Goal: Task Accomplishment & Management: Manage account settings

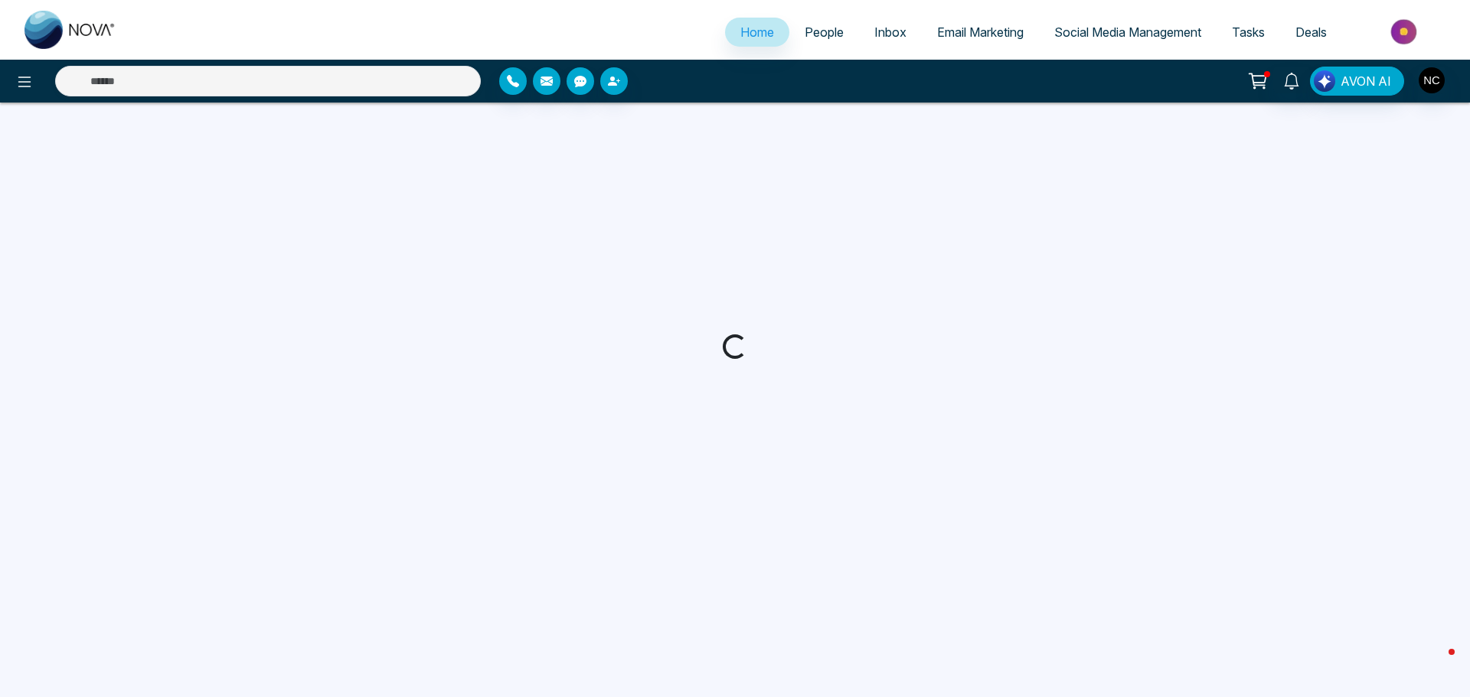
select select "*"
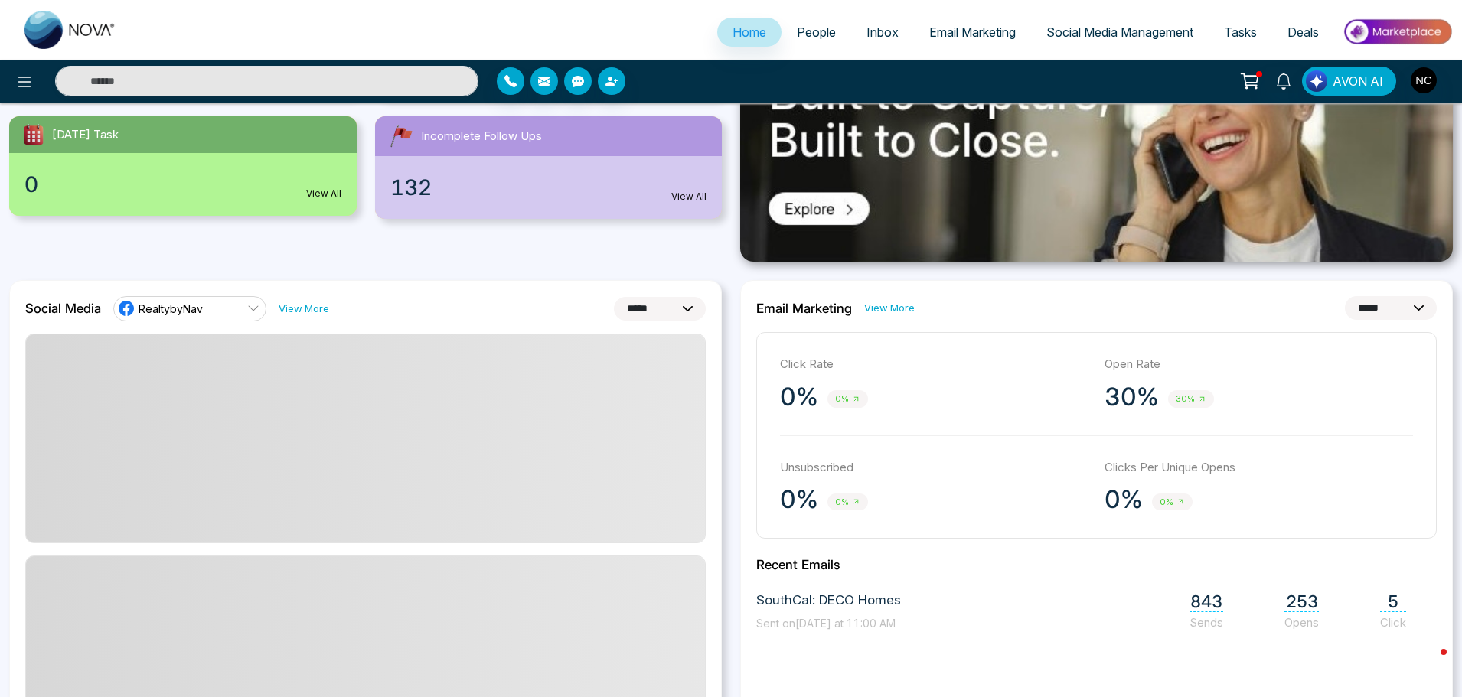
scroll to position [306, 0]
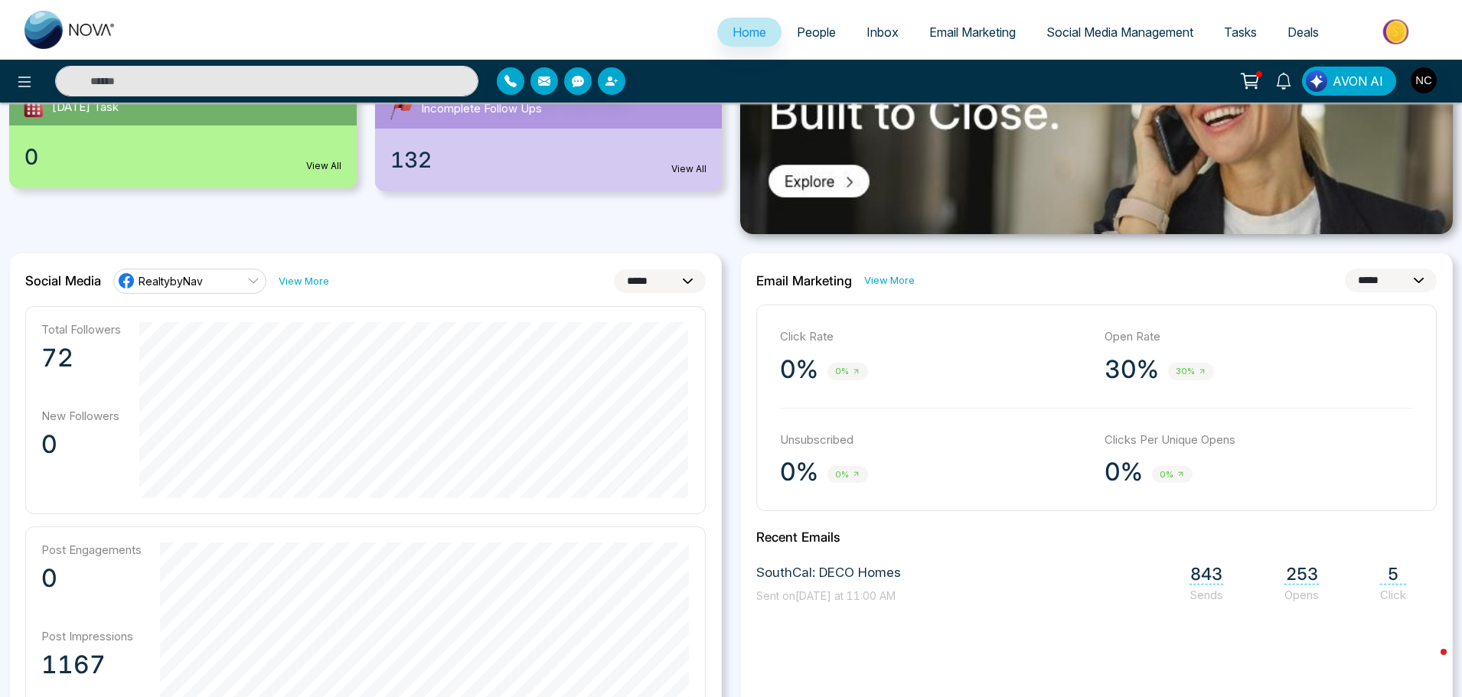
click at [965, 36] on span "Email Marketing" at bounding box center [972, 31] width 87 height 15
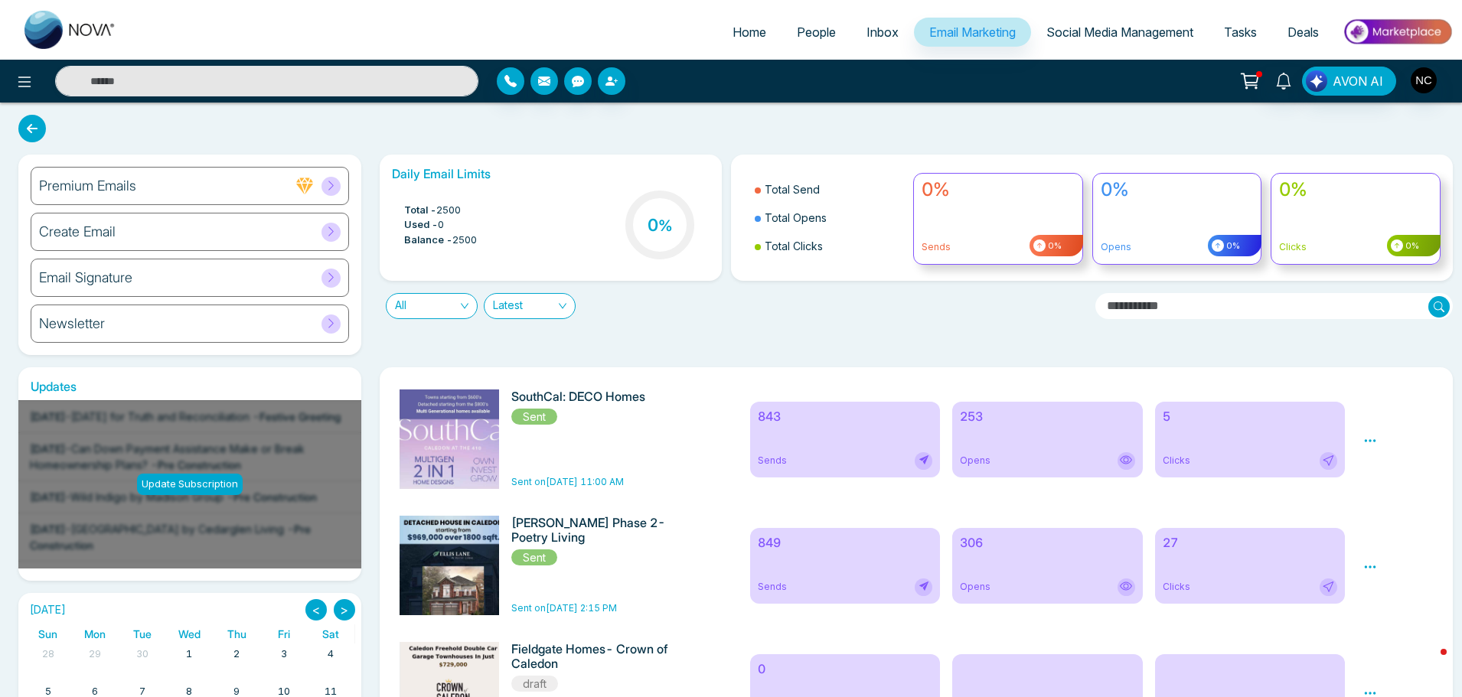
click at [138, 192] on div "Premium Emails" at bounding box center [190, 186] width 318 height 38
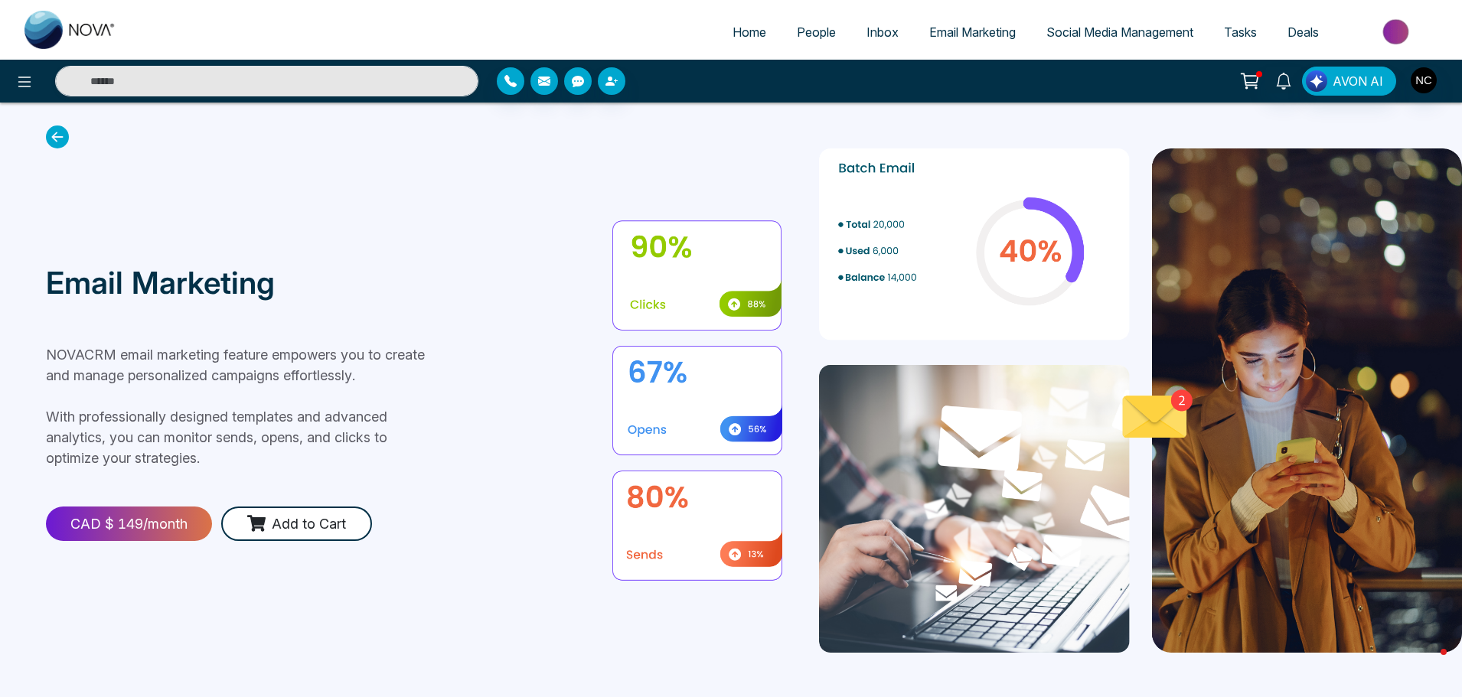
click at [961, 39] on span "Email Marketing" at bounding box center [972, 31] width 87 height 15
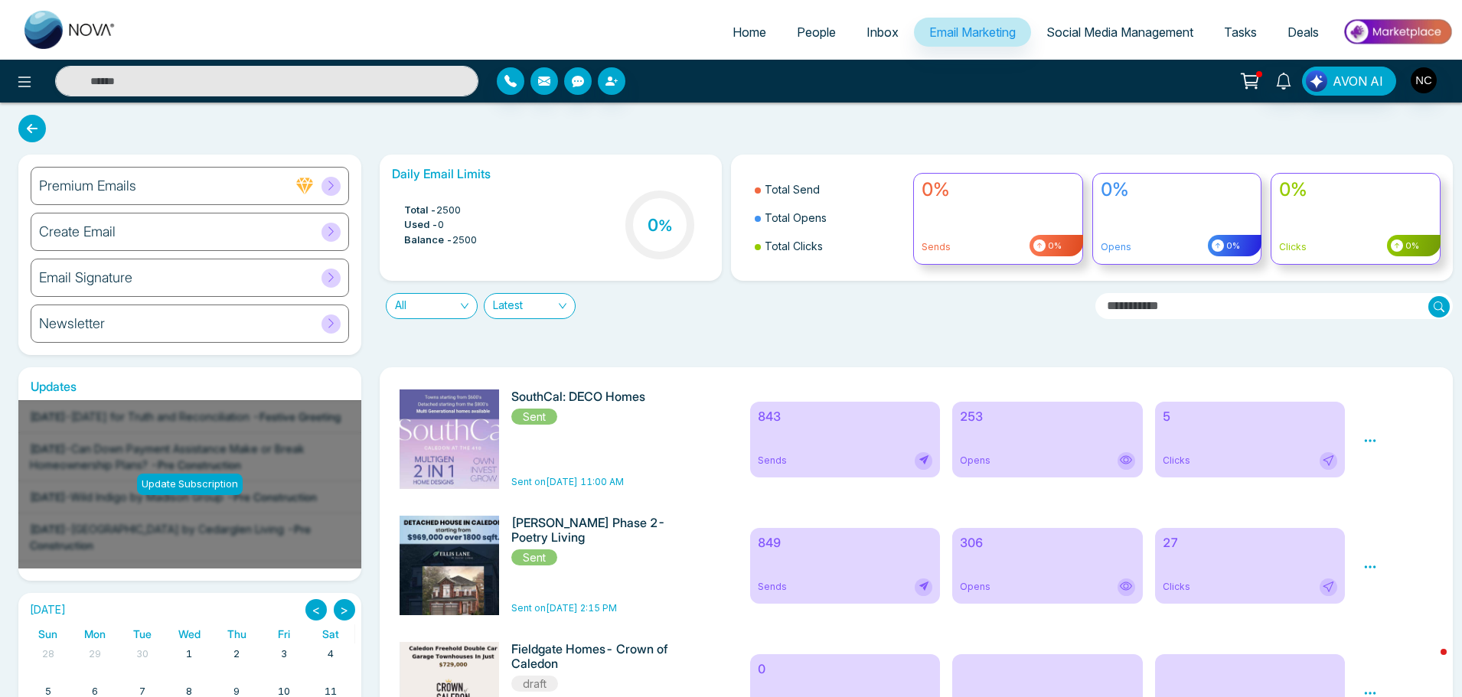
click at [1111, 28] on span "Social Media Management" at bounding box center [1119, 31] width 147 height 15
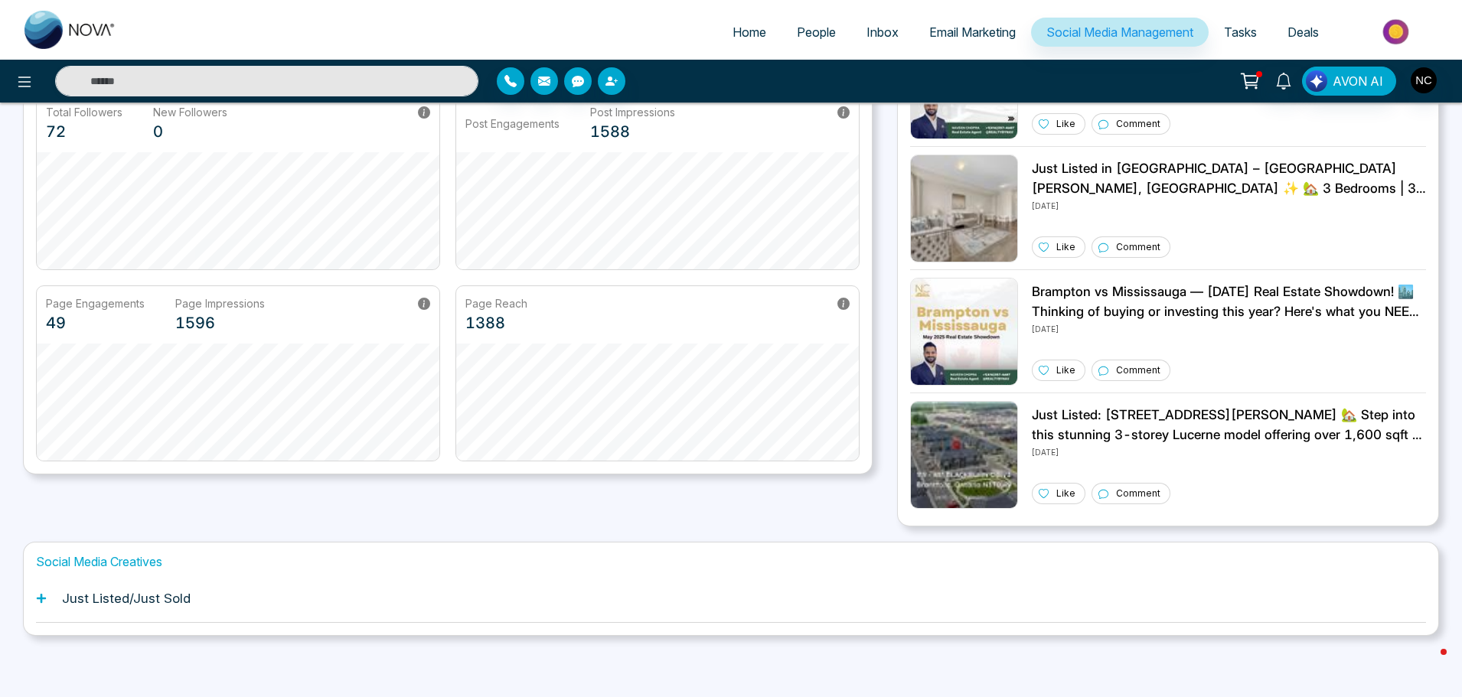
click at [216, 601] on div "Just Listed/Just Sold" at bounding box center [731, 599] width 1390 height 47
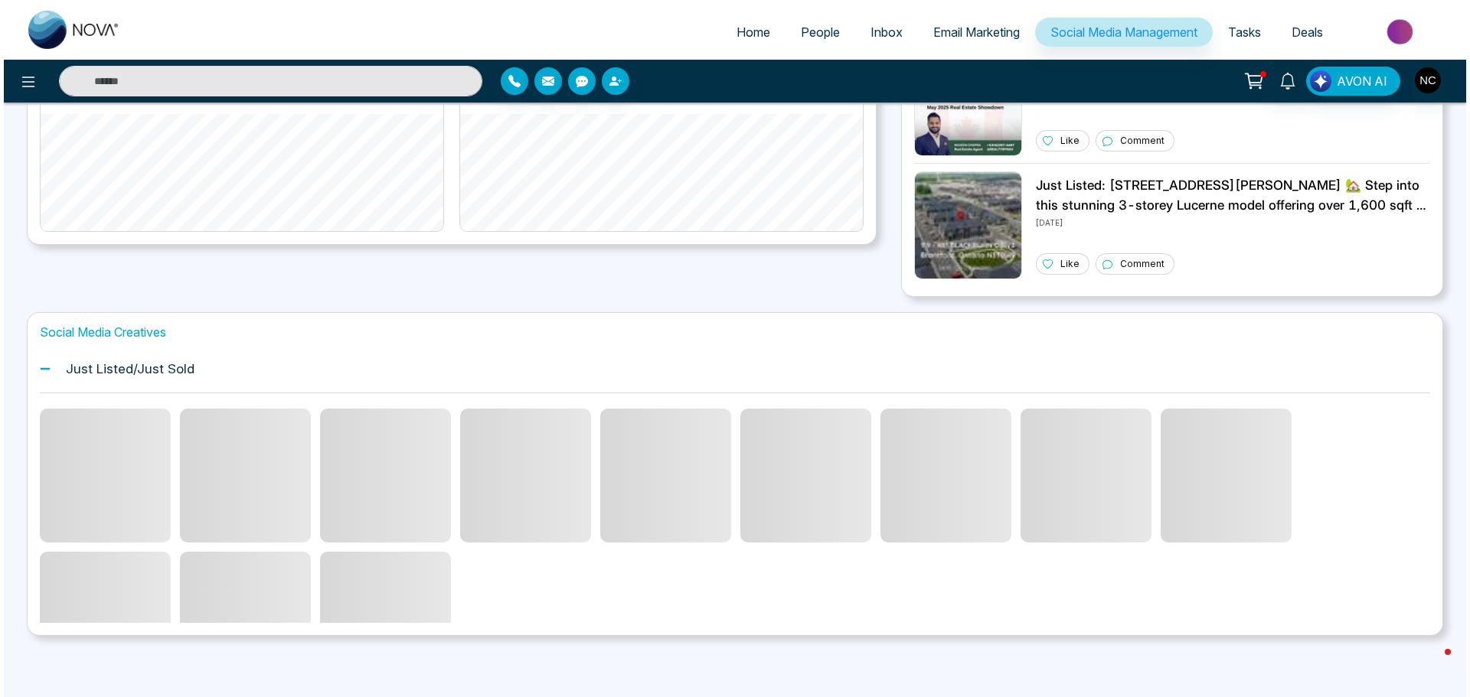
scroll to position [315, 0]
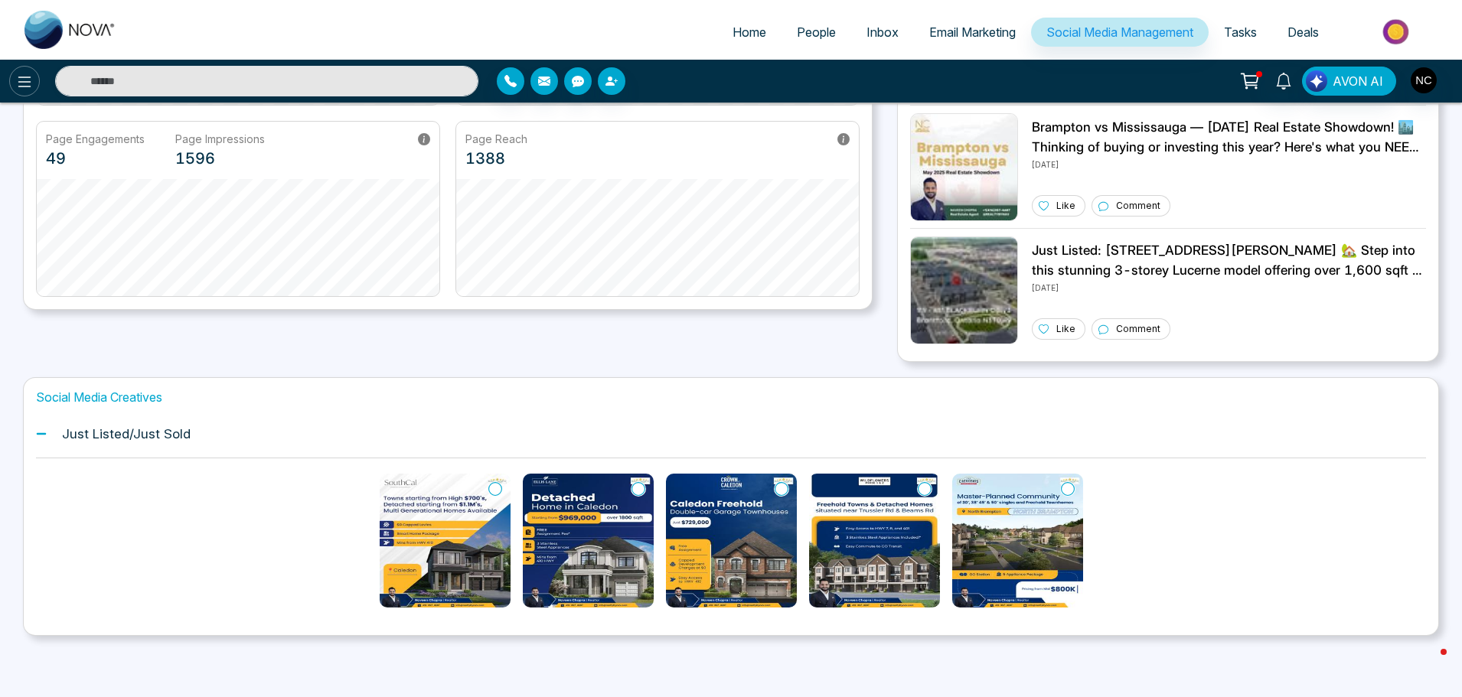
click at [21, 70] on button at bounding box center [24, 81] width 31 height 31
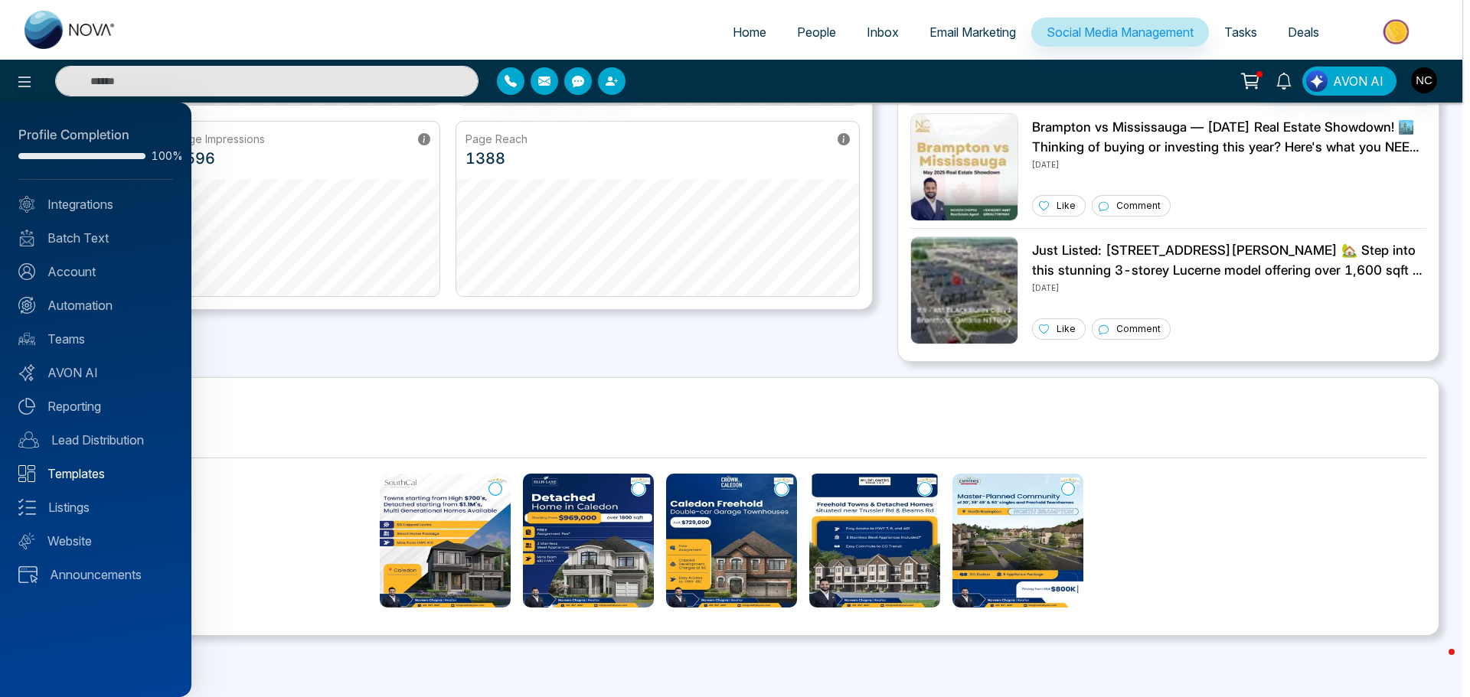
click at [70, 472] on link "Templates" at bounding box center [95, 474] width 155 height 18
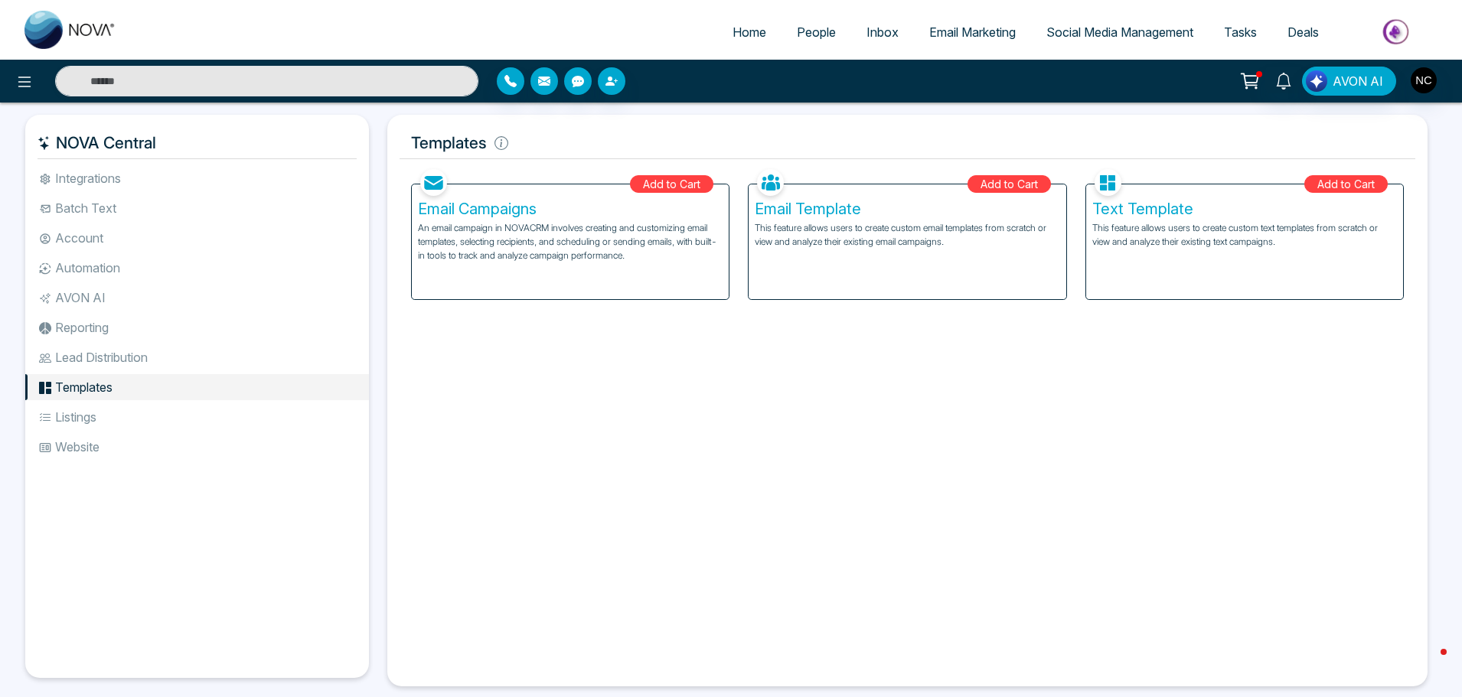
click at [85, 439] on li "Website" at bounding box center [197, 447] width 344 height 26
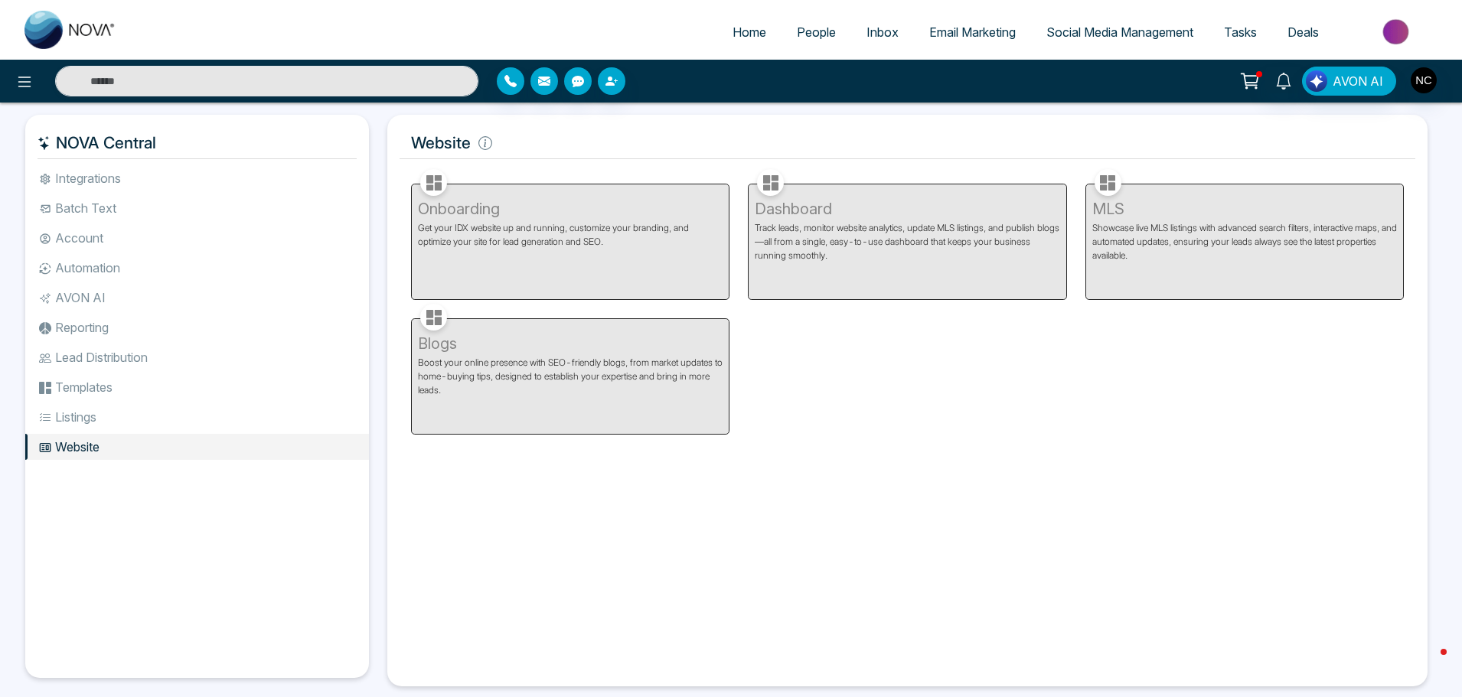
click at [90, 425] on li "Listings" at bounding box center [197, 417] width 344 height 26
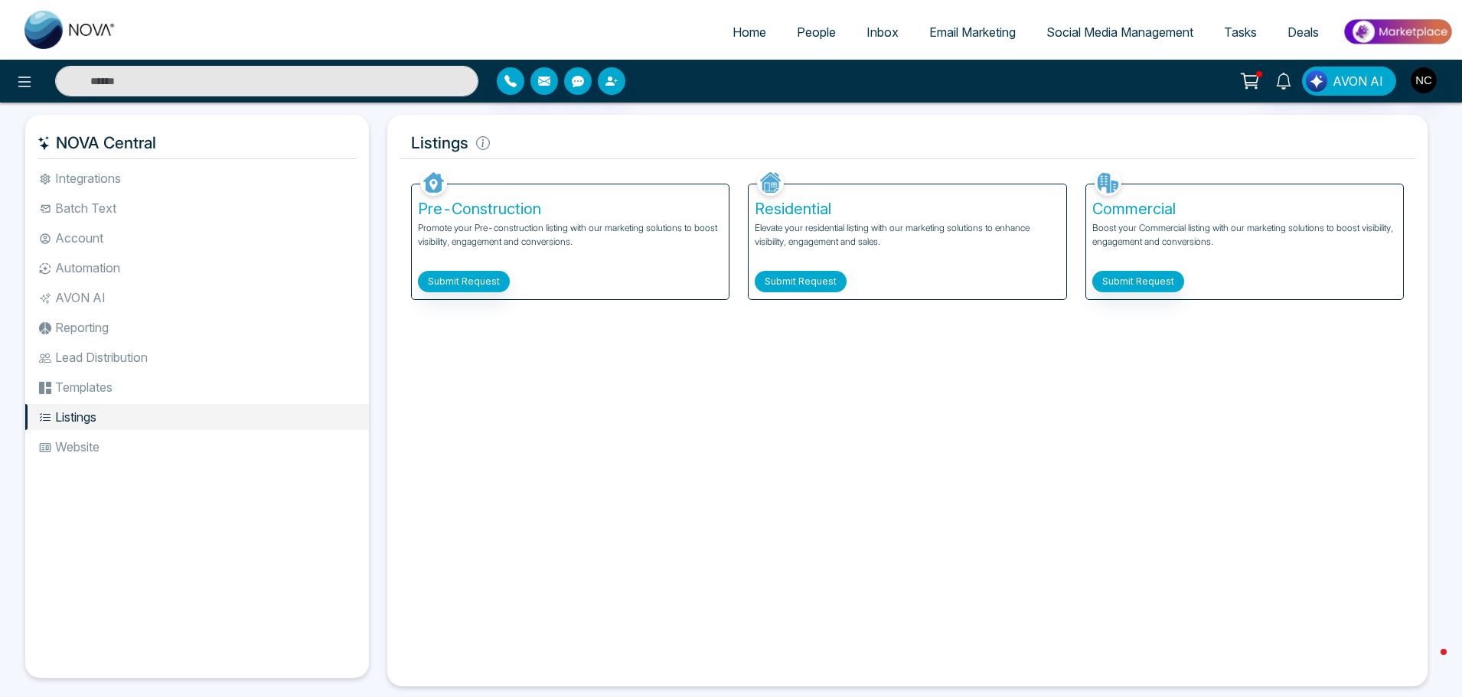
click at [826, 286] on button "Submit Request" at bounding box center [801, 281] width 92 height 21
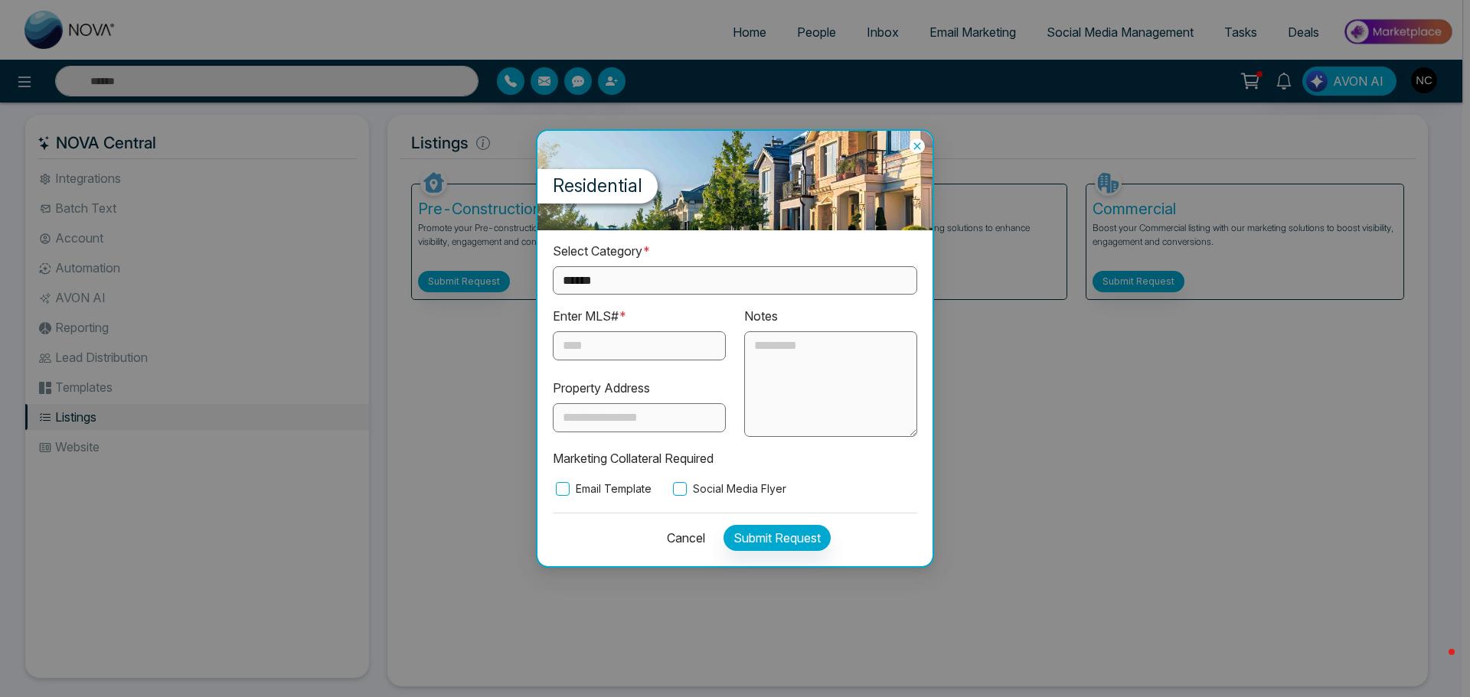
click at [645, 286] on select "**********" at bounding box center [735, 280] width 364 height 28
select select "**********"
click at [553, 266] on select "**********" at bounding box center [735, 280] width 364 height 28
click at [618, 354] on input "text" at bounding box center [639, 345] width 173 height 29
click at [616, 416] on input "text" at bounding box center [639, 417] width 173 height 29
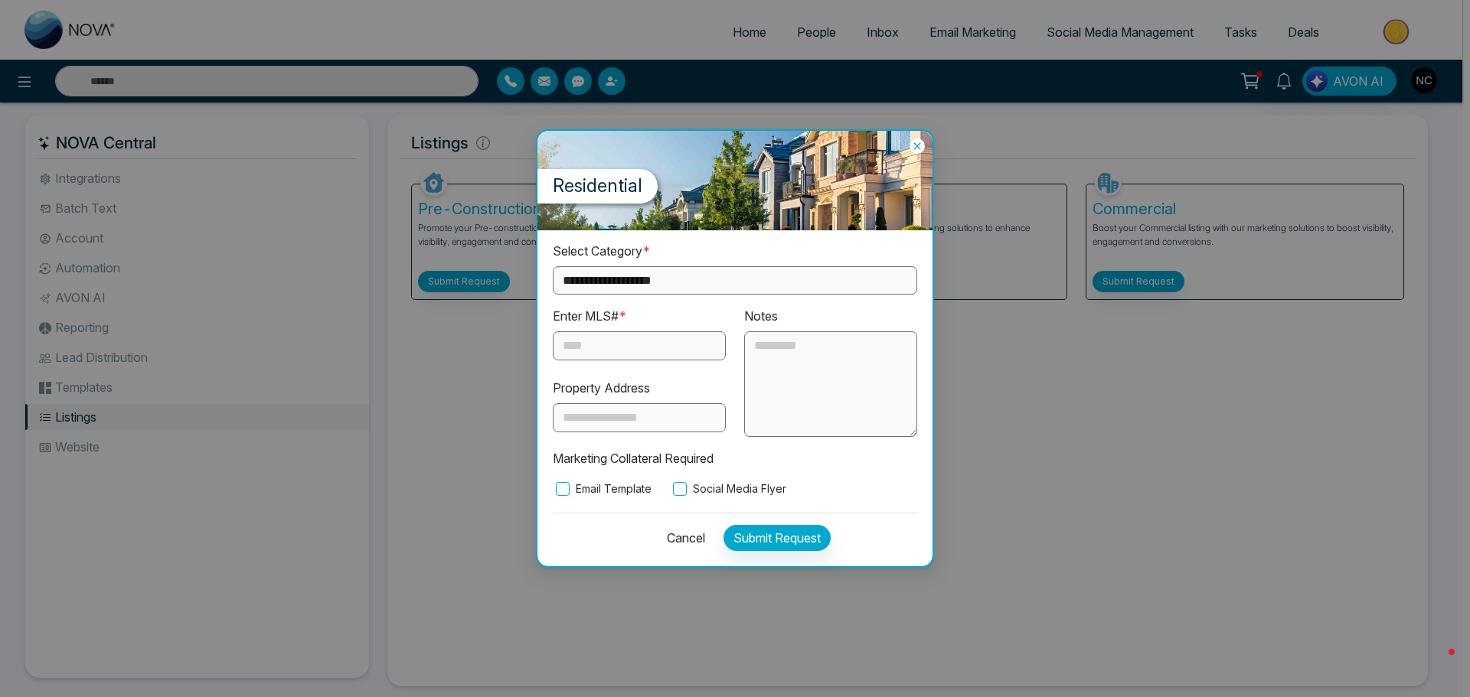
paste input "**********"
type input "**********"
click at [626, 354] on input "text" at bounding box center [639, 345] width 173 height 29
paste input "*********"
type input "*********"
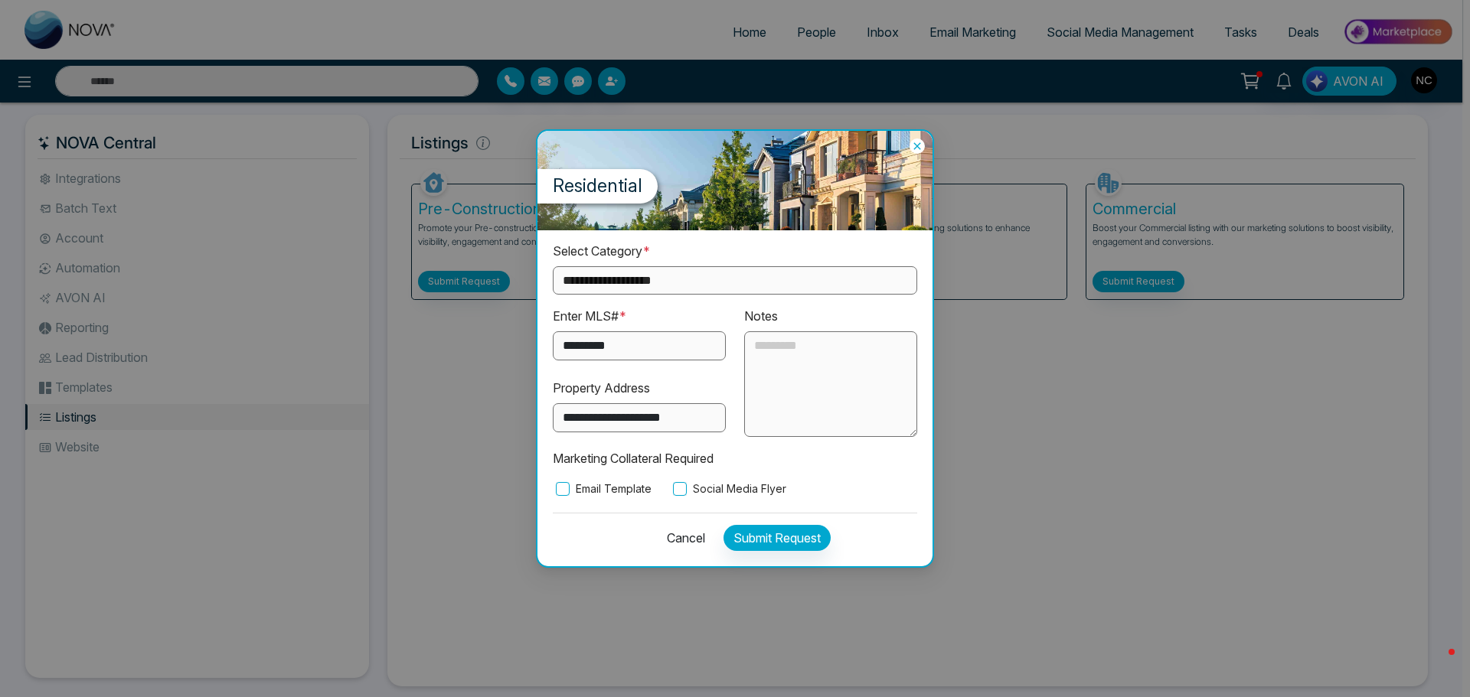
click at [819, 361] on textarea at bounding box center [830, 384] width 173 height 106
click at [828, 413] on textarea "**********" at bounding box center [830, 384] width 173 height 106
type textarea "**********"
click at [781, 548] on button "Submit Request" at bounding box center [776, 538] width 107 height 26
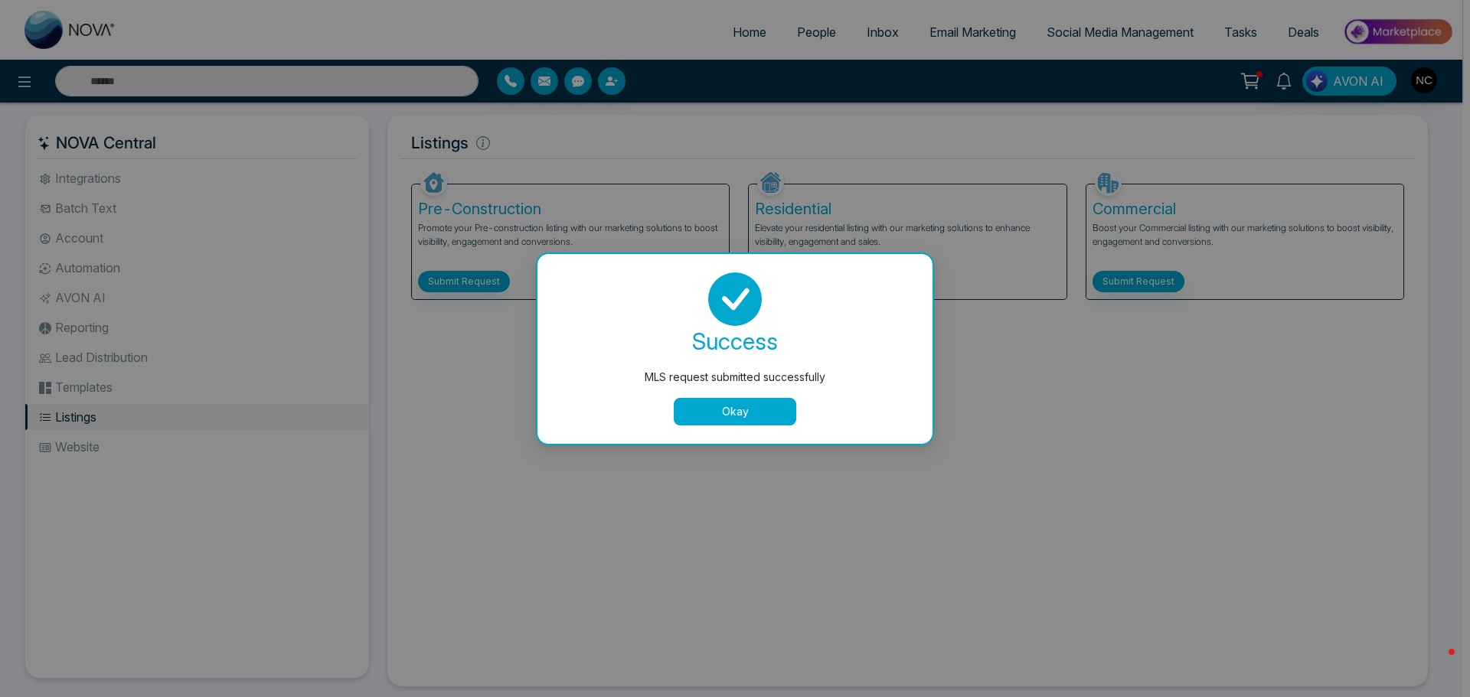
click at [745, 411] on button "Okay" at bounding box center [735, 412] width 122 height 28
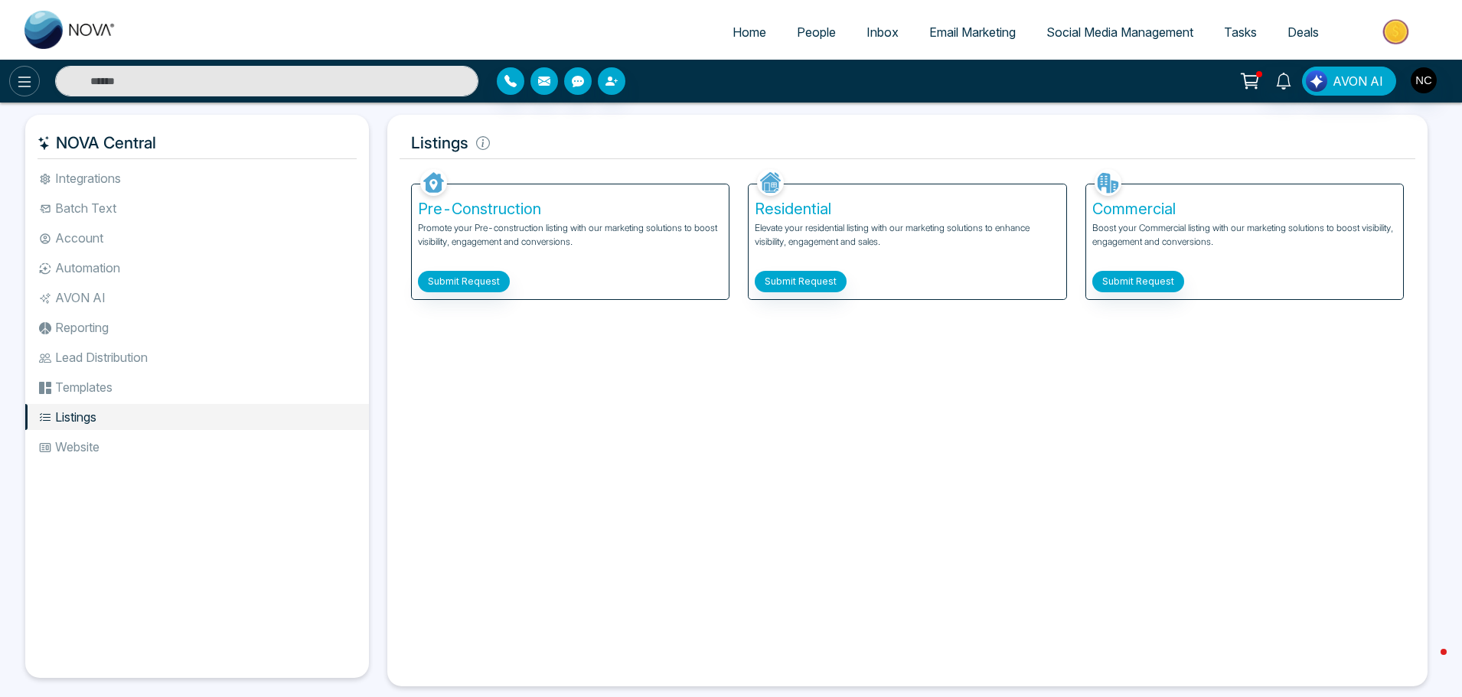
click at [30, 86] on icon at bounding box center [24, 82] width 18 height 18
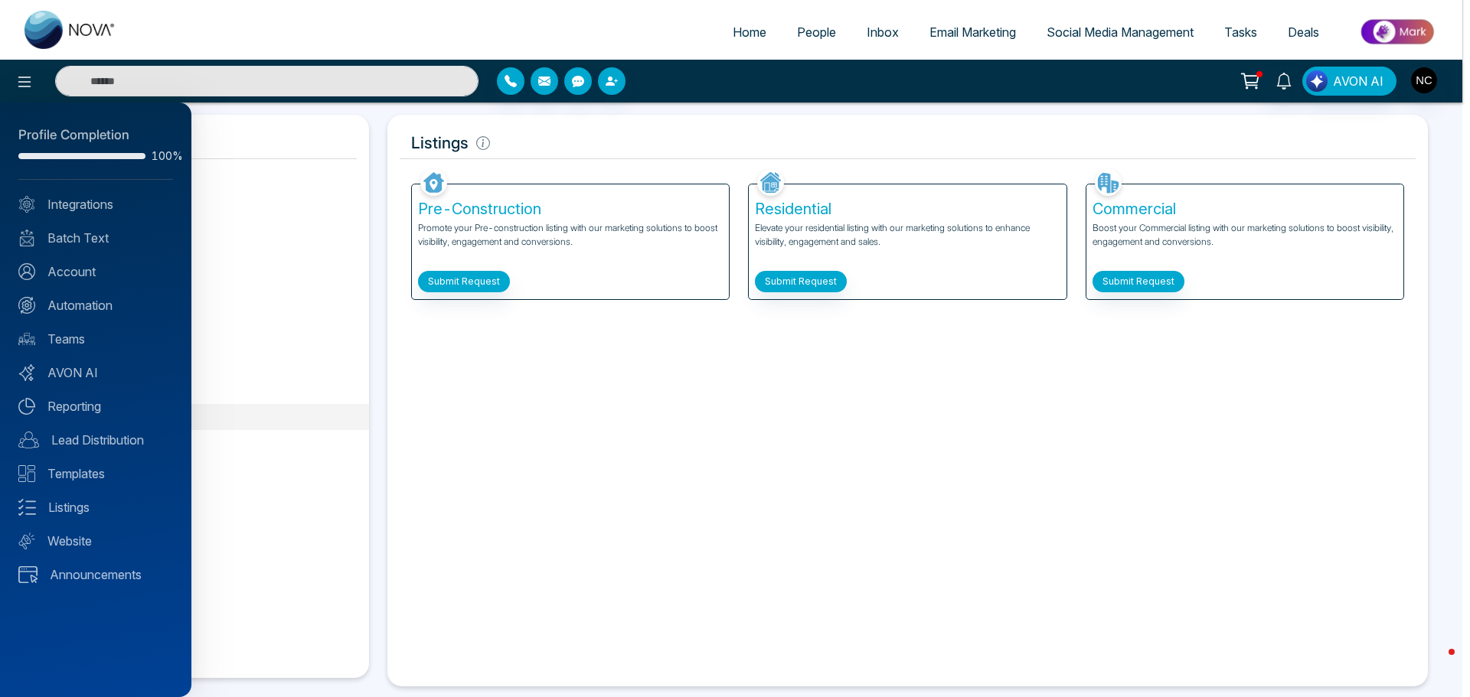
click at [81, 216] on div "Profile Completion 100% Integrations Batch Text Account Automation Teams AVON A…" at bounding box center [95, 400] width 191 height 595
click at [794, 31] on div at bounding box center [735, 348] width 1470 height 697
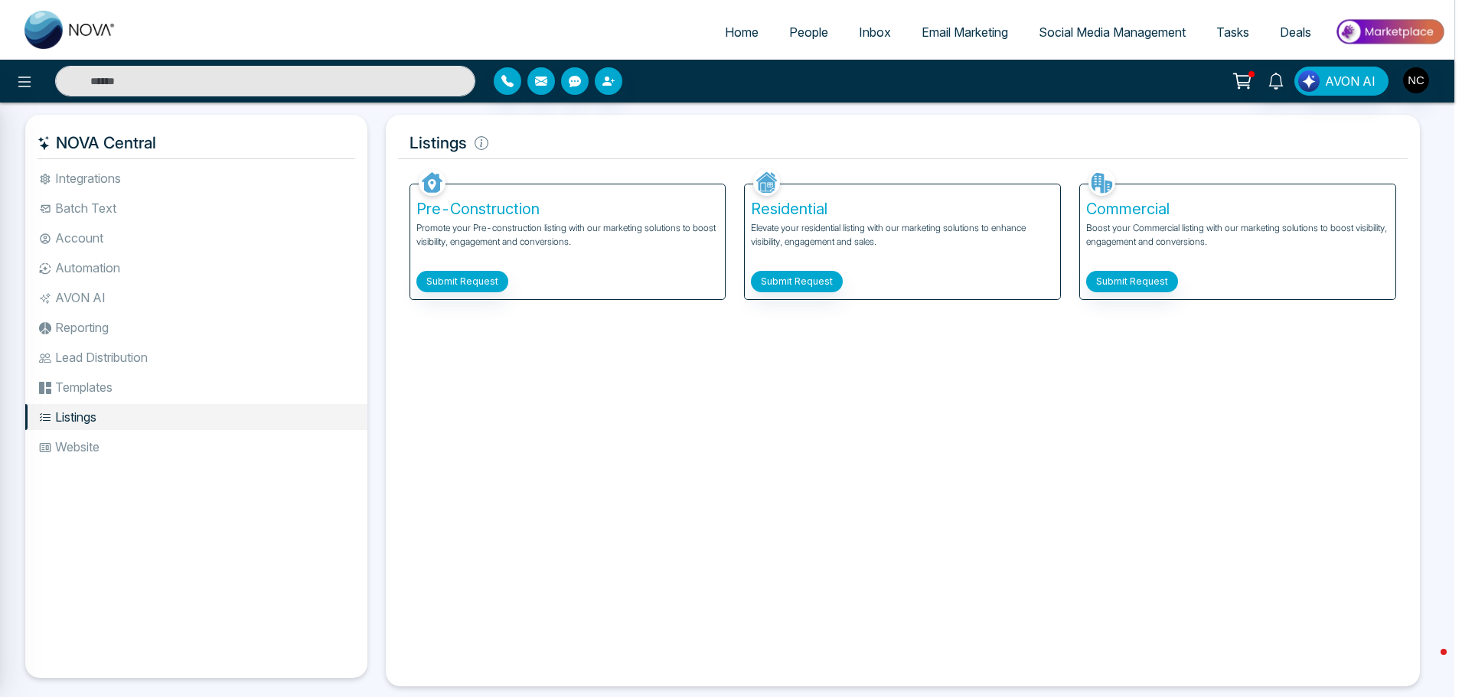
click at [798, 35] on span "People" at bounding box center [808, 31] width 39 height 15
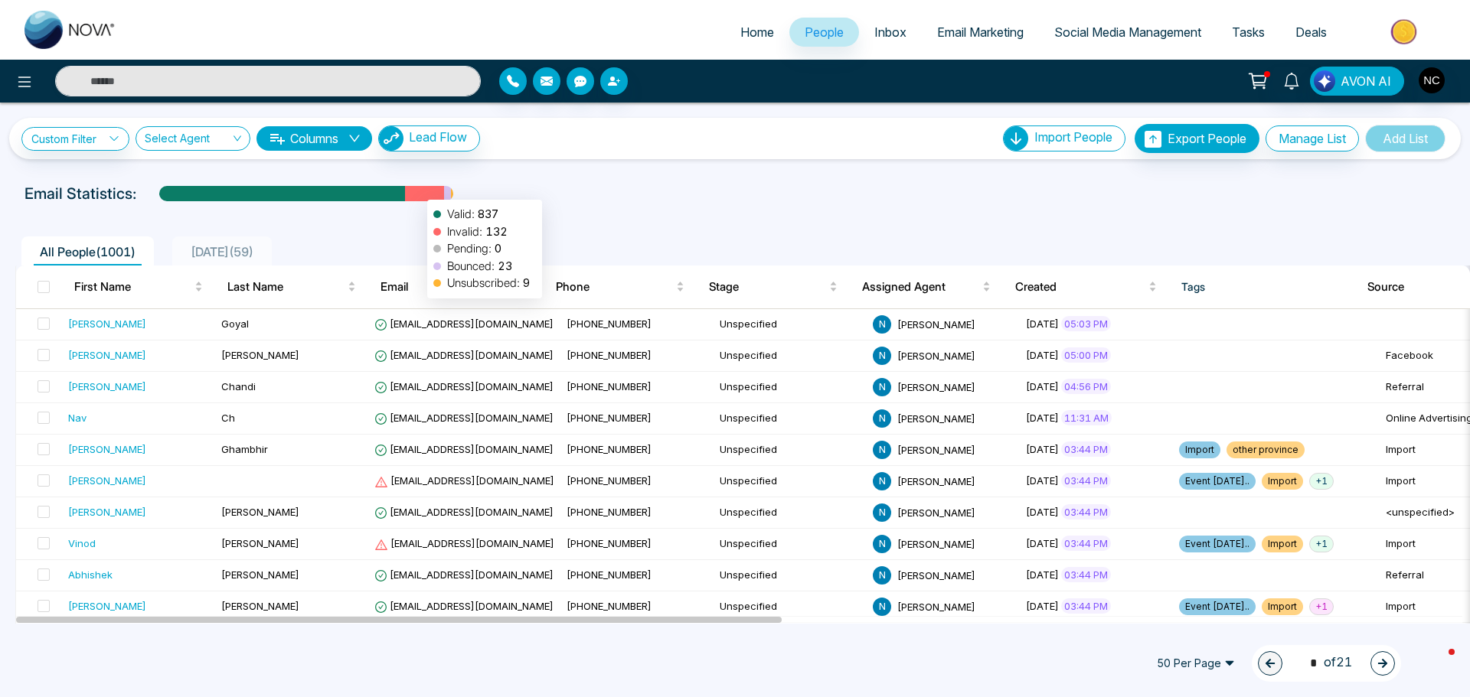
click at [420, 192] on div at bounding box center [424, 199] width 39 height 27
click at [413, 192] on div at bounding box center [424, 199] width 39 height 27
click at [419, 197] on div at bounding box center [424, 199] width 39 height 27
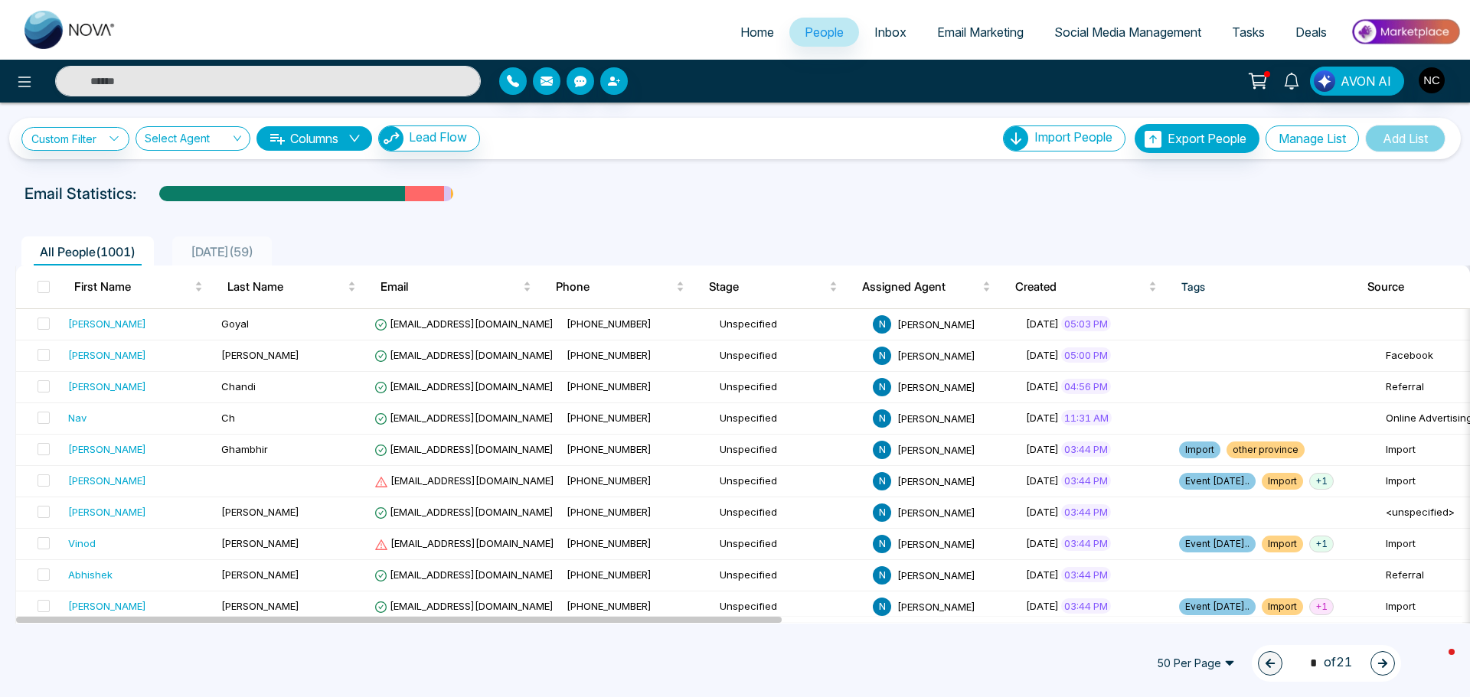
click at [1302, 136] on button "Manage List" at bounding box center [1311, 139] width 93 height 26
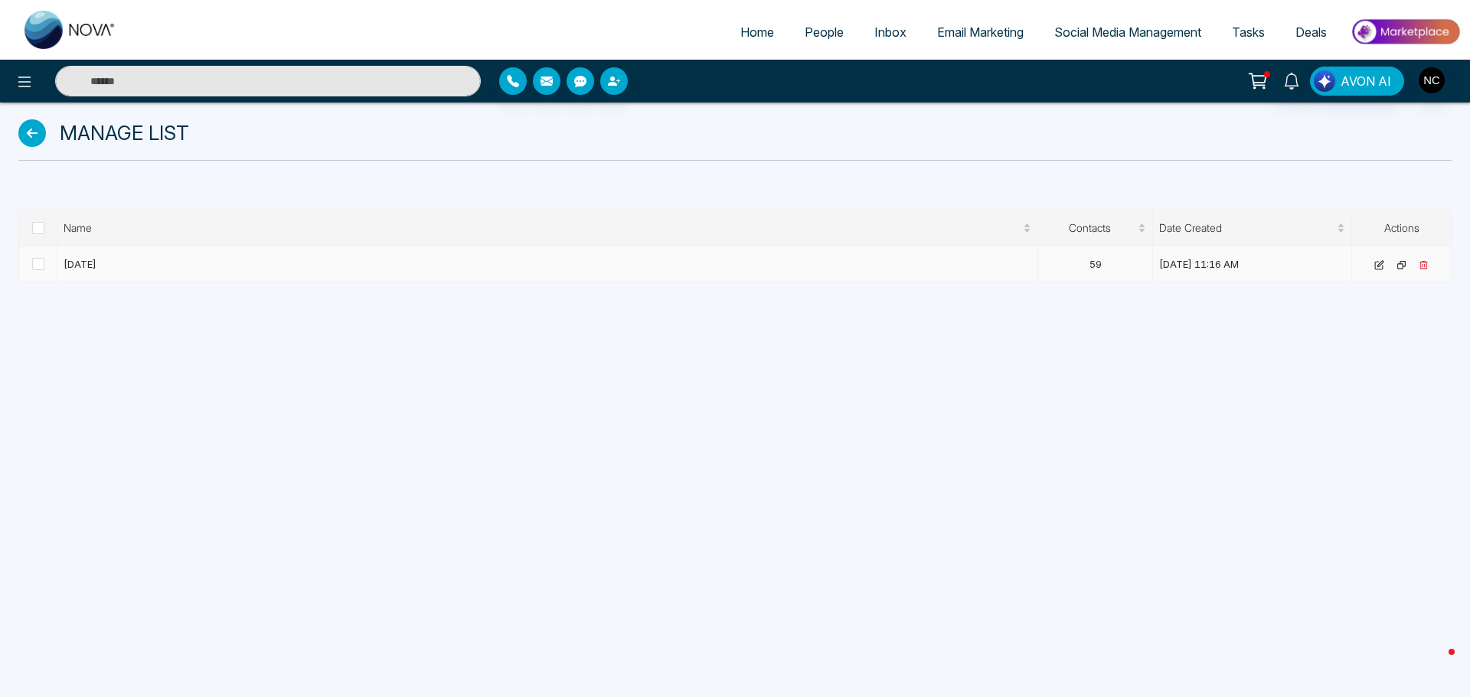
click at [71, 267] on td "[DATE]" at bounding box center [547, 264] width 981 height 36
click at [807, 33] on span "People" at bounding box center [824, 31] width 39 height 15
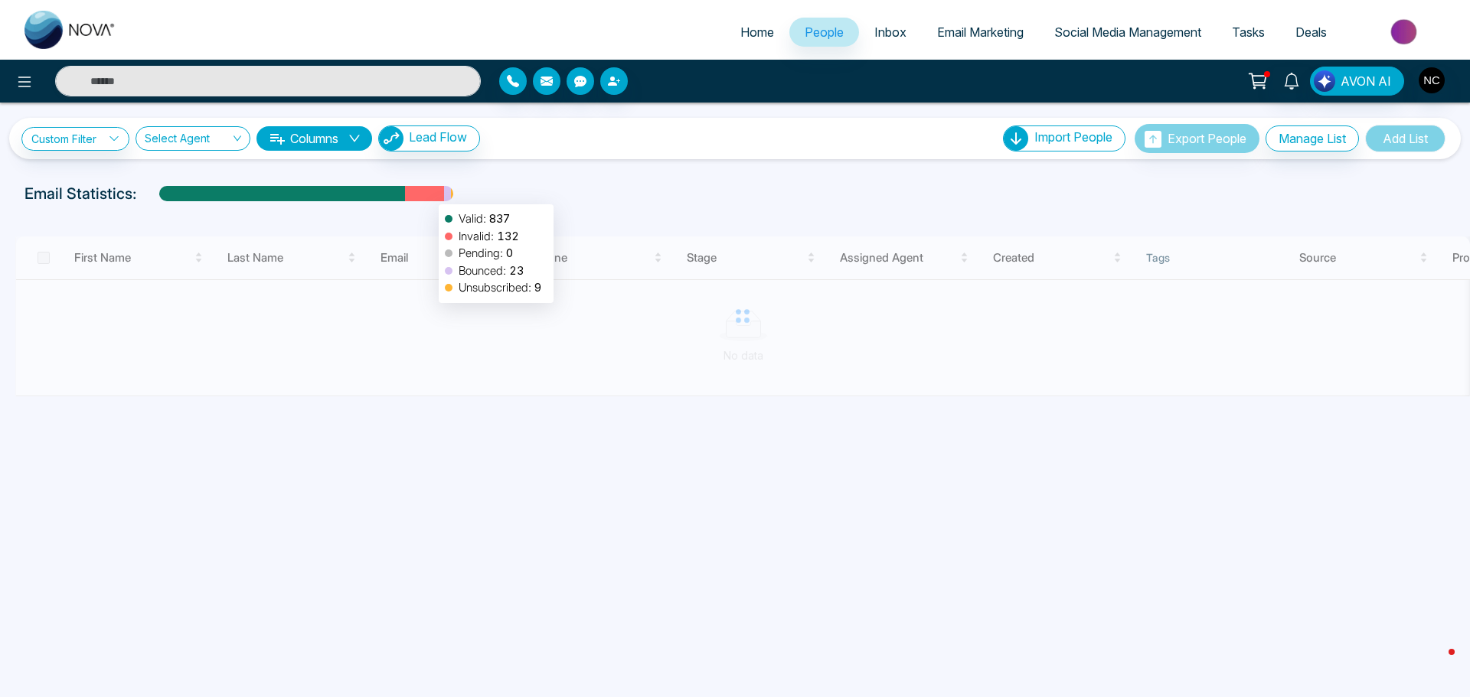
click at [423, 194] on div at bounding box center [424, 199] width 39 height 27
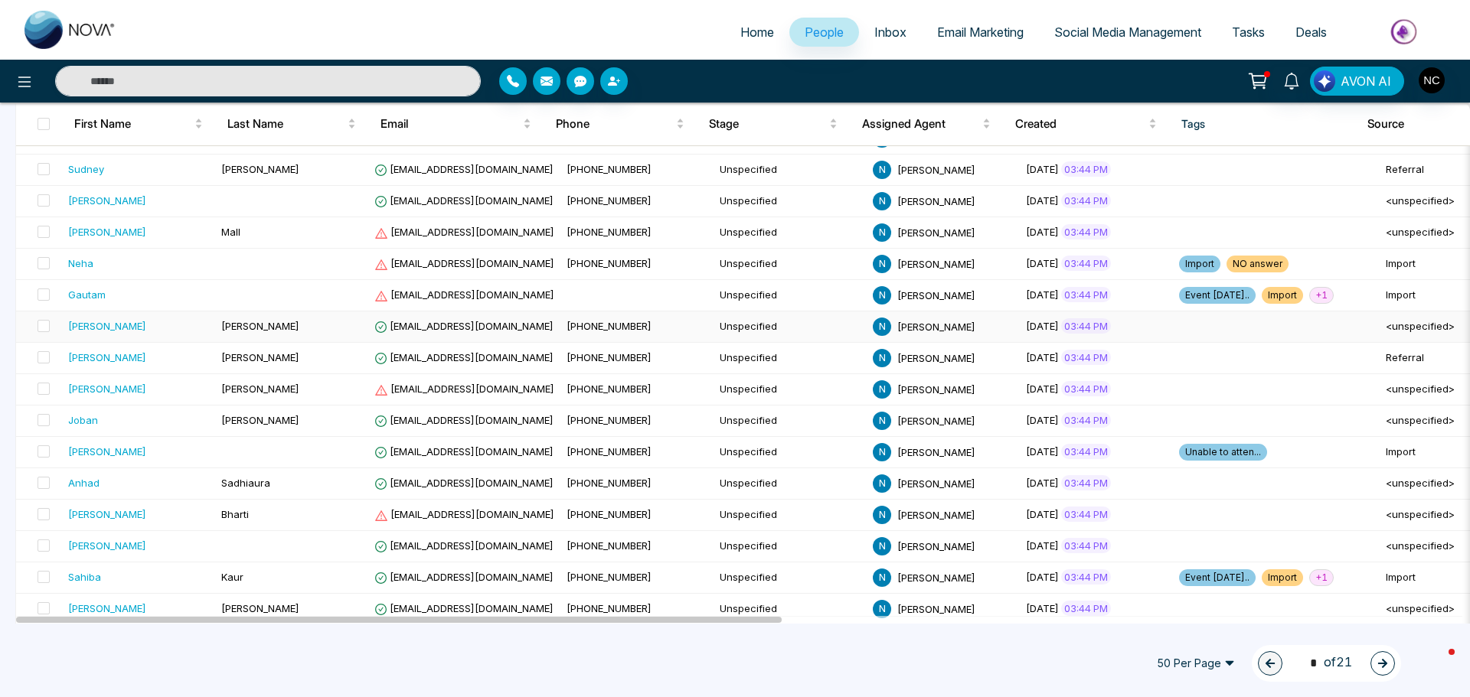
scroll to position [1263, 0]
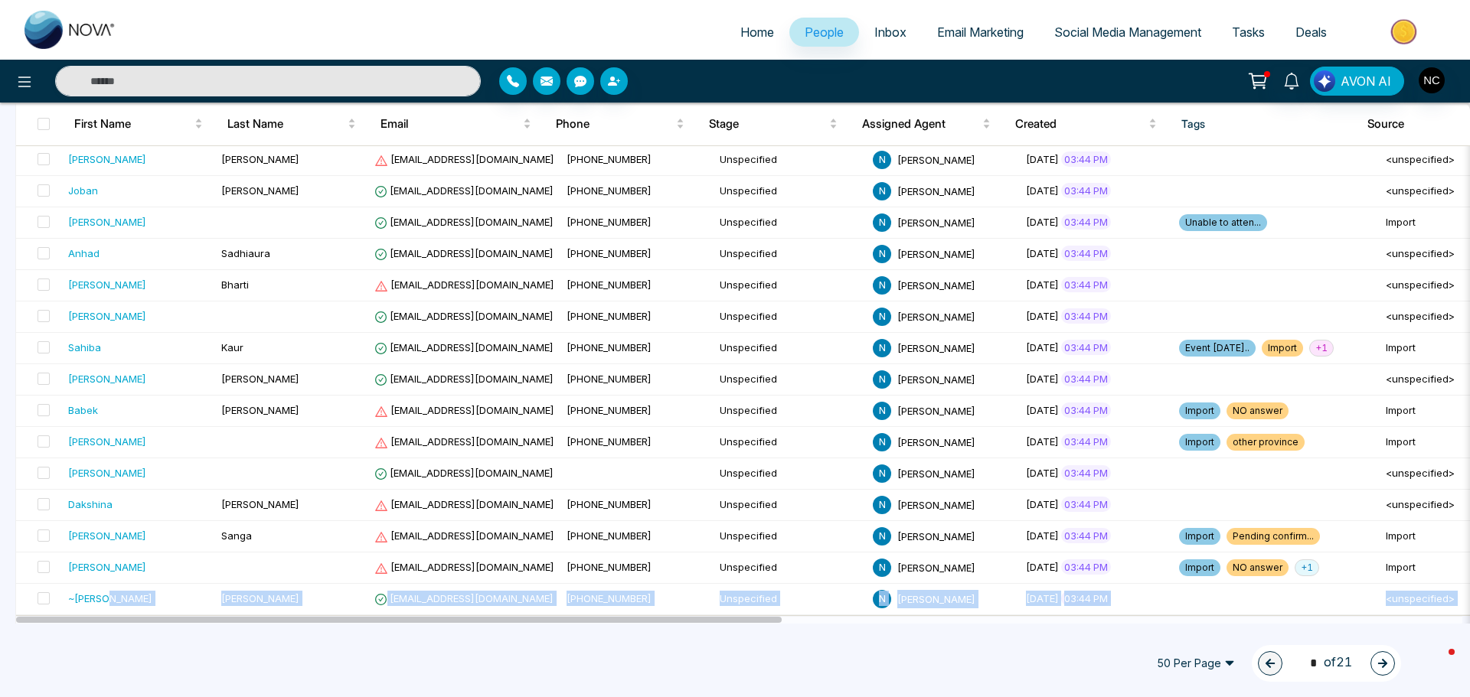
drag, startPoint x: 139, startPoint y: 615, endPoint x: 632, endPoint y: 656, distance: 494.0
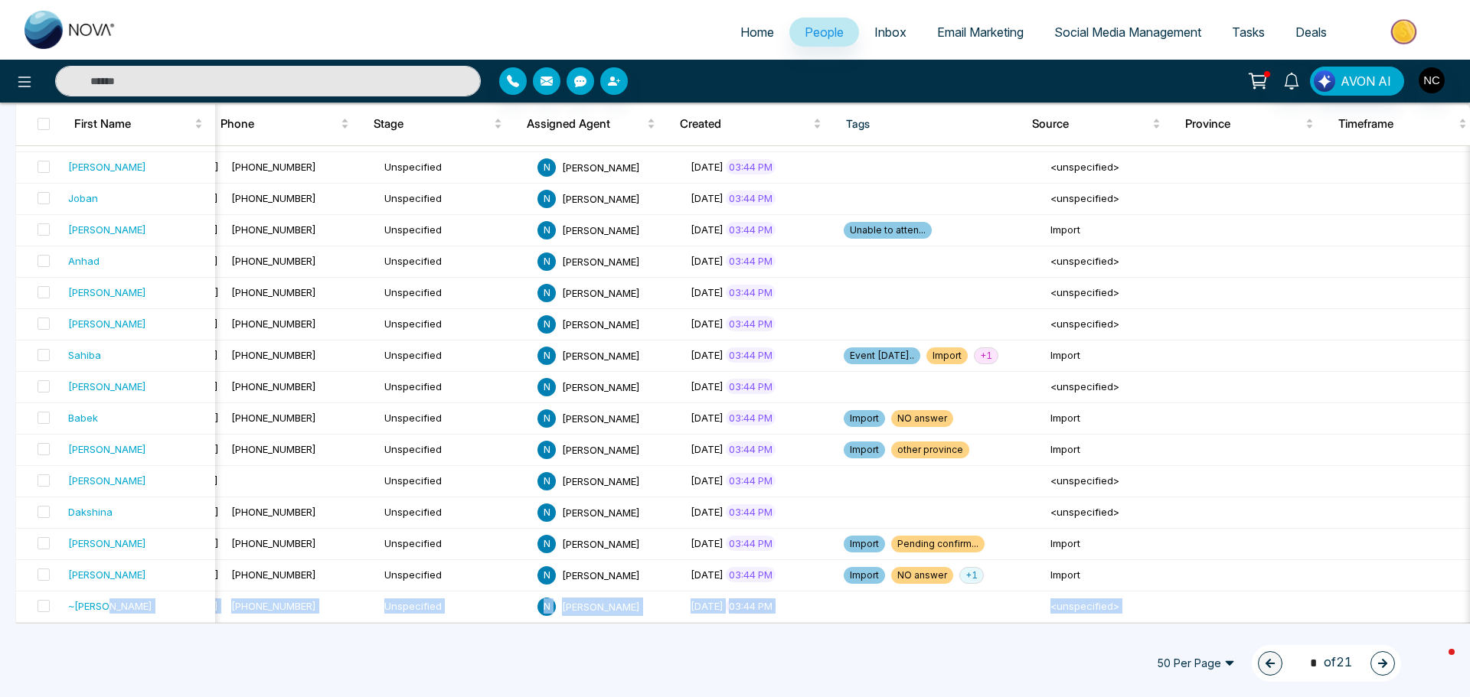
scroll to position [0, 0]
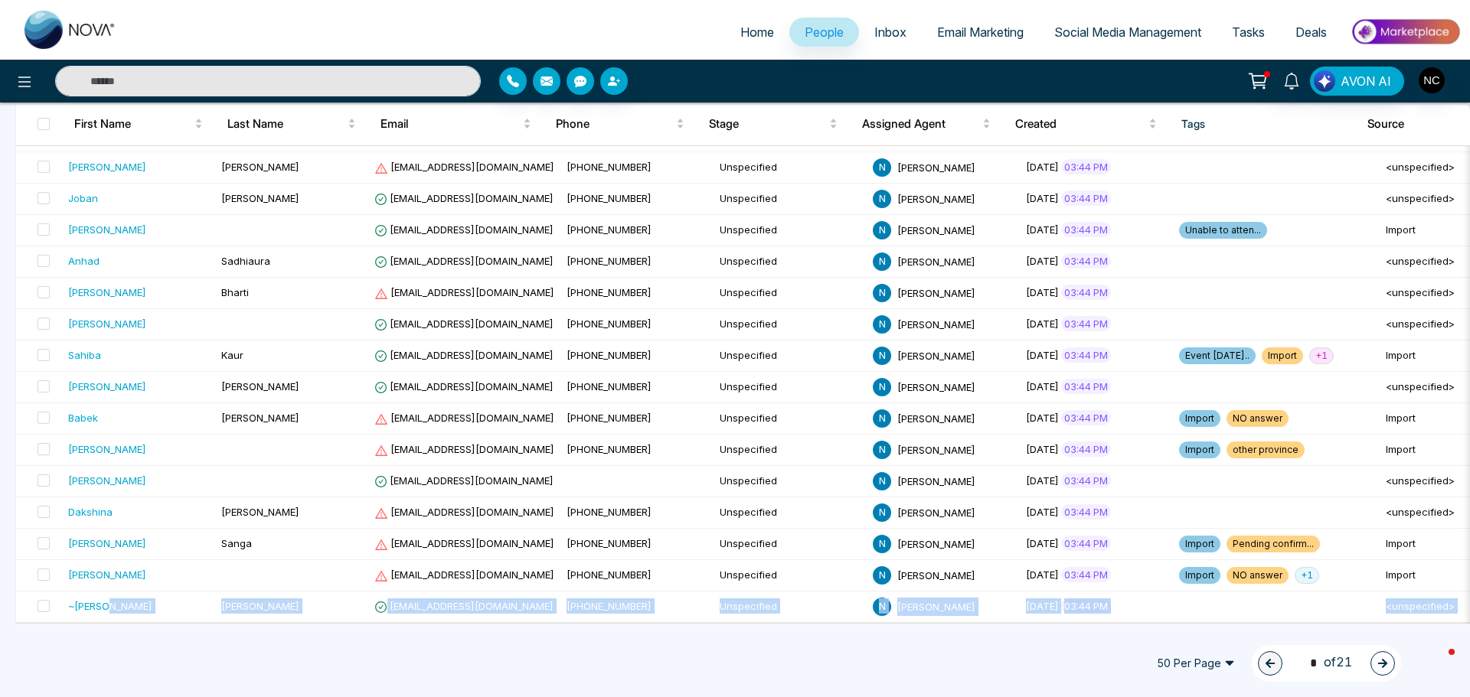
drag, startPoint x: 647, startPoint y: 619, endPoint x: 337, endPoint y: 640, distance: 310.8
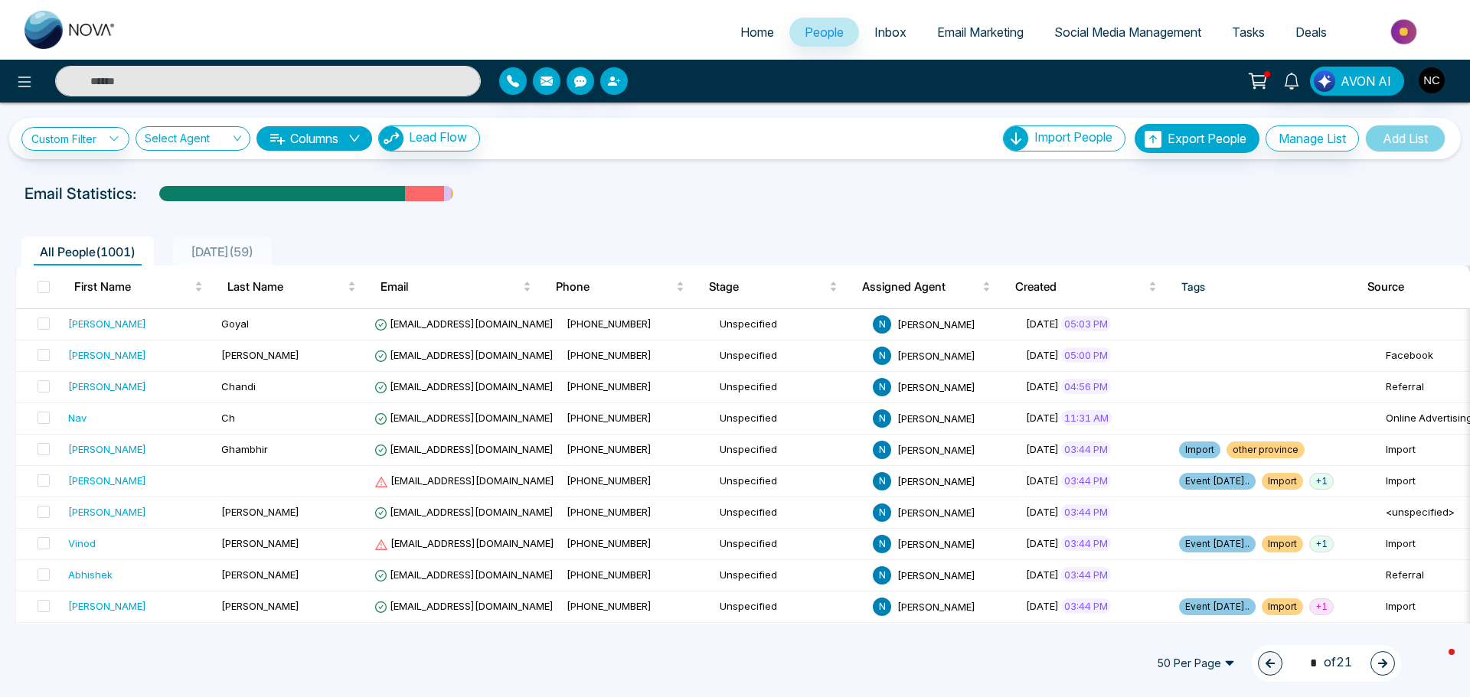
click at [226, 258] on span "[DATE] ( 59 )" at bounding box center [221, 251] width 75 height 15
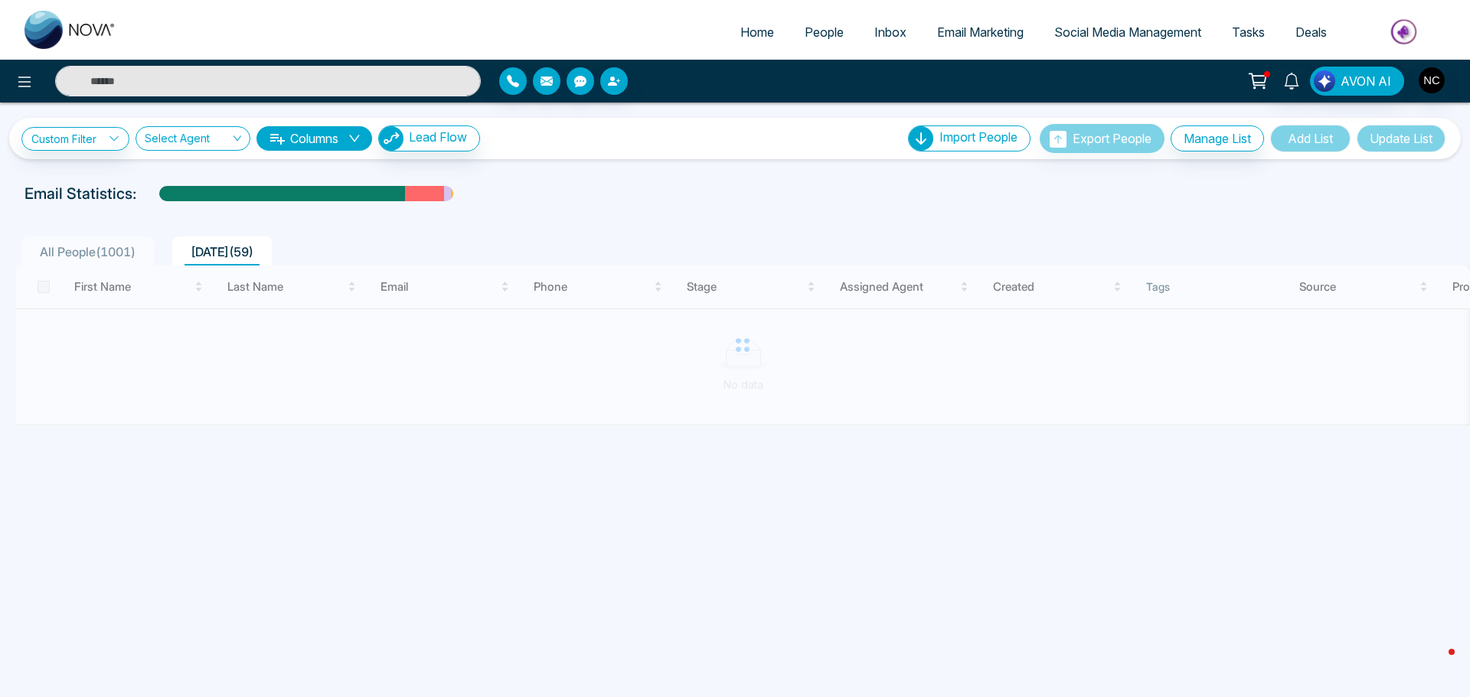
click at [109, 250] on span "All People ( 1001 )" at bounding box center [88, 251] width 108 height 15
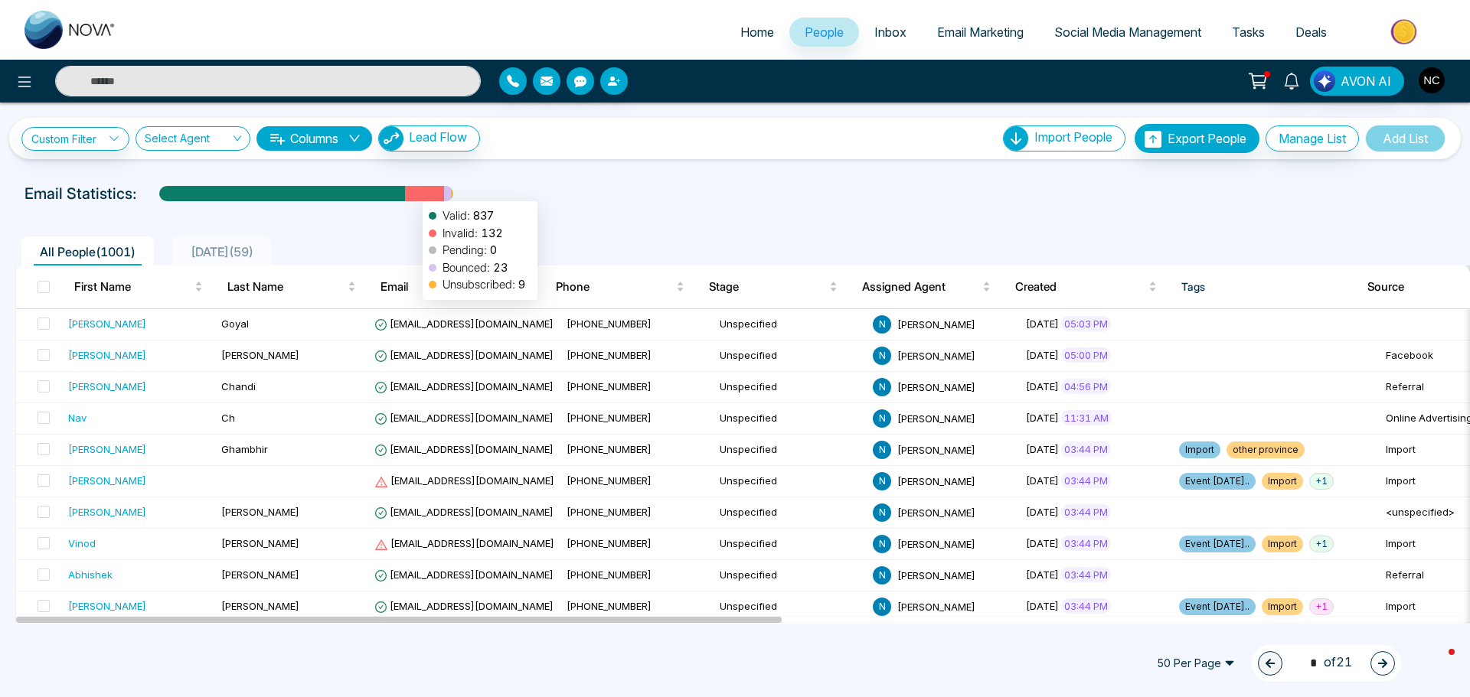
click at [416, 193] on div at bounding box center [424, 199] width 39 height 27
click at [400, 289] on span "Email" at bounding box center [449, 287] width 139 height 18
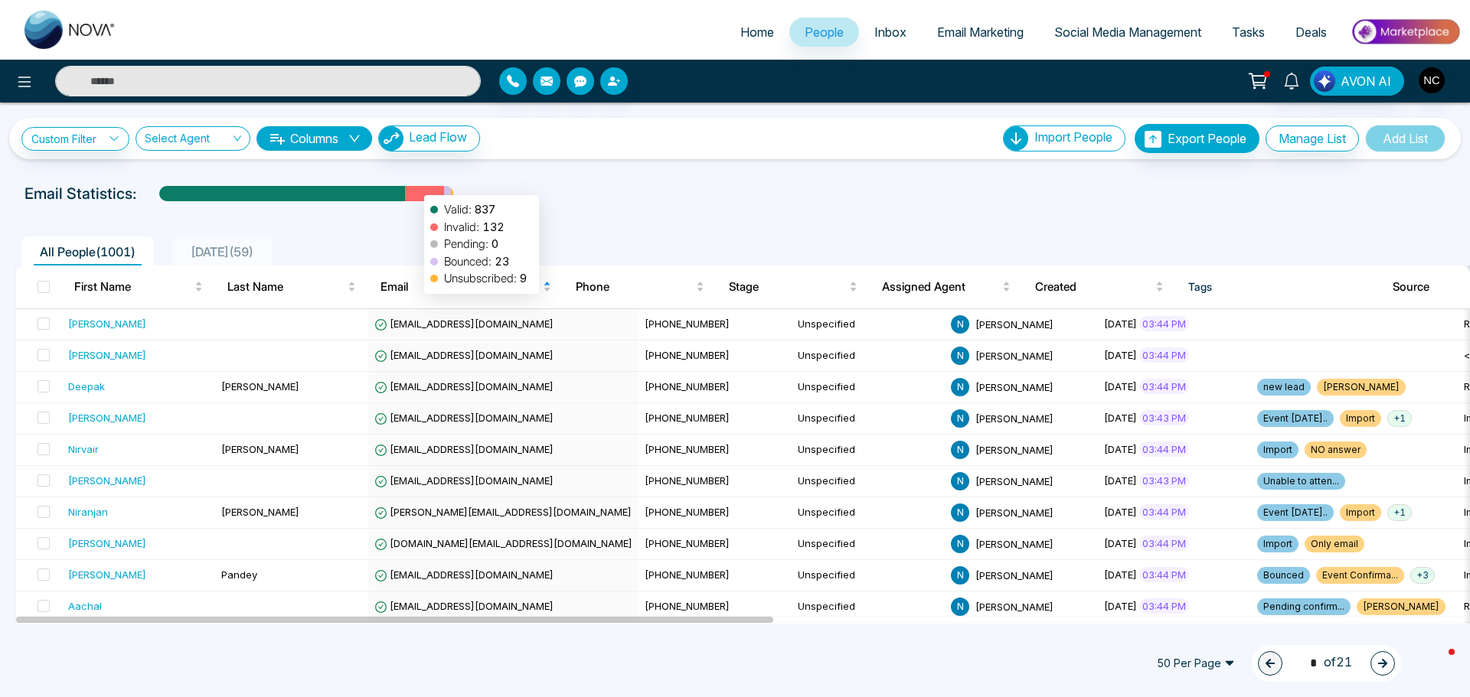
click at [416, 188] on div at bounding box center [424, 199] width 39 height 27
click at [407, 292] on span "Email" at bounding box center [459, 287] width 159 height 18
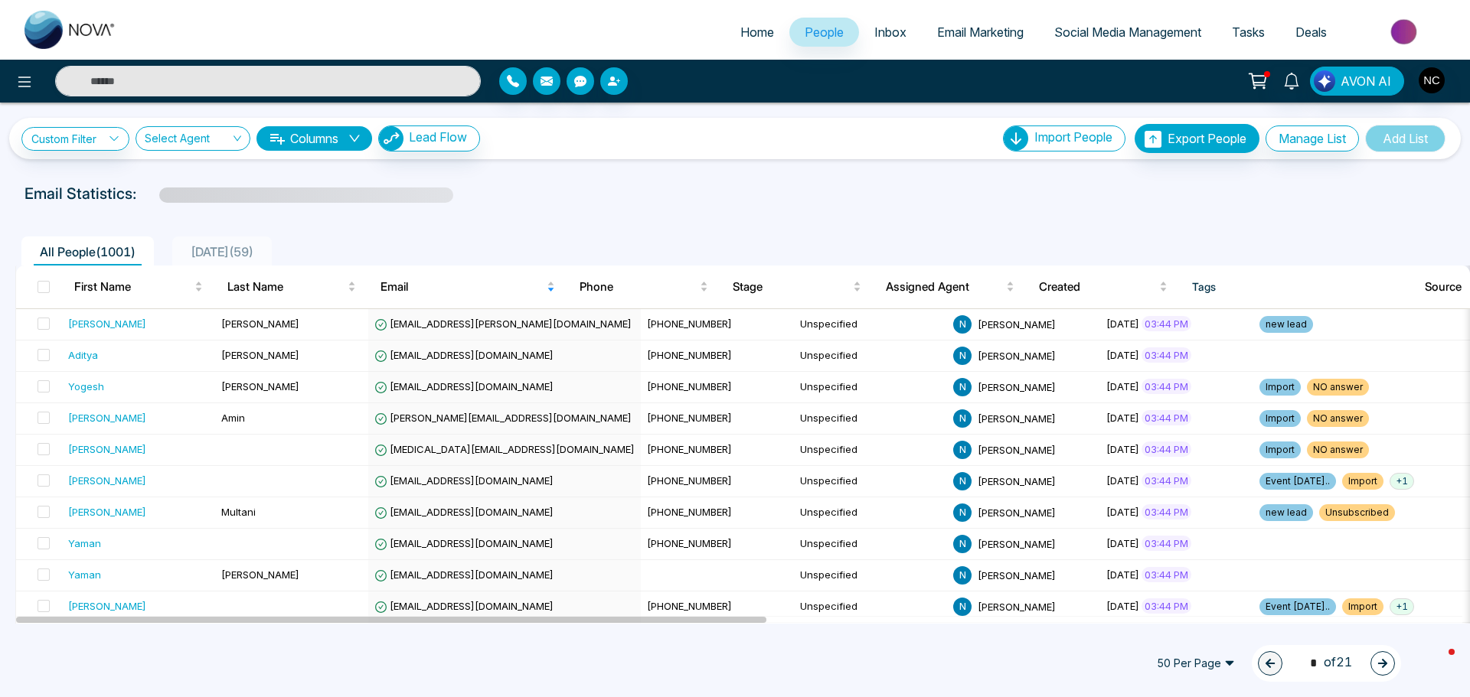
click at [415, 197] on span at bounding box center [306, 195] width 294 height 15
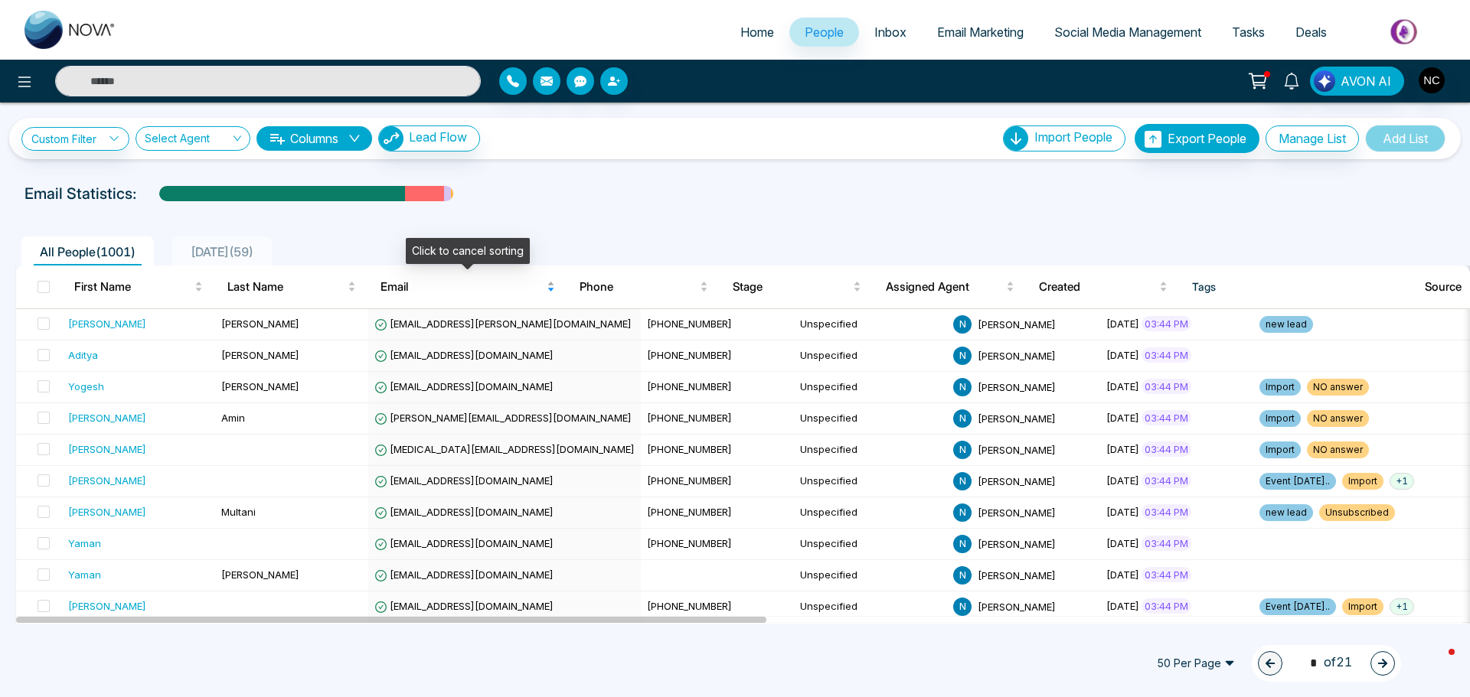
click at [407, 294] on span "Email" at bounding box center [461, 287] width 163 height 18
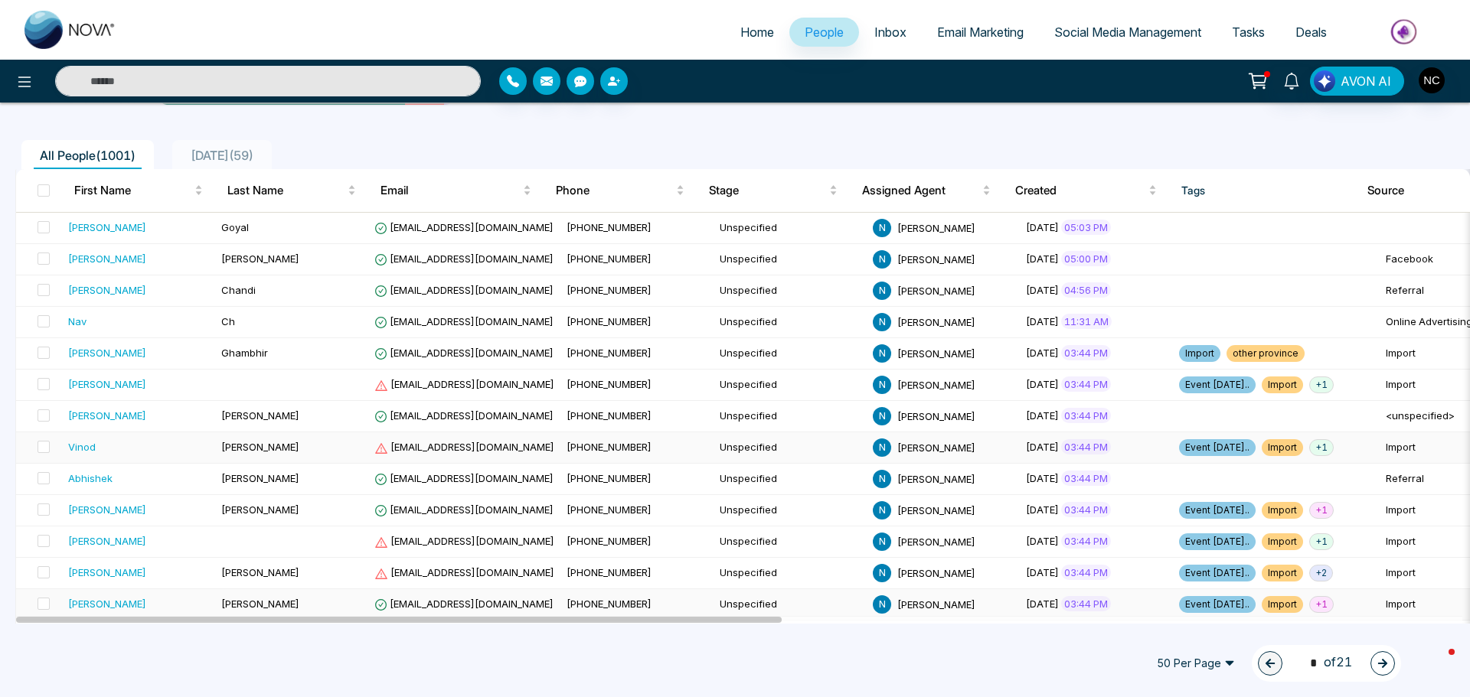
scroll to position [383, 0]
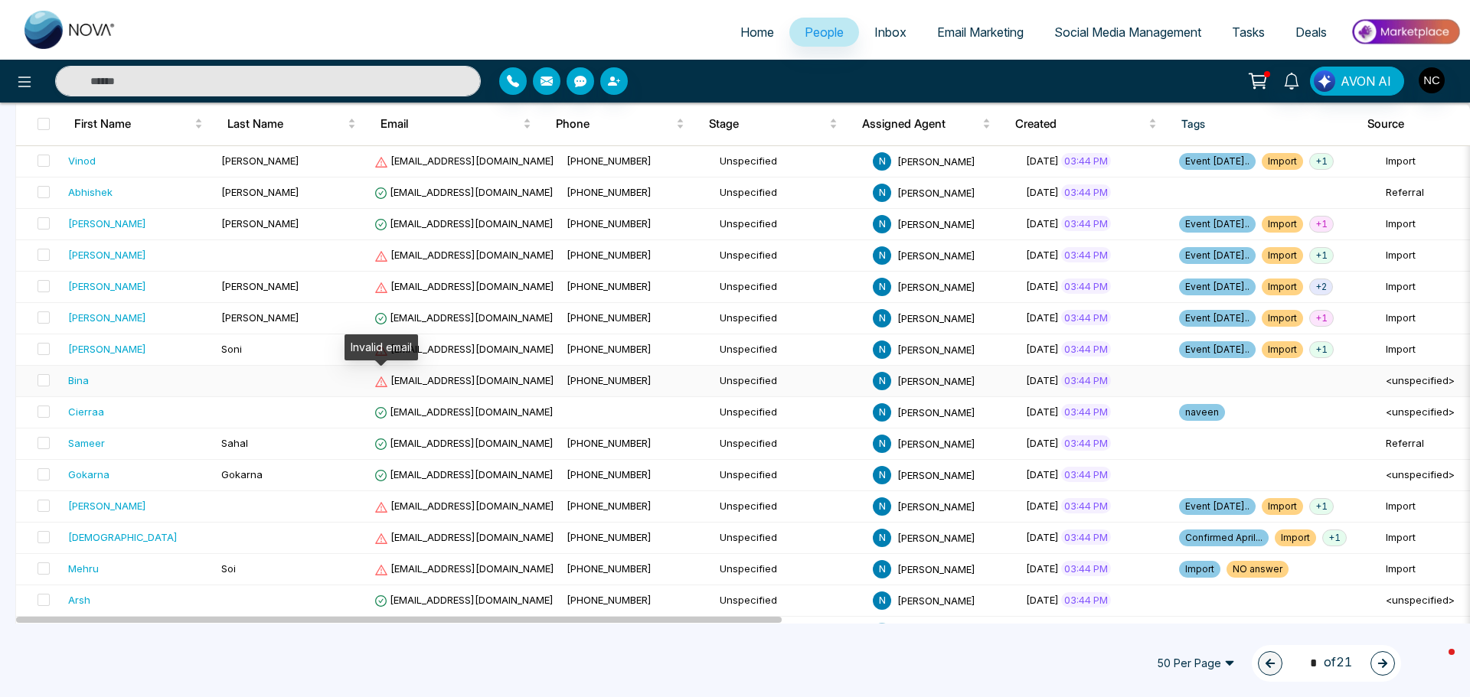
click at [384, 381] on icon at bounding box center [381, 382] width 12 height 11
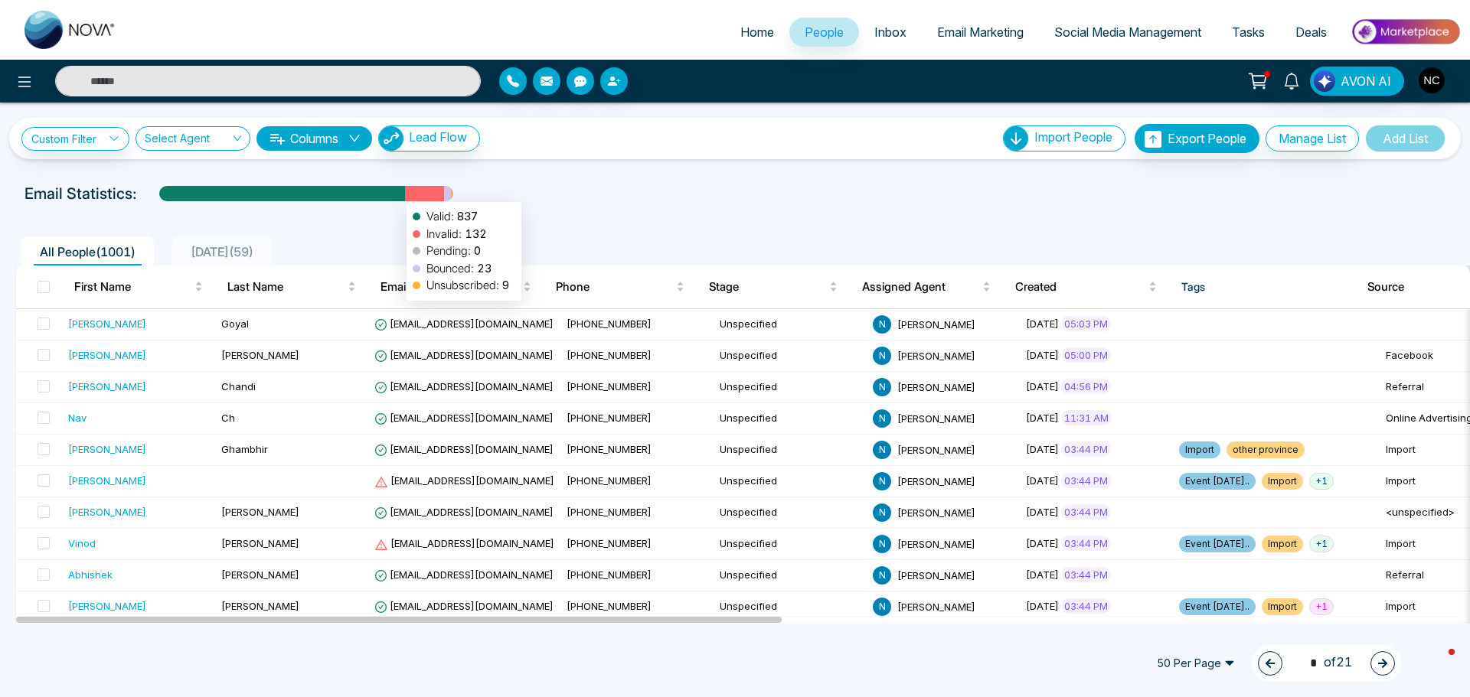
drag, startPoint x: 397, startPoint y: 195, endPoint x: 418, endPoint y: 194, distance: 21.4
click at [416, 194] on div at bounding box center [306, 193] width 294 height 15
click at [418, 194] on div at bounding box center [424, 199] width 39 height 27
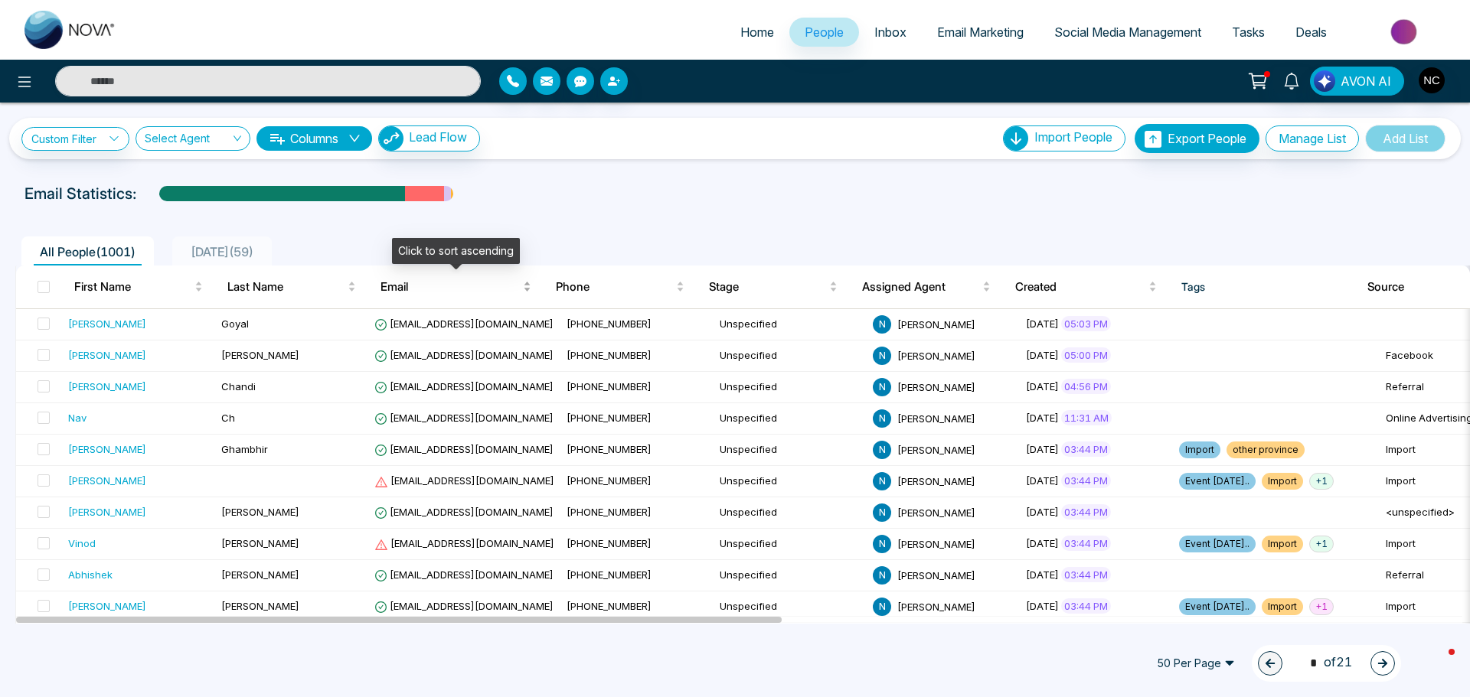
click at [436, 294] on span "Email" at bounding box center [449, 287] width 139 height 18
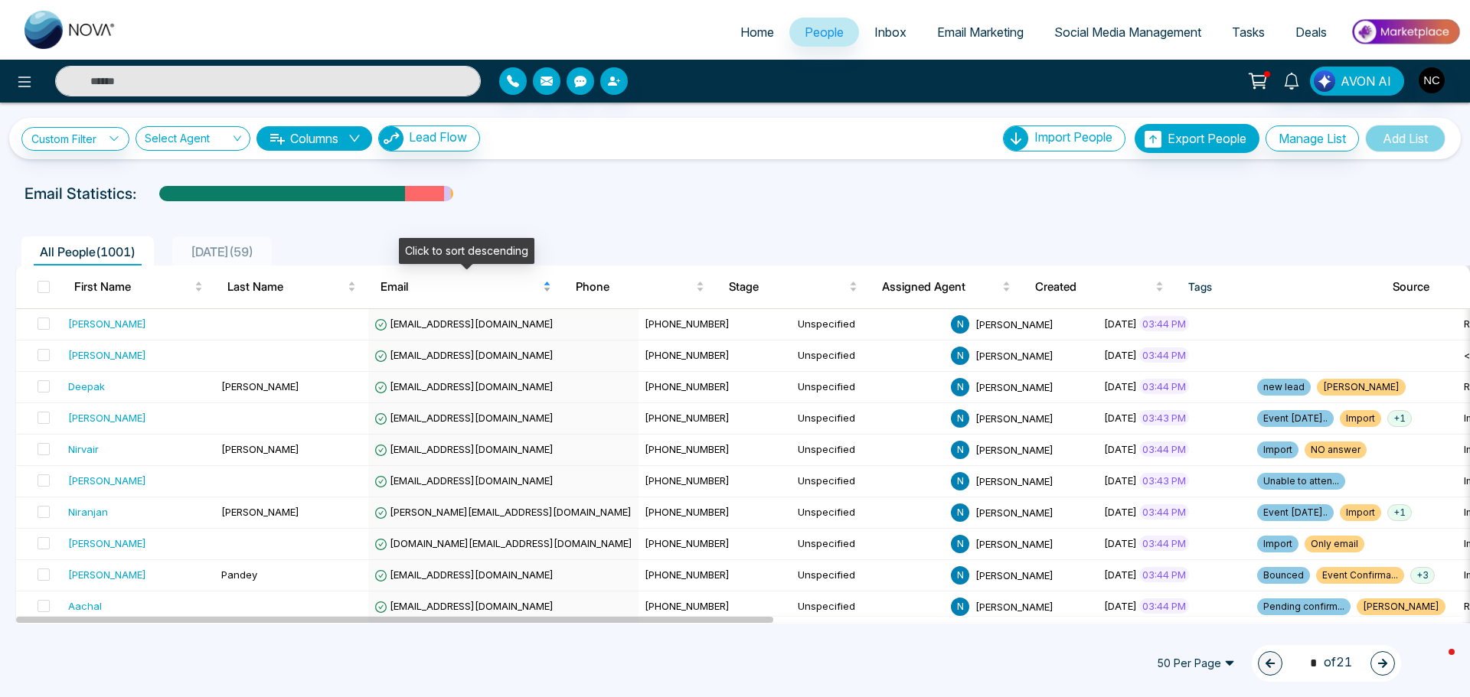
click at [436, 294] on span "Email" at bounding box center [459, 287] width 159 height 18
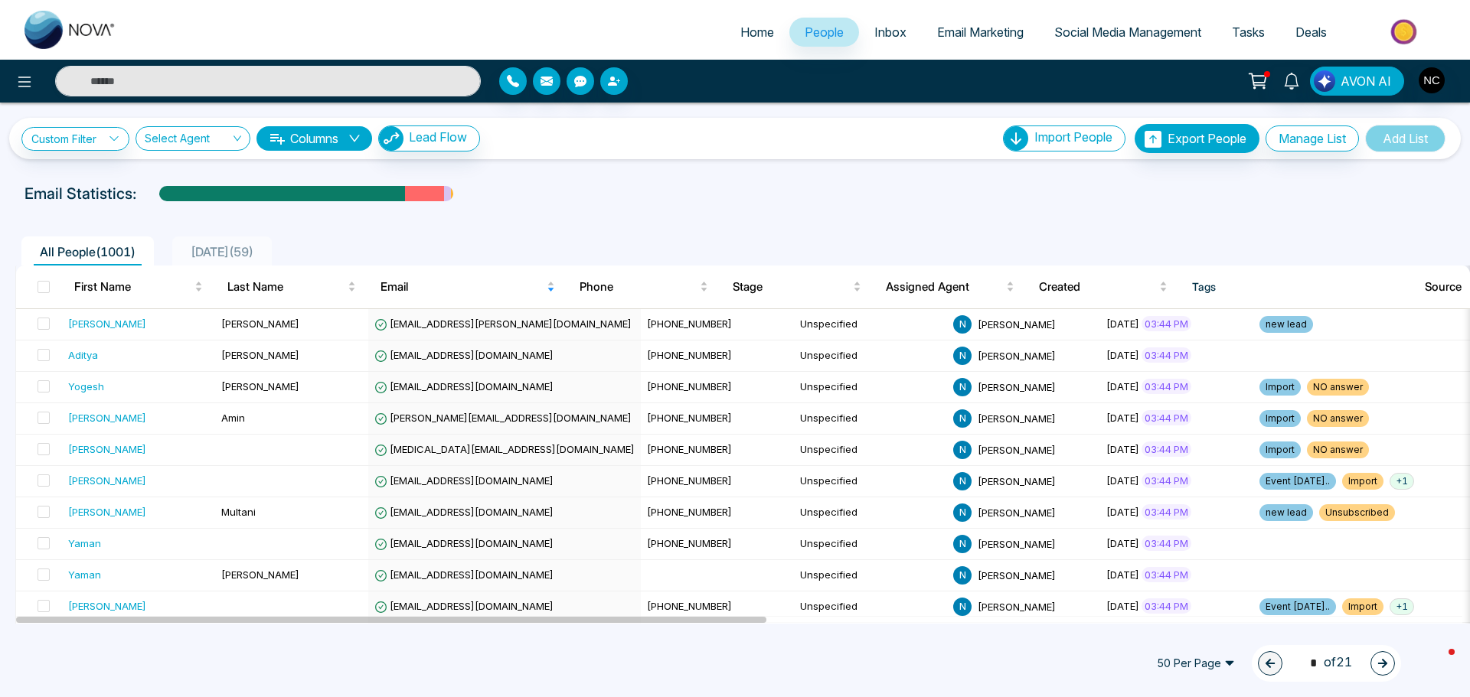
click at [350, 135] on button "Columns" at bounding box center [314, 138] width 116 height 24
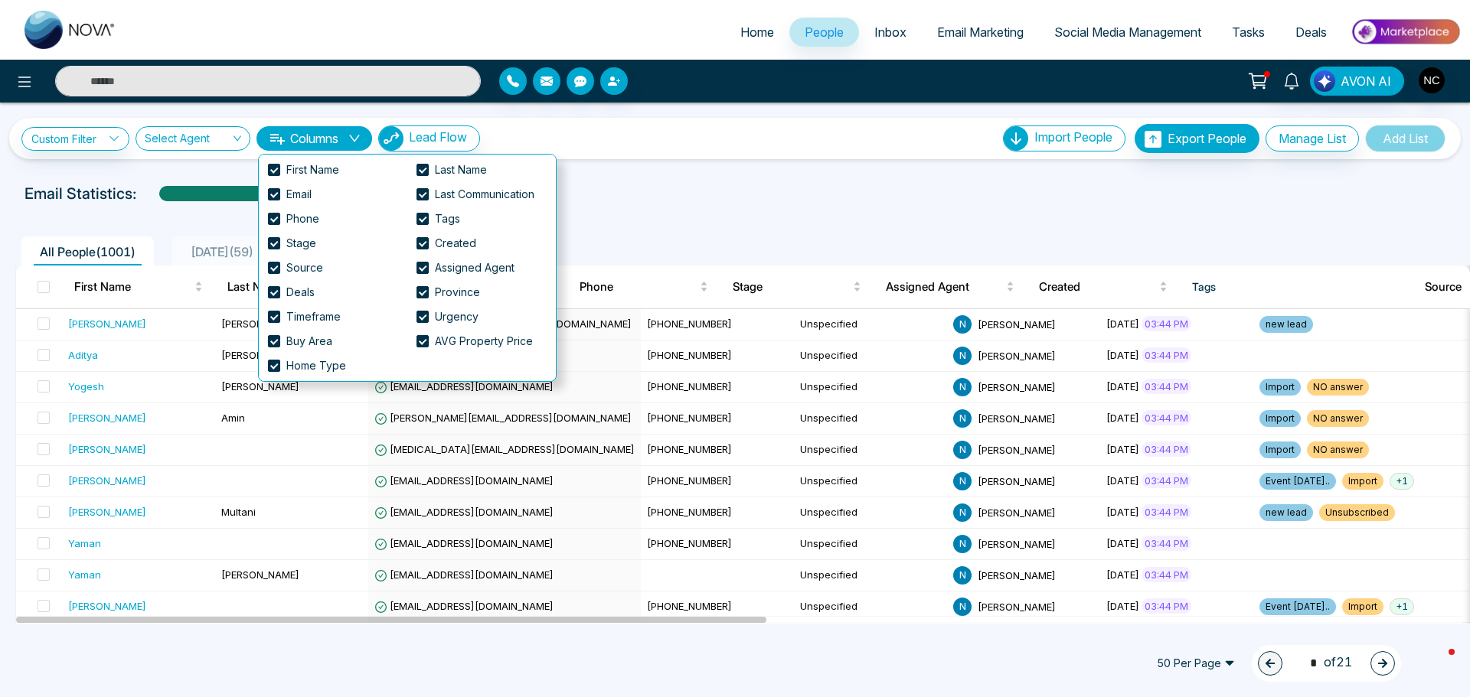
click at [351, 138] on button "Columns" at bounding box center [314, 138] width 116 height 24
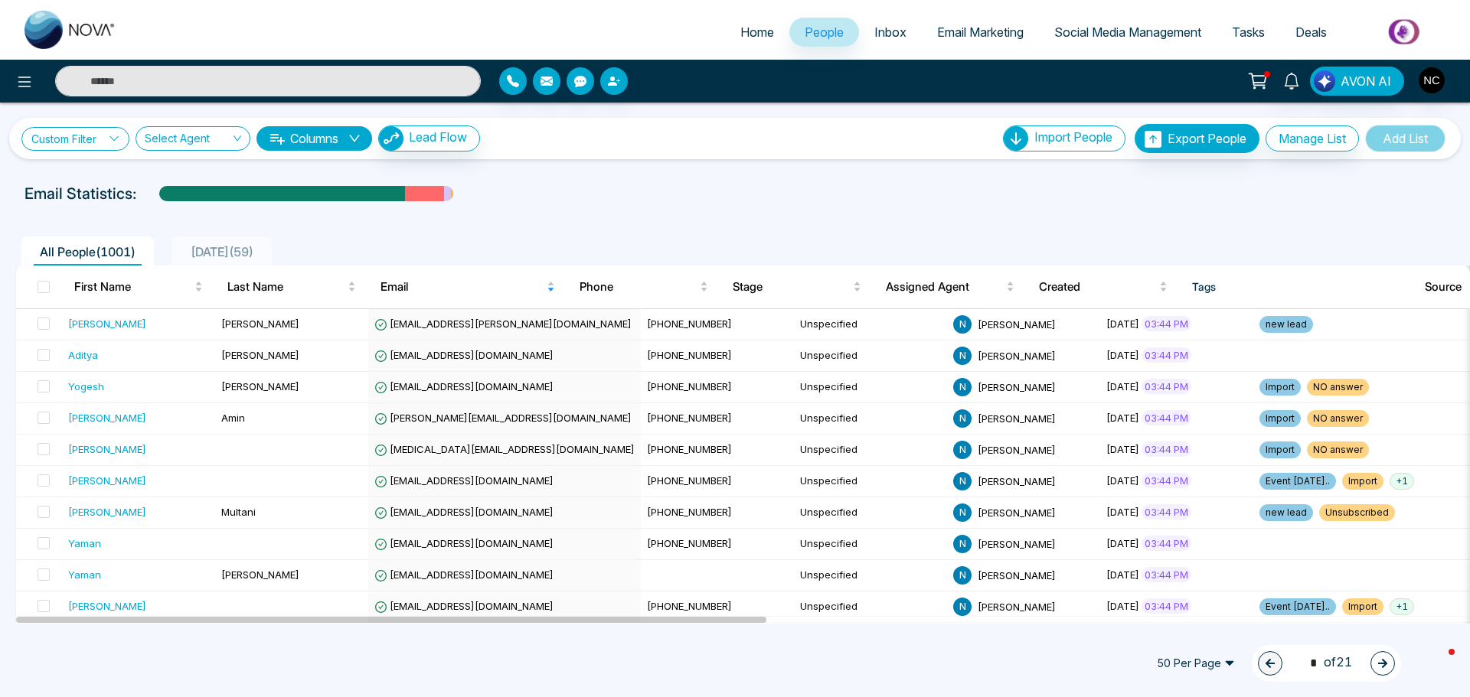
click at [70, 144] on link "Custom Filter" at bounding box center [75, 139] width 108 height 24
click at [113, 183] on input "search" at bounding box center [106, 174] width 124 height 23
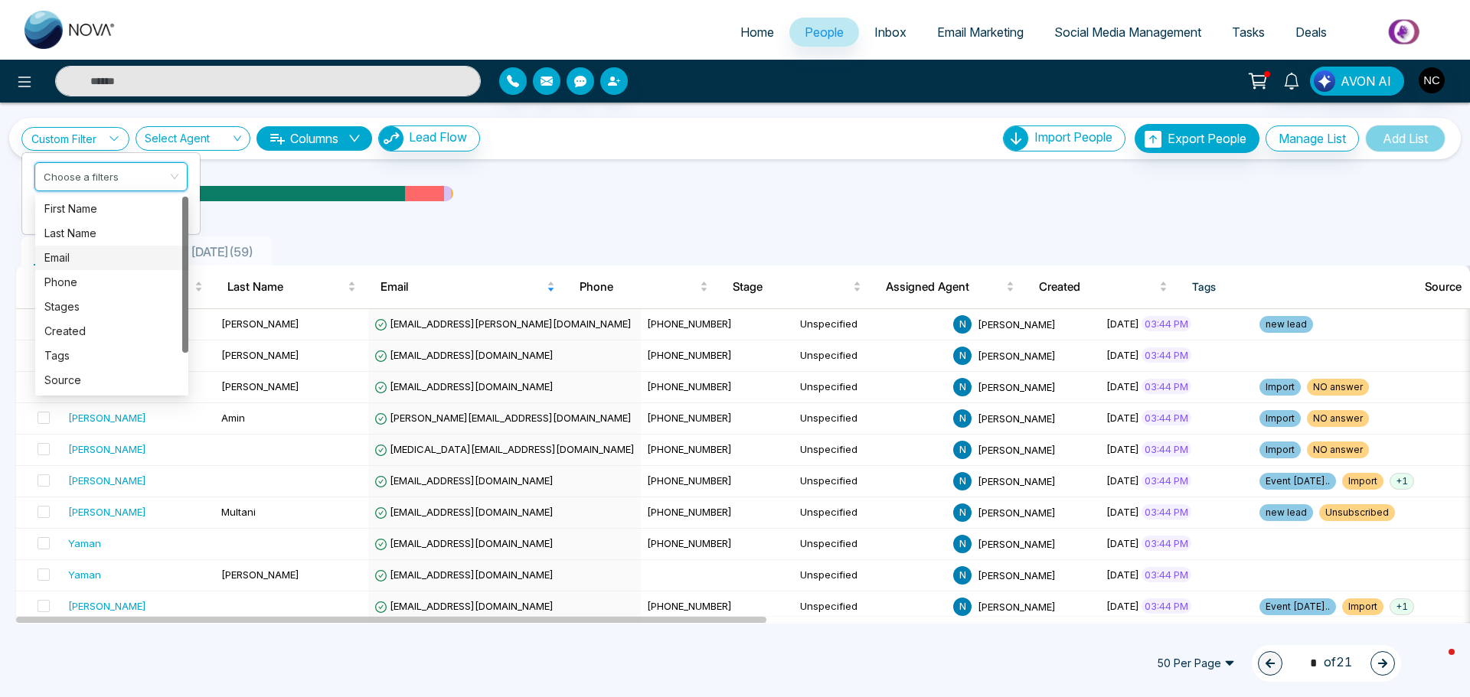
click at [100, 255] on div "Email" at bounding box center [111, 258] width 135 height 17
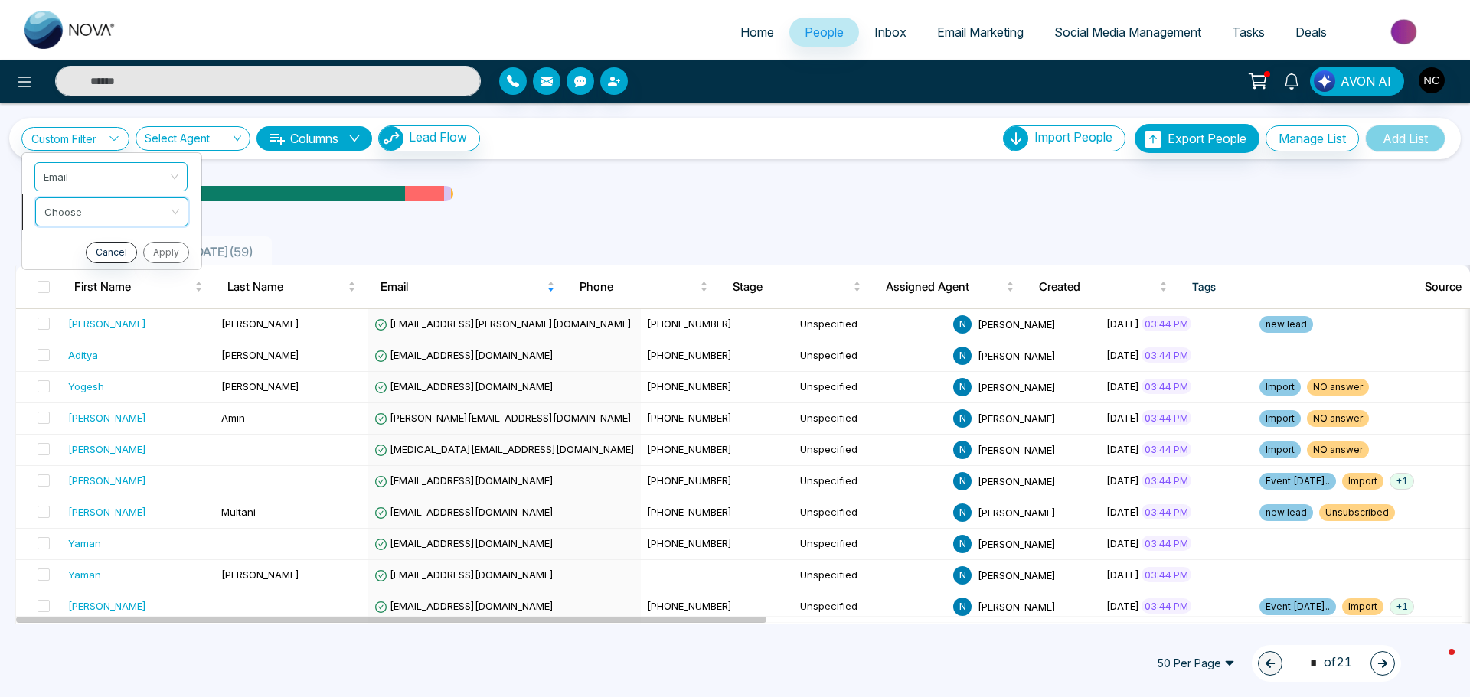
click at [93, 218] on input "search" at bounding box center [106, 209] width 124 height 23
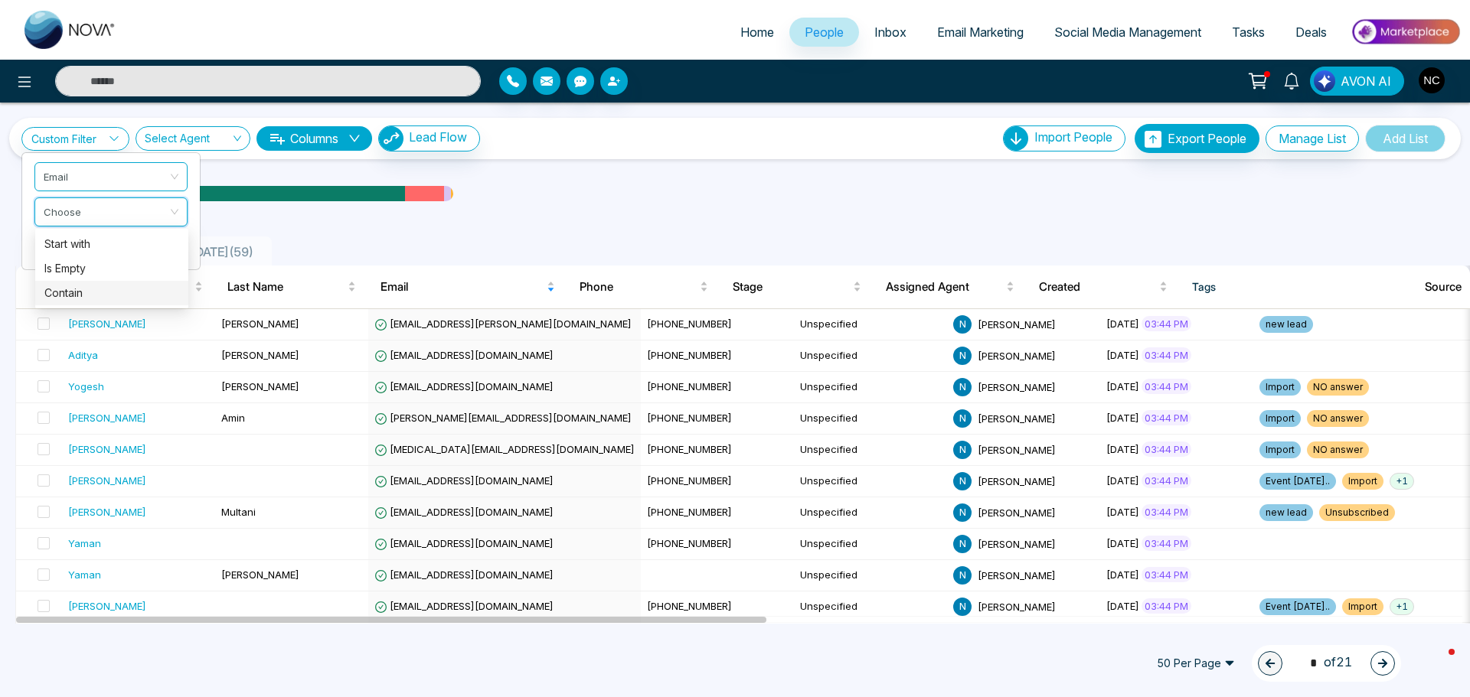
click at [91, 293] on div "Contain" at bounding box center [111, 293] width 135 height 17
click at [83, 263] on input "text" at bounding box center [110, 250] width 153 height 29
type input "***"
click at [161, 292] on button "Apply" at bounding box center [165, 287] width 46 height 21
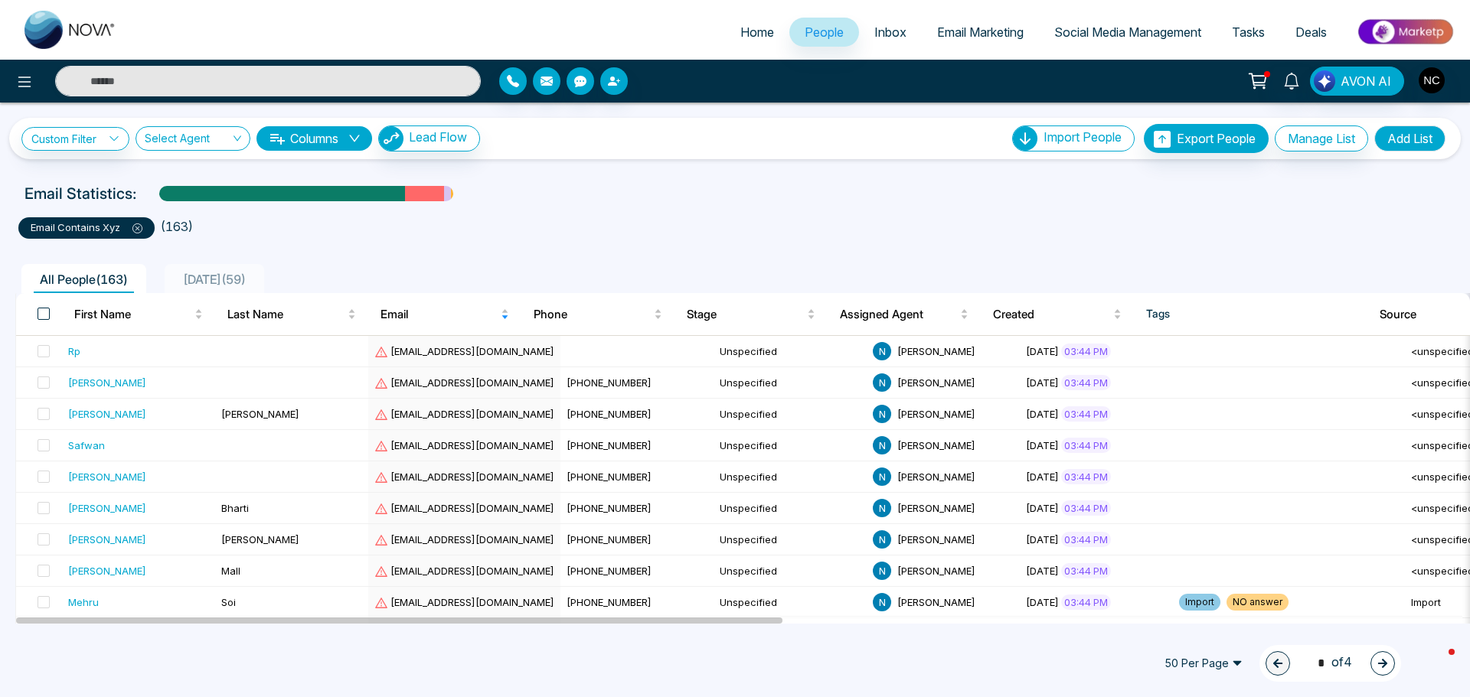
click at [41, 312] on span at bounding box center [44, 314] width 12 height 12
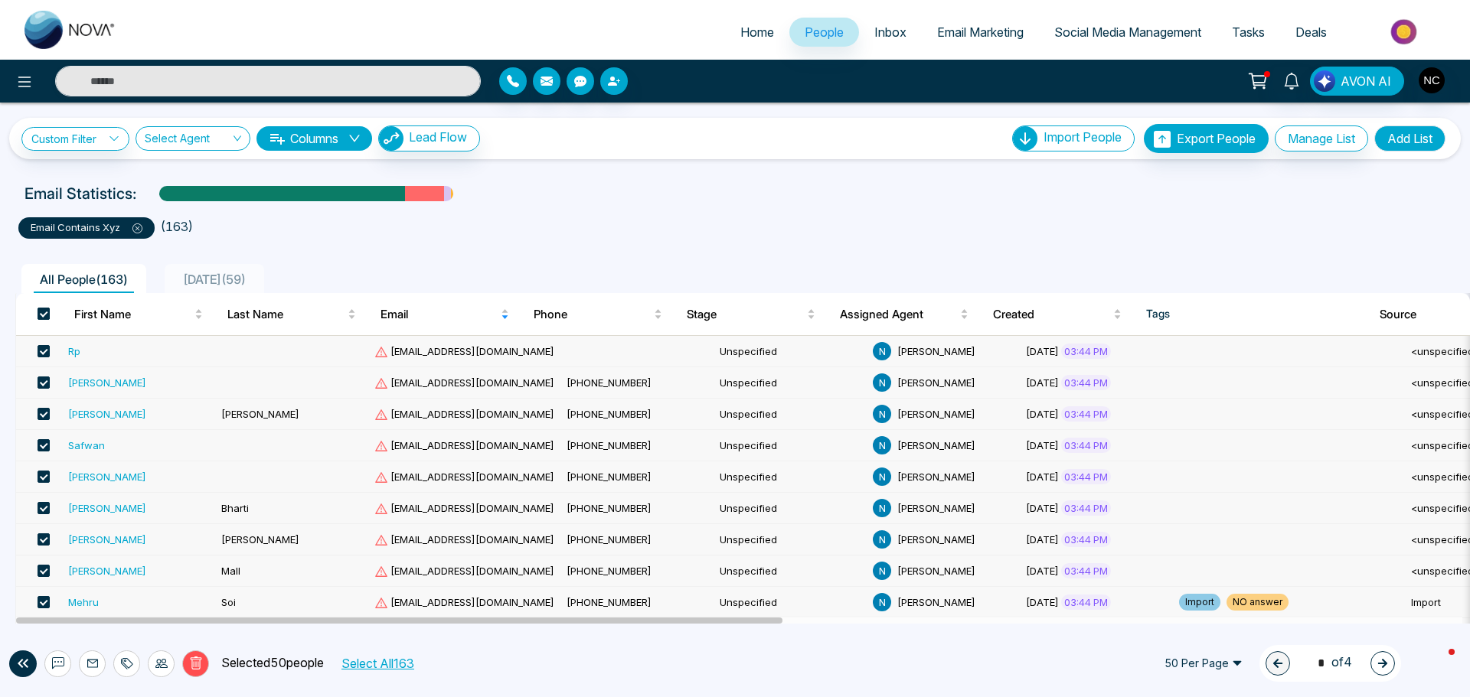
click at [41, 315] on span at bounding box center [44, 314] width 12 height 12
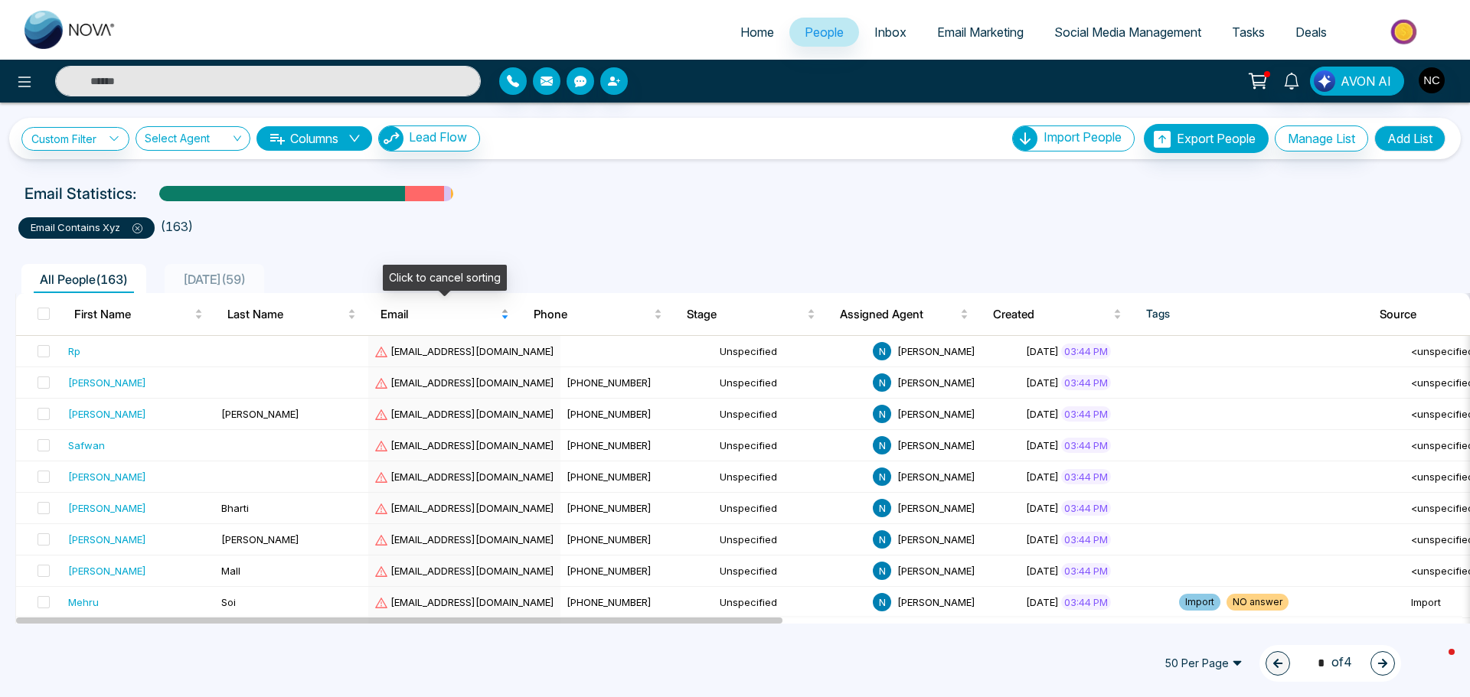
click at [433, 311] on span "Email" at bounding box center [438, 314] width 117 height 18
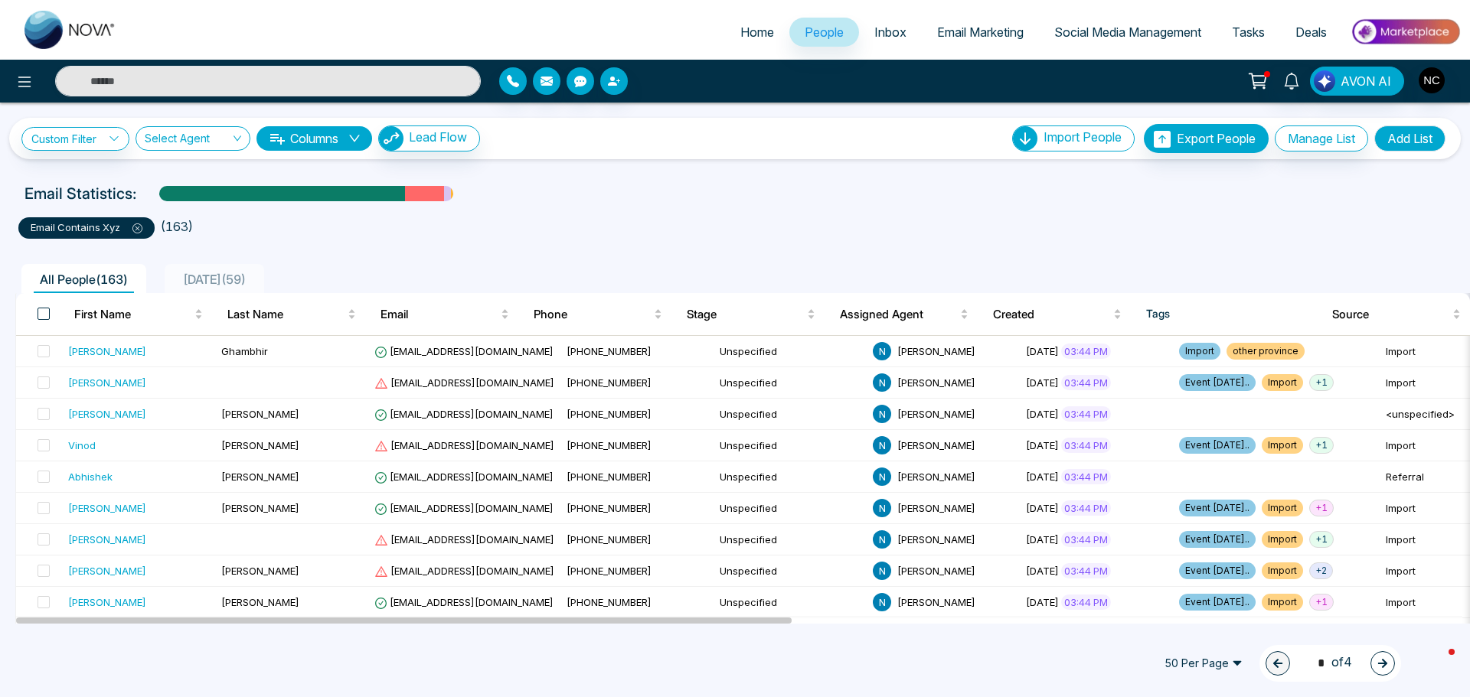
click at [44, 313] on span at bounding box center [44, 314] width 12 height 12
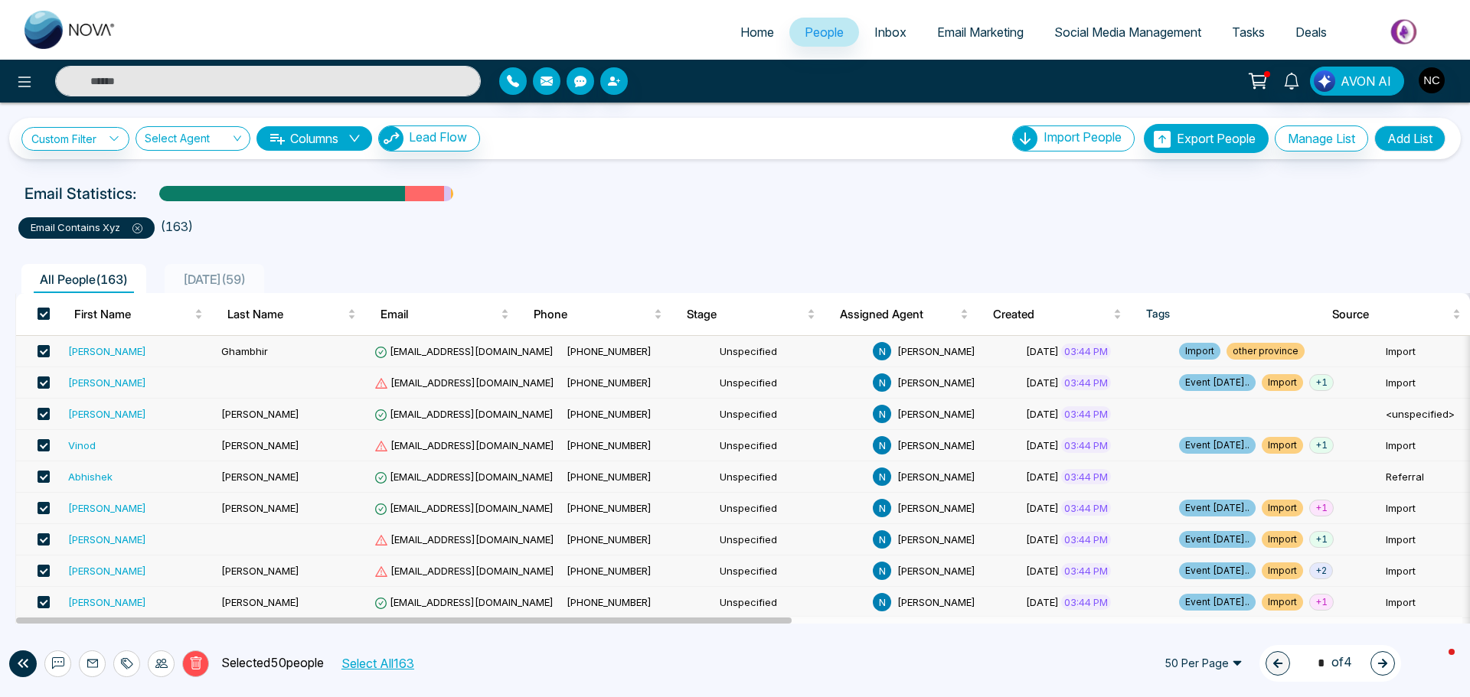
click at [44, 313] on span at bounding box center [44, 314] width 12 height 12
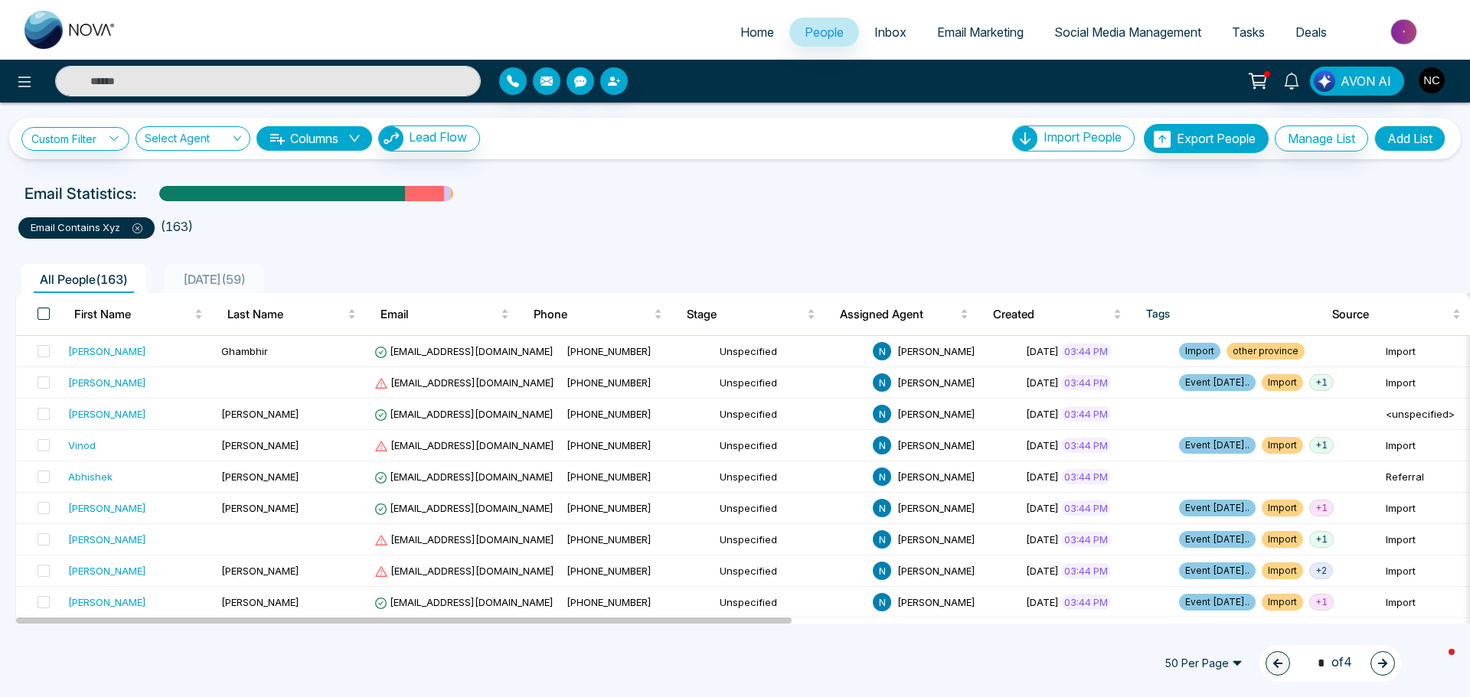
click at [44, 313] on span at bounding box center [44, 314] width 12 height 12
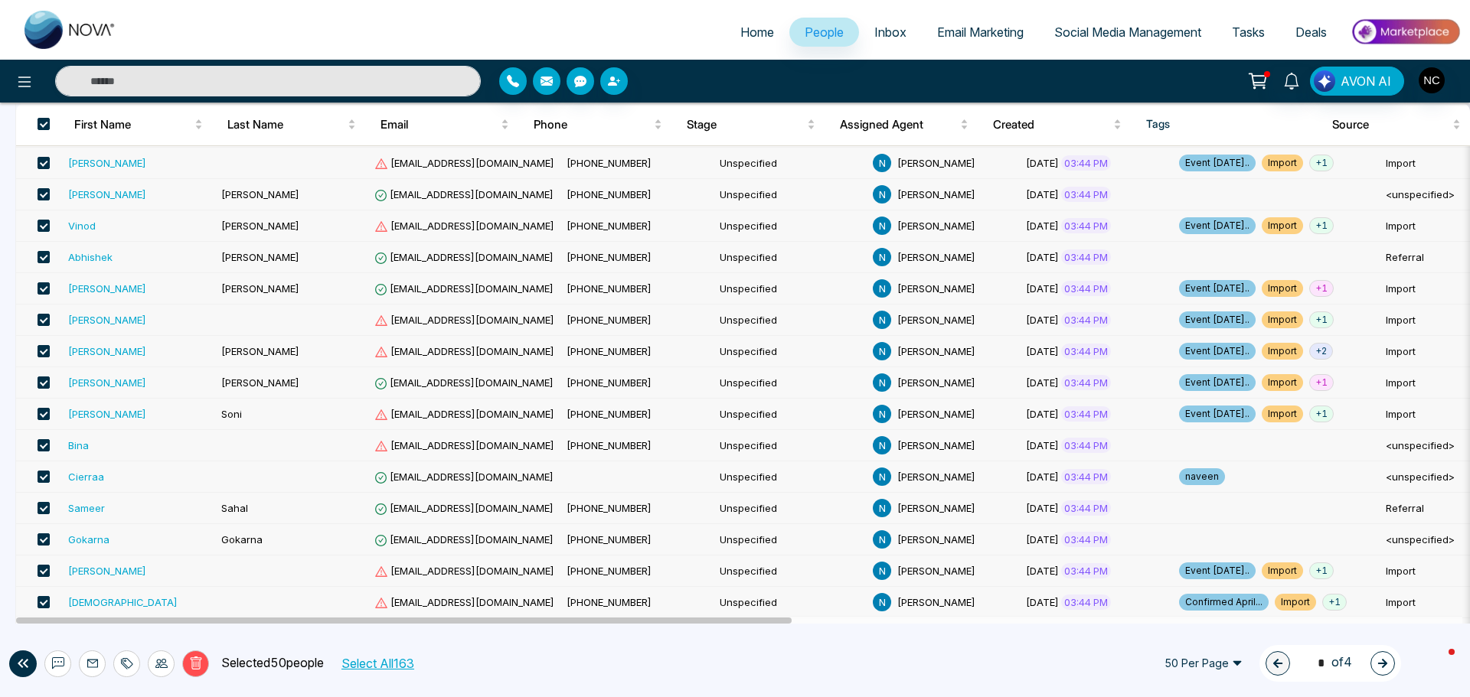
scroll to position [230, 0]
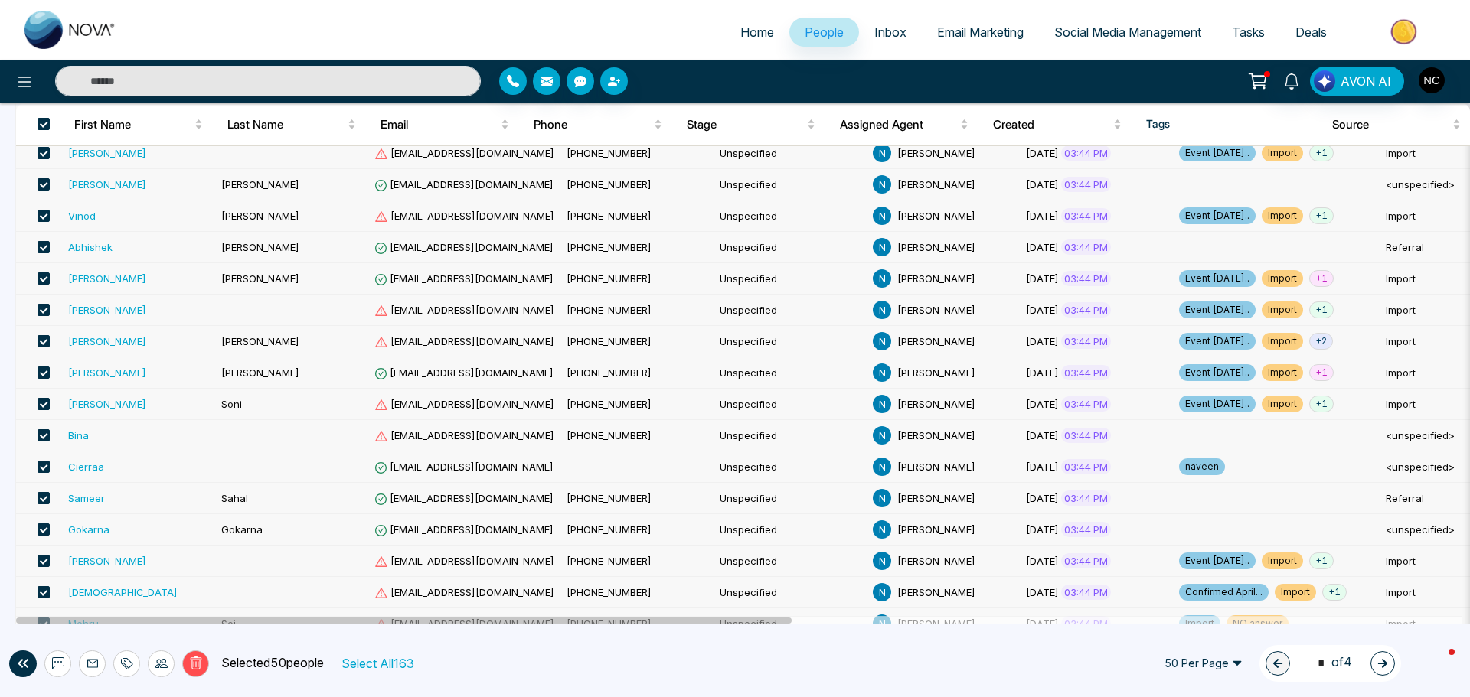
click at [413, 661] on button "Select All 163" at bounding box center [376, 664] width 83 height 20
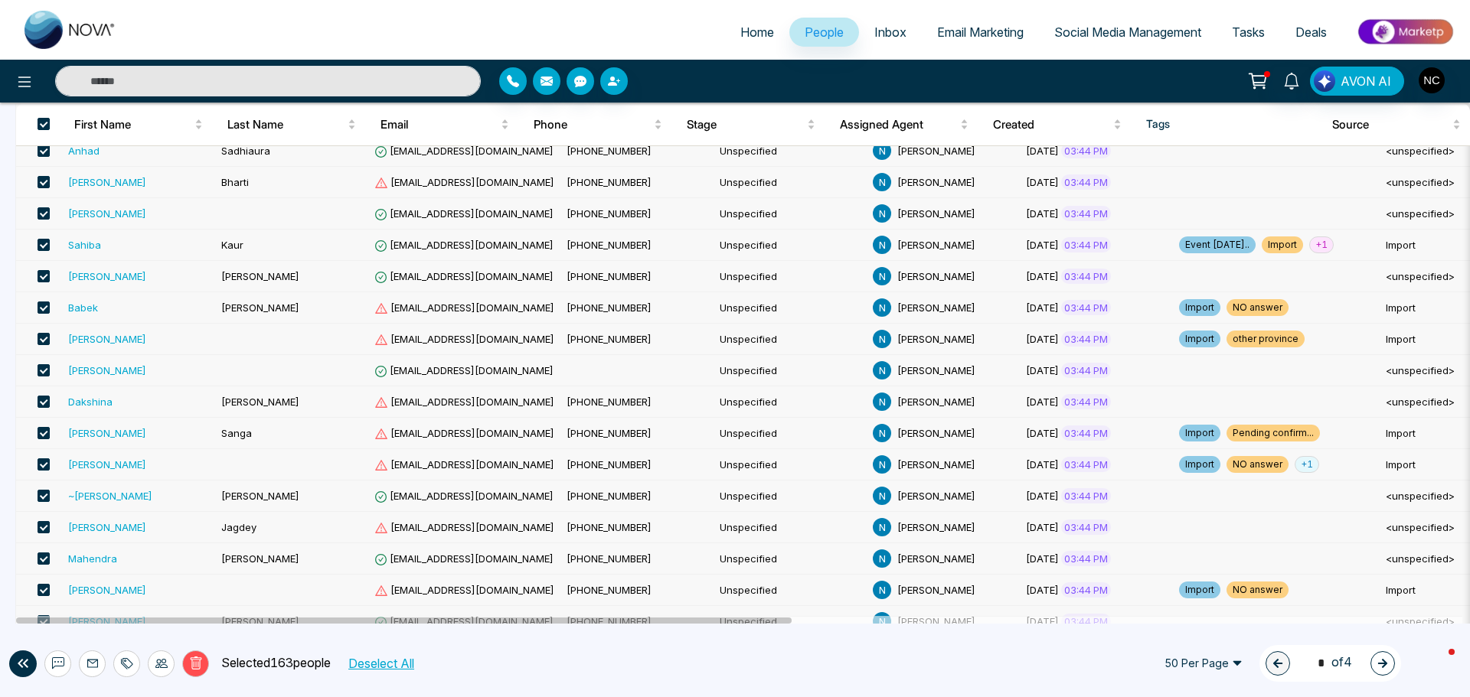
scroll to position [1290, 0]
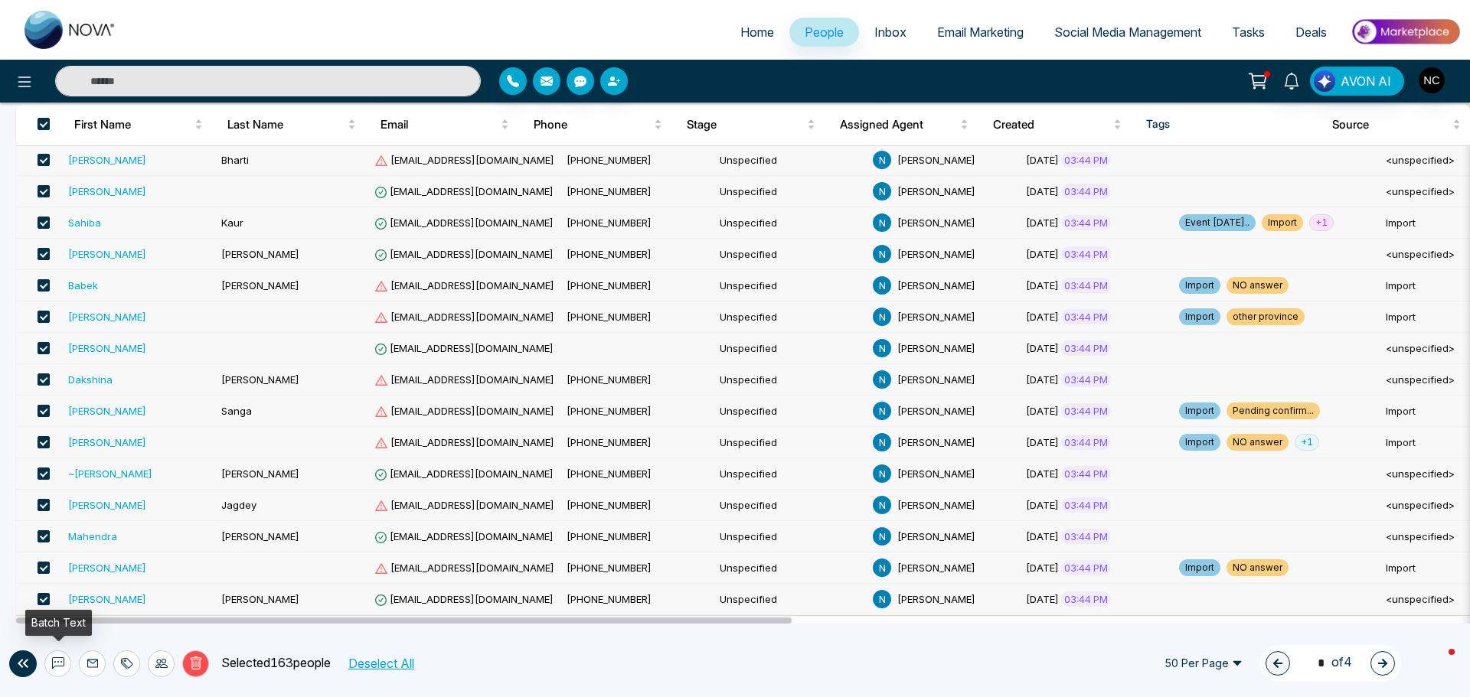
click at [57, 663] on icon at bounding box center [58, 664] width 12 height 12
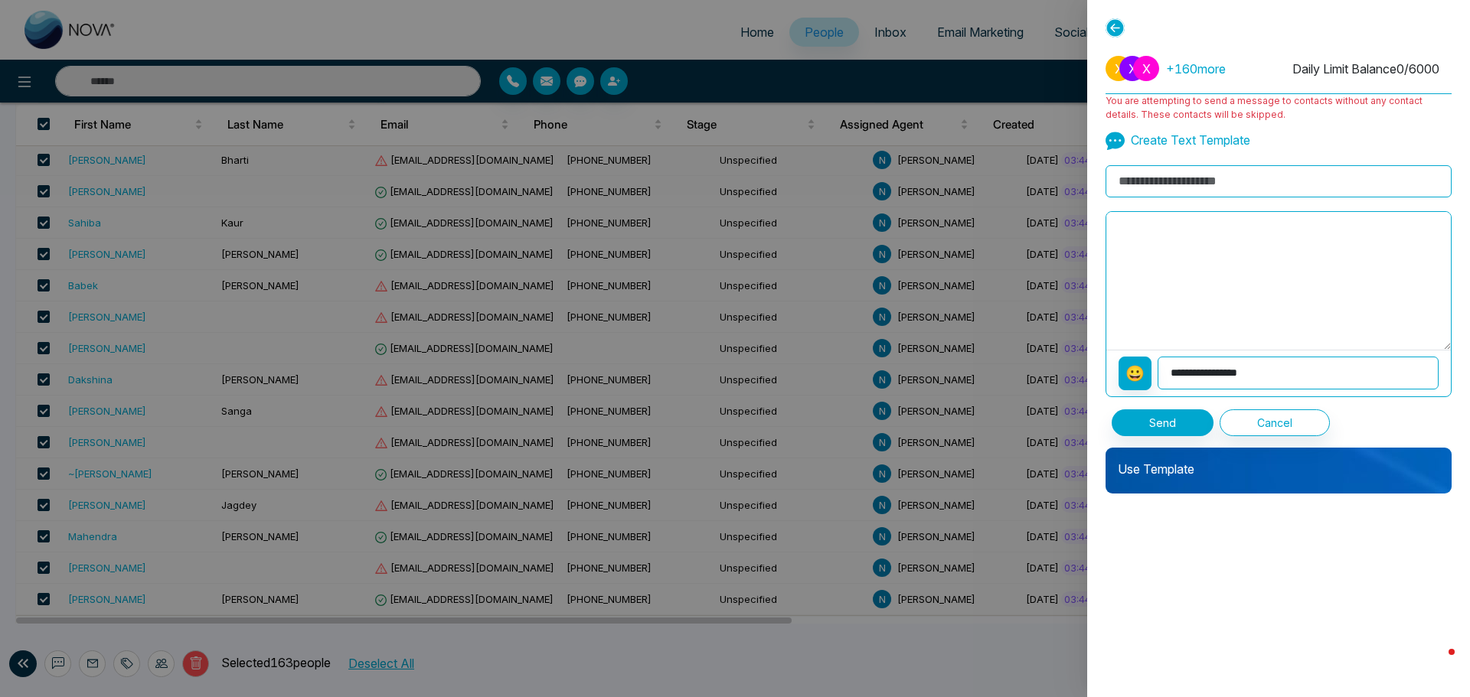
click at [520, 449] on div at bounding box center [735, 348] width 1470 height 697
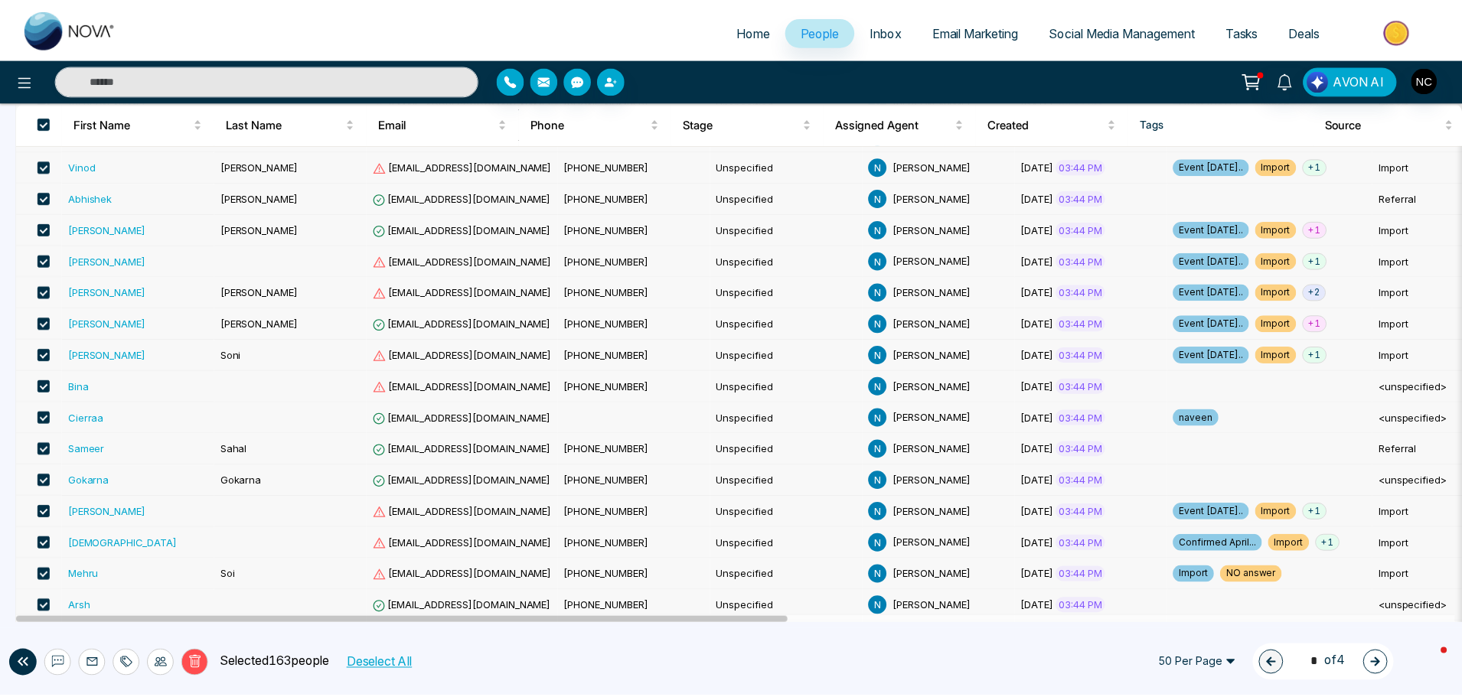
scroll to position [65, 0]
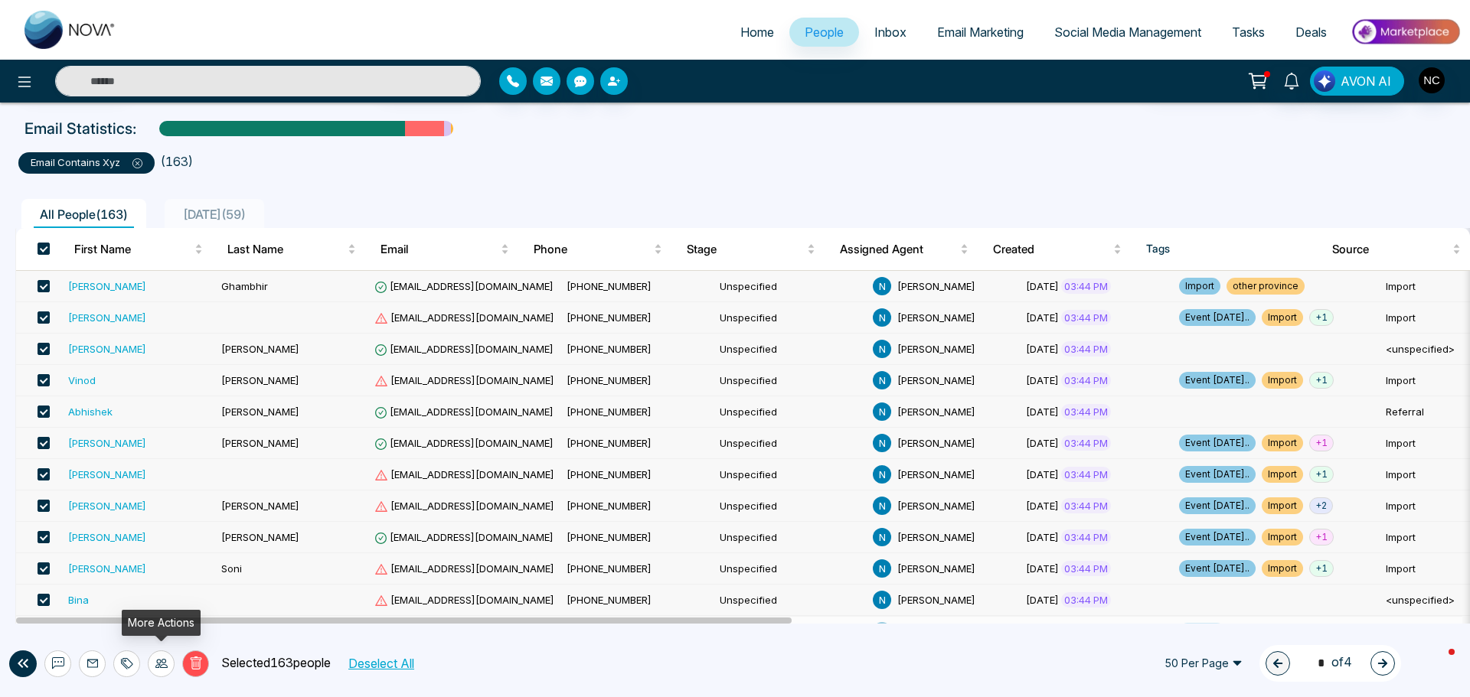
click at [162, 661] on icon at bounding box center [161, 664] width 12 height 12
click at [121, 668] on icon at bounding box center [127, 664] width 12 height 12
click at [113, 604] on link "Add Tags" at bounding box center [88, 605] width 49 height 13
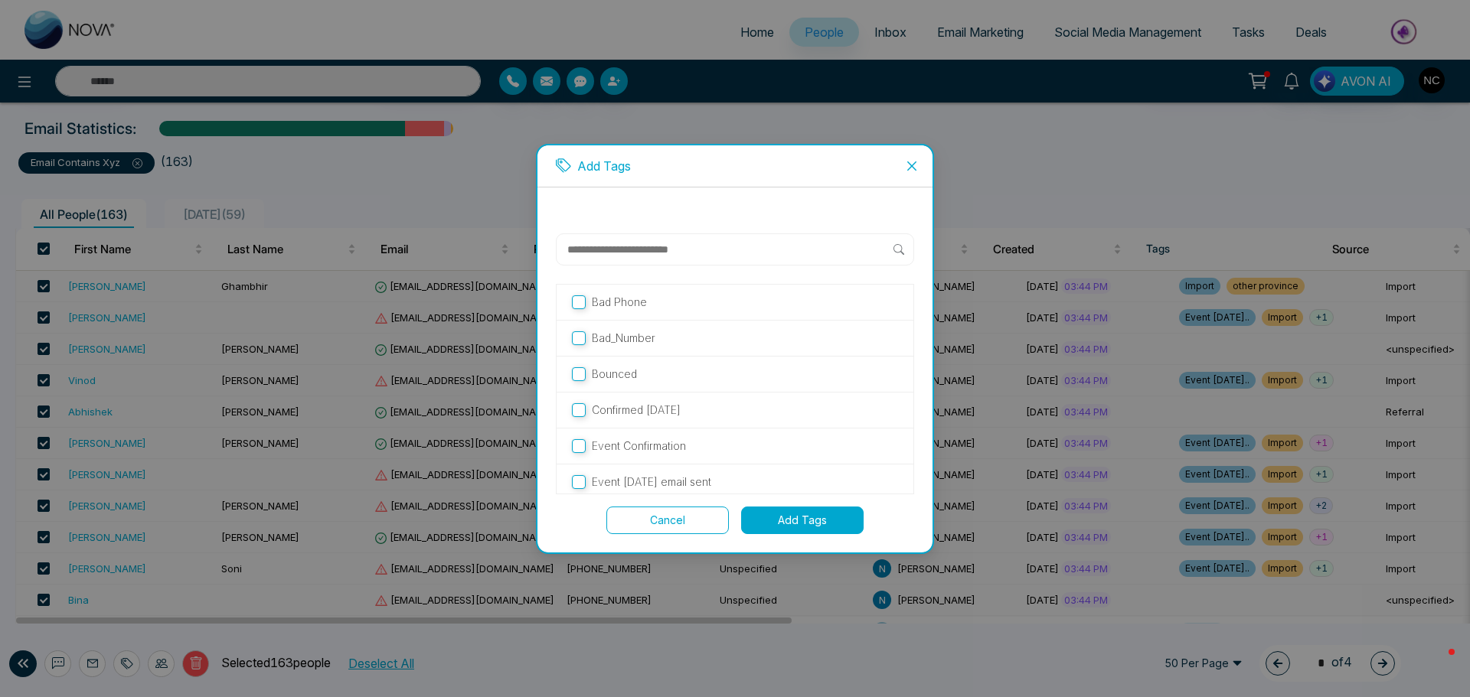
click at [664, 241] on input "text" at bounding box center [730, 249] width 328 height 18
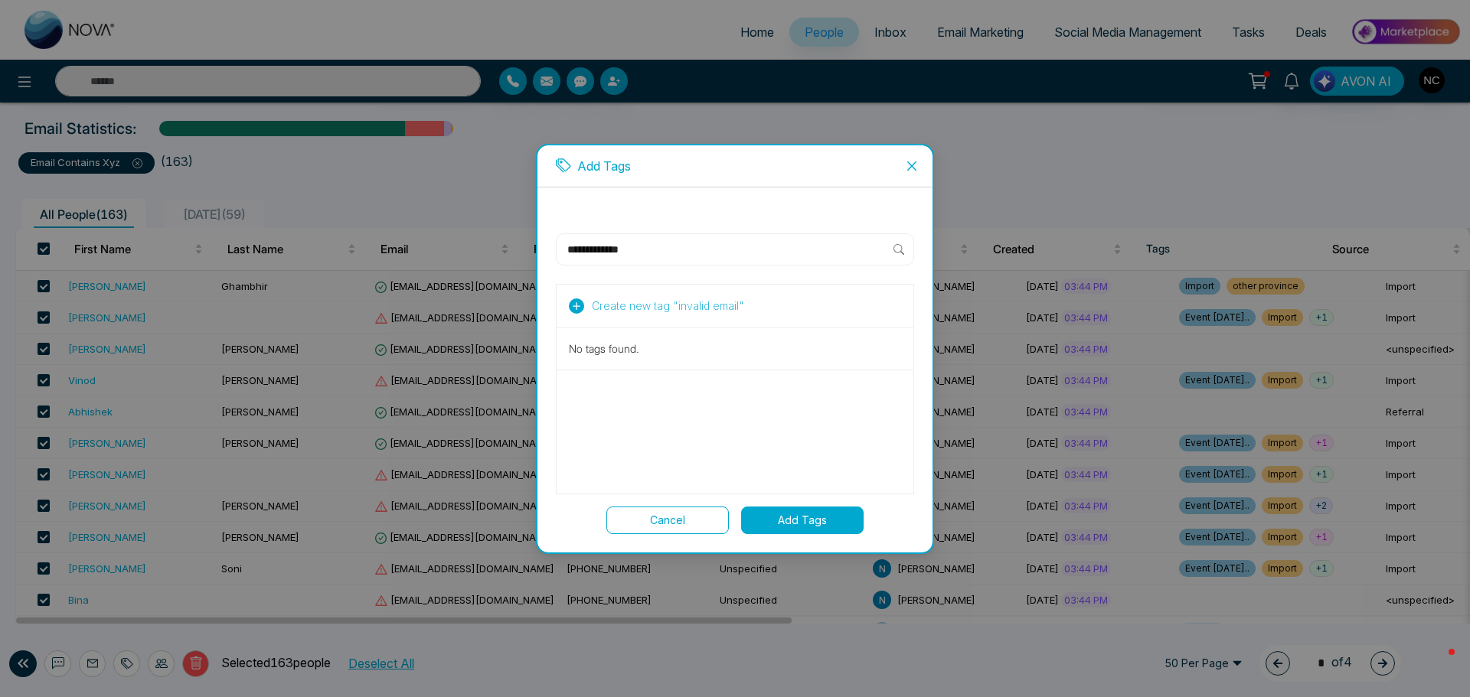
type input "**********"
click at [669, 310] on span "Create new tag " invalid email "" at bounding box center [668, 306] width 152 height 17
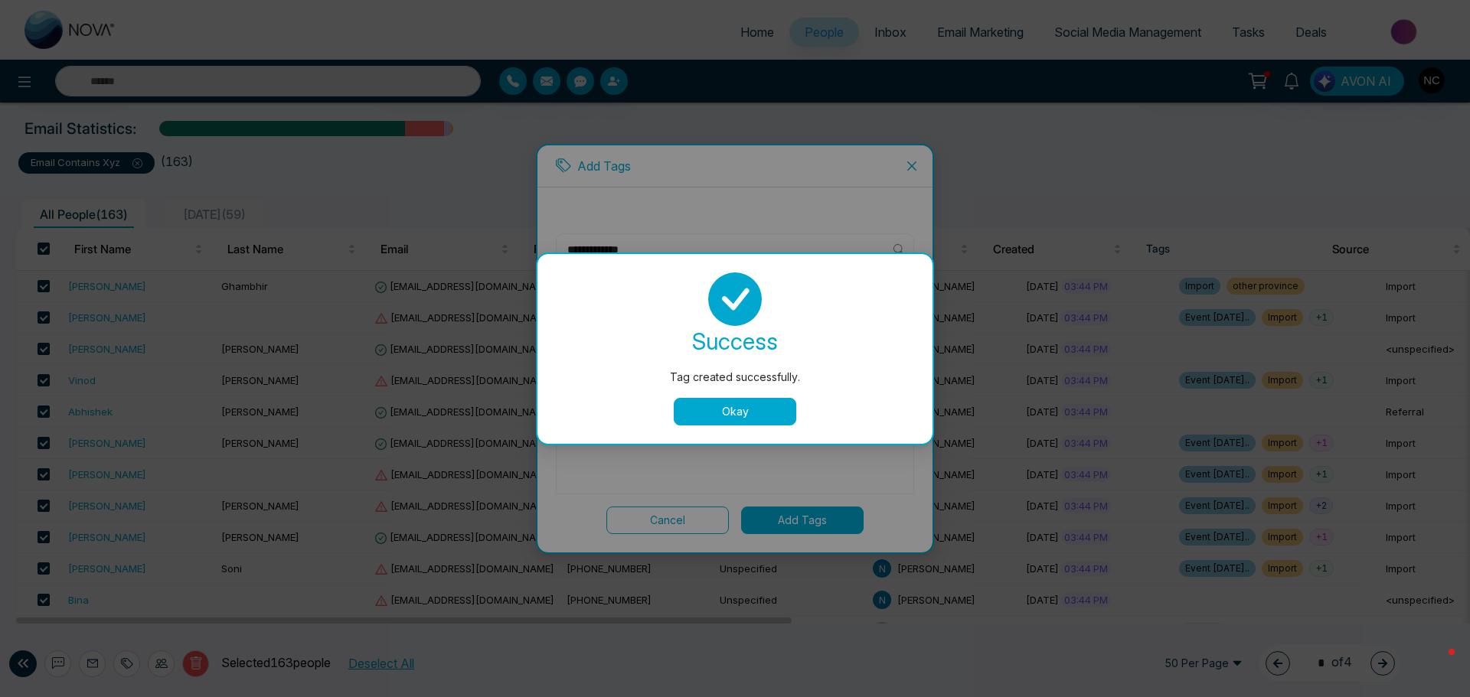
click at [749, 415] on button "Okay" at bounding box center [735, 412] width 122 height 28
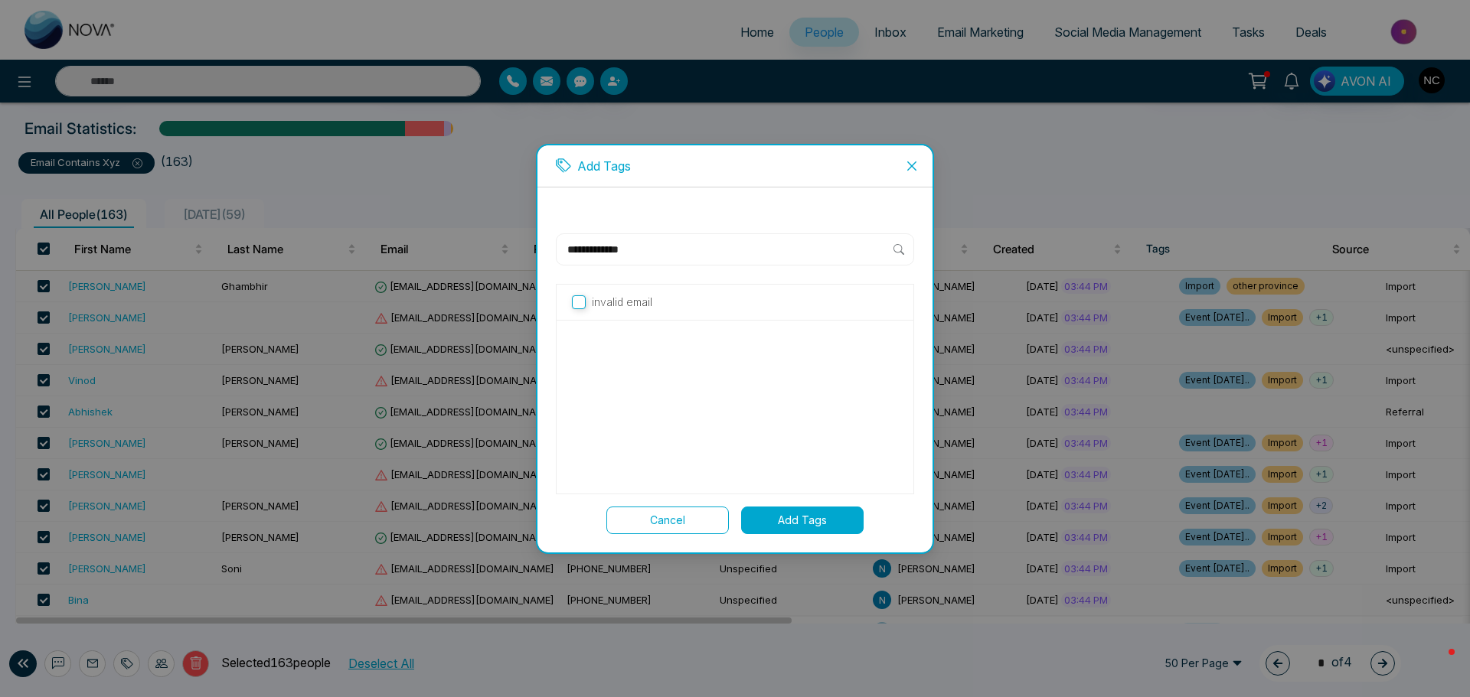
click at [811, 521] on button "Add Tags" at bounding box center [802, 521] width 122 height 28
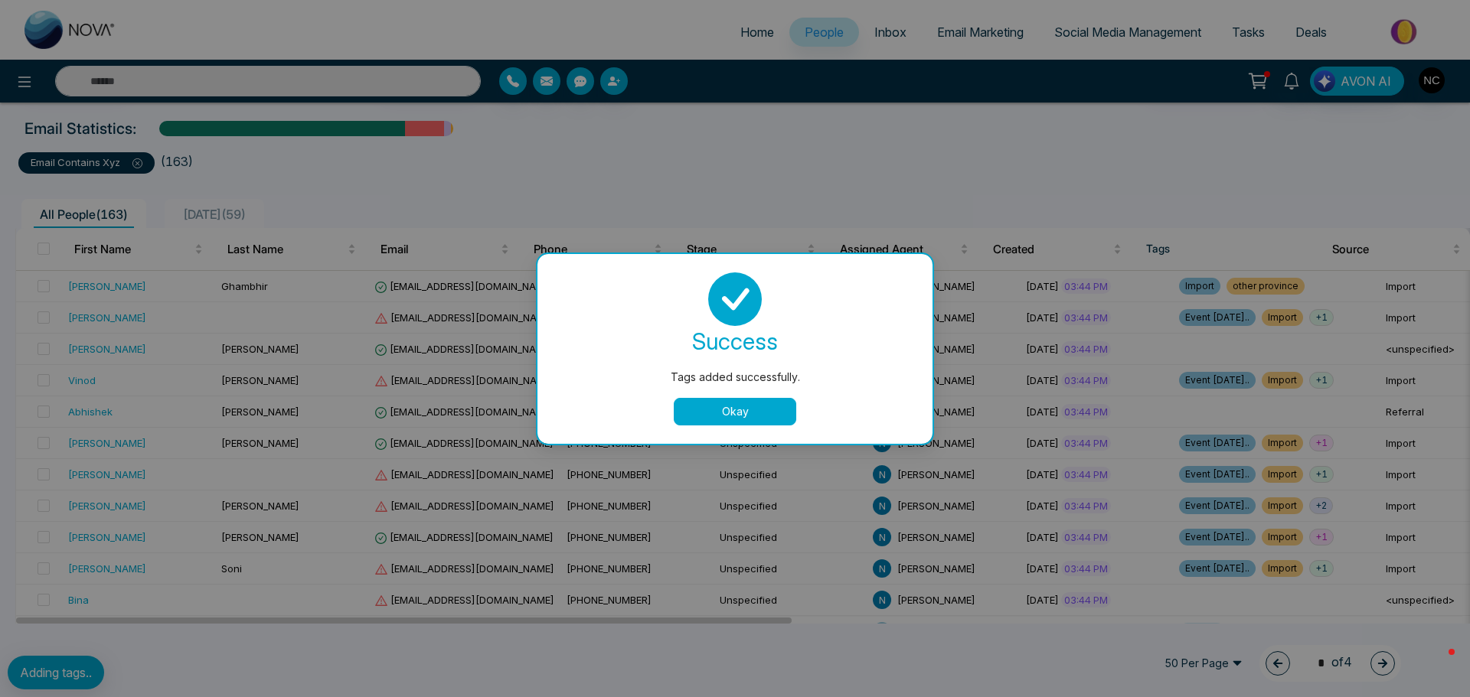
click at [731, 419] on button "Okay" at bounding box center [735, 412] width 122 height 28
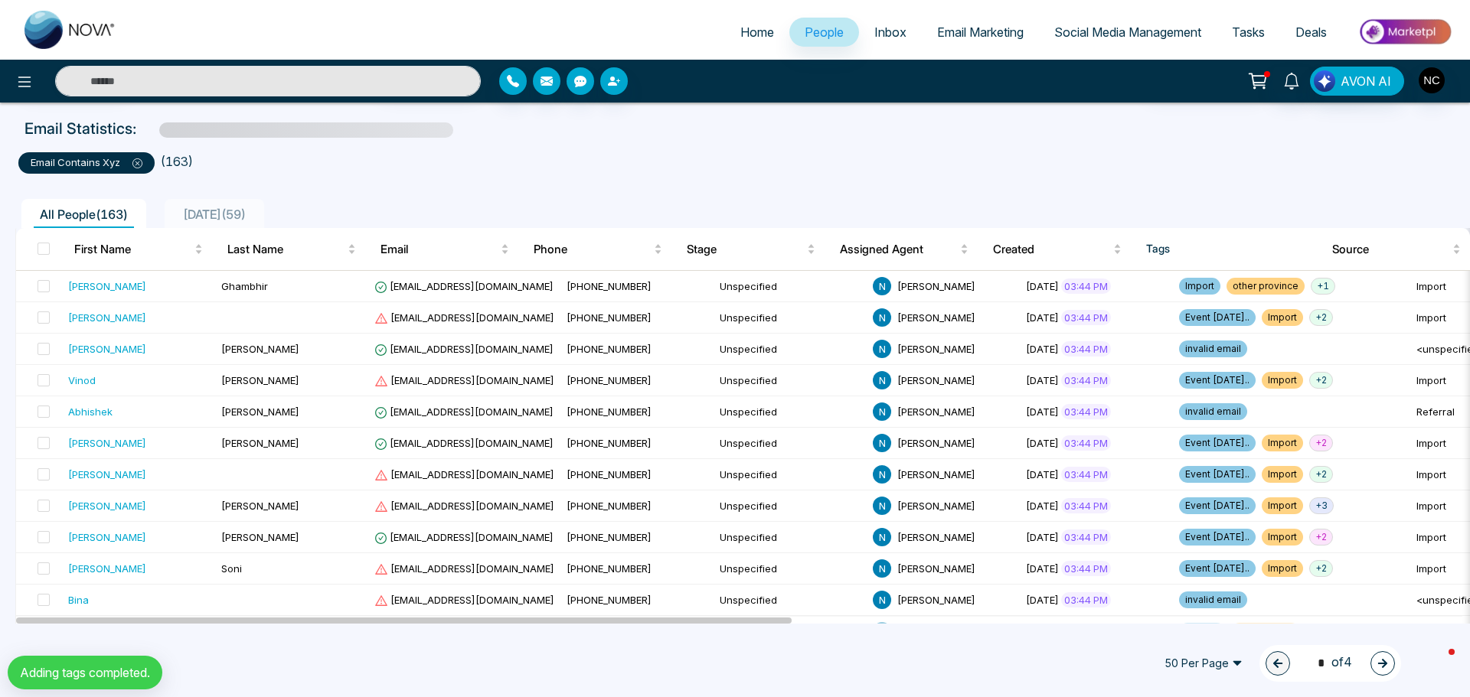
click at [749, 31] on span "Home" at bounding box center [757, 31] width 34 height 15
select select "*"
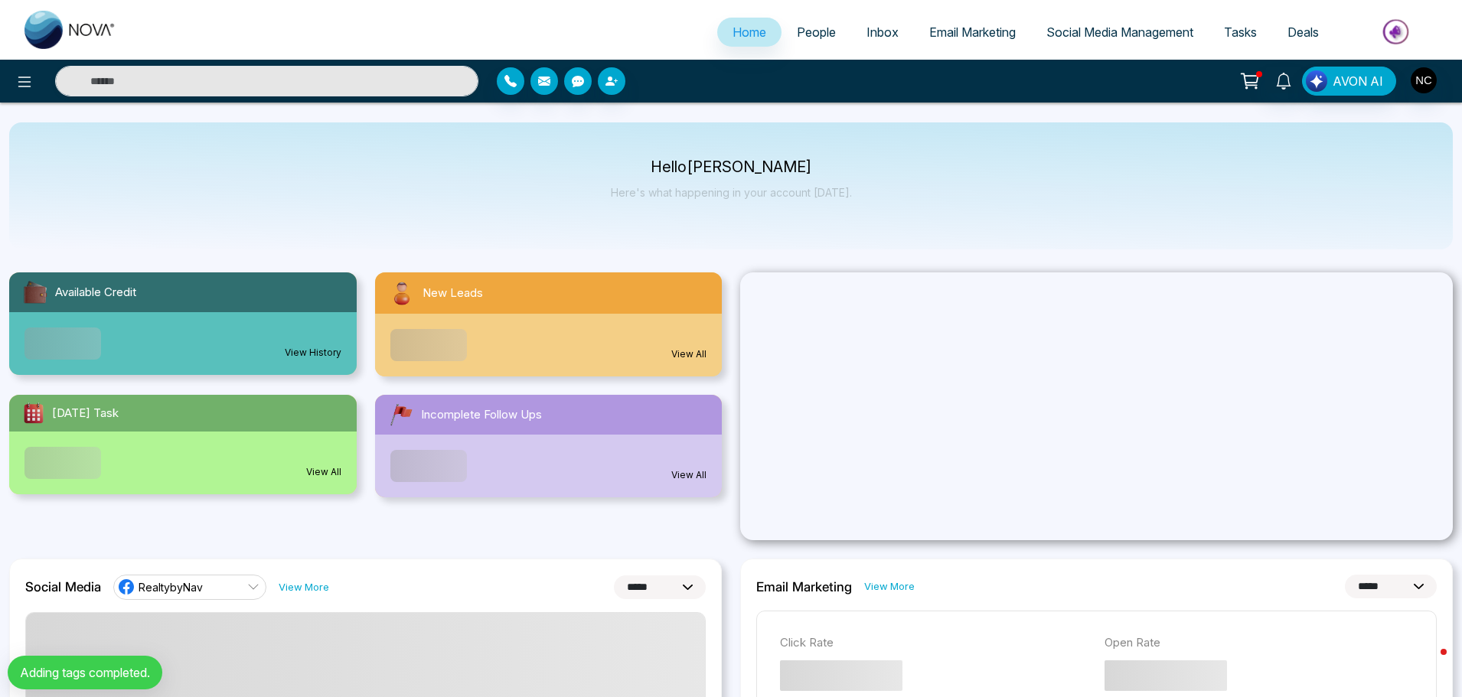
click at [968, 33] on span "Email Marketing" at bounding box center [972, 31] width 87 height 15
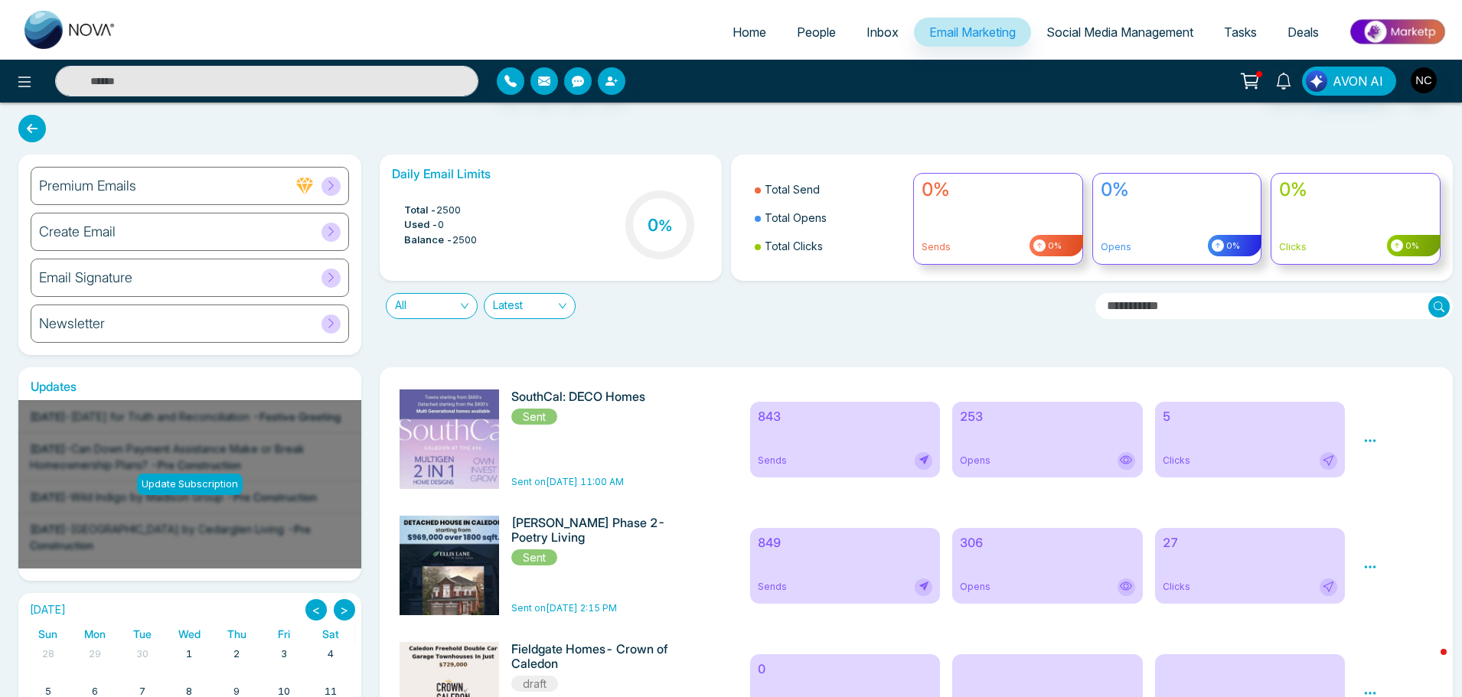
click at [815, 28] on span "People" at bounding box center [816, 31] width 39 height 15
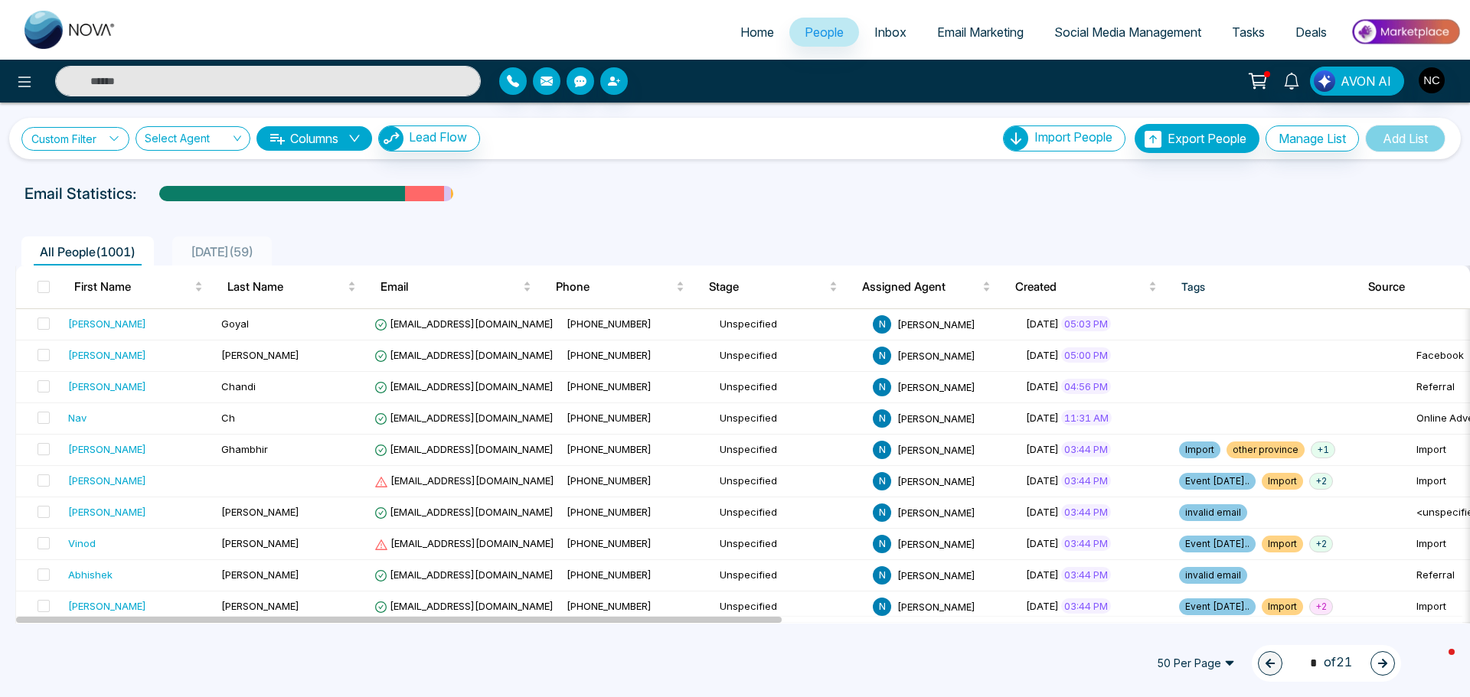
click at [122, 141] on link "Custom Filter" at bounding box center [75, 139] width 108 height 24
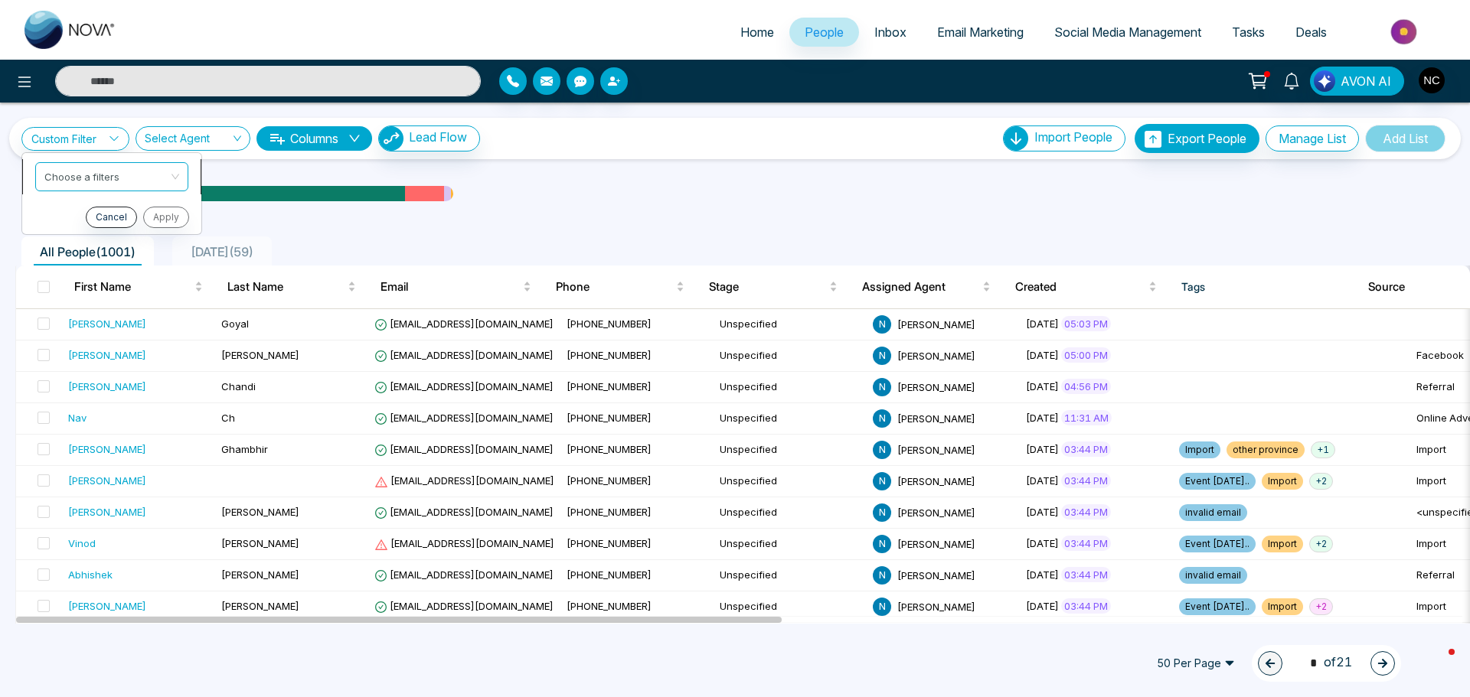
click at [119, 185] on input "search" at bounding box center [106, 174] width 124 height 23
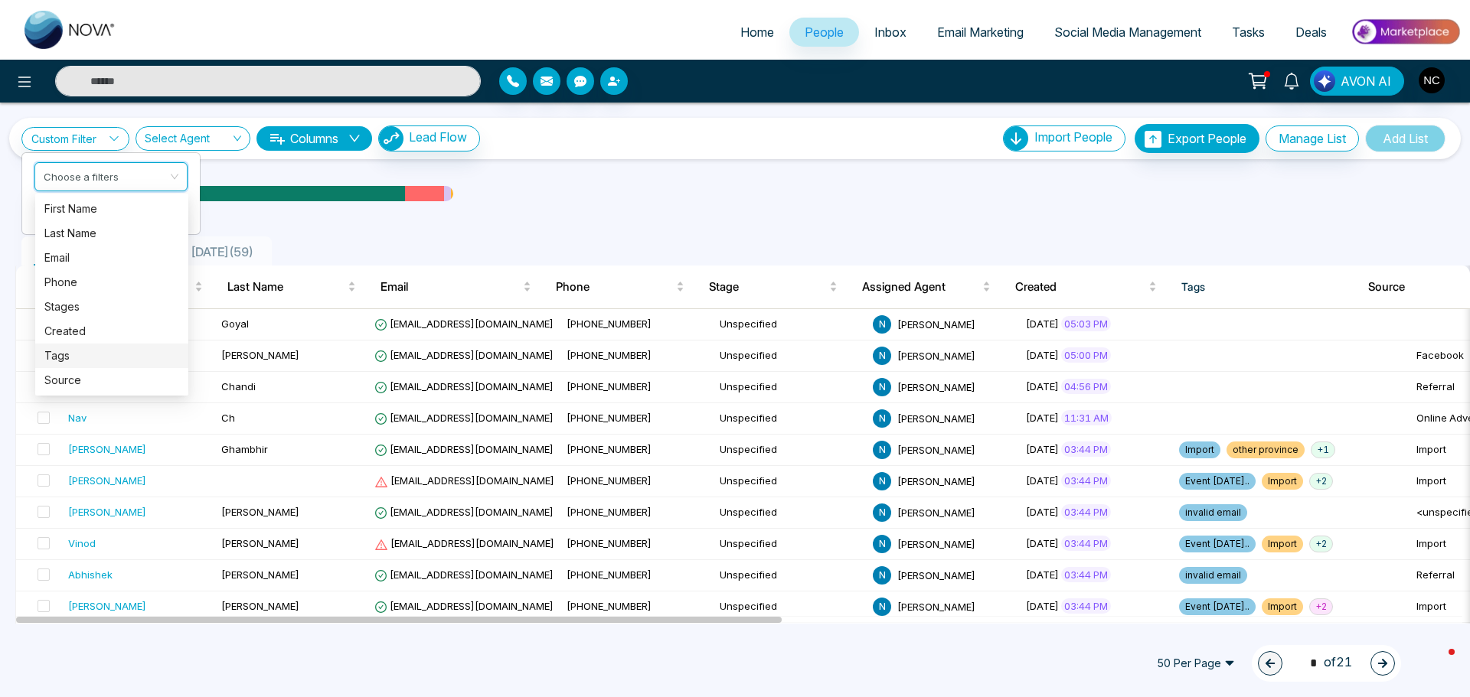
click at [83, 360] on div "Tags" at bounding box center [111, 356] width 135 height 17
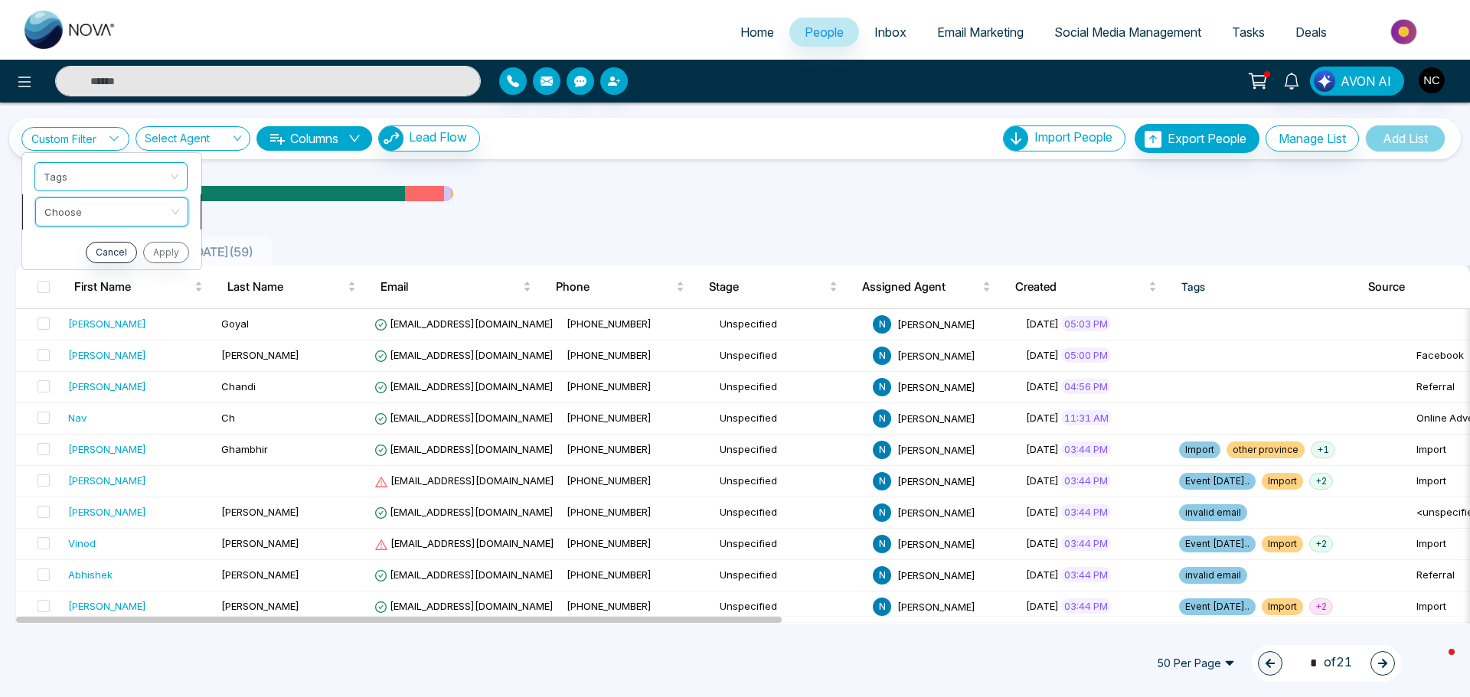
click at [145, 216] on input "search" at bounding box center [106, 209] width 124 height 23
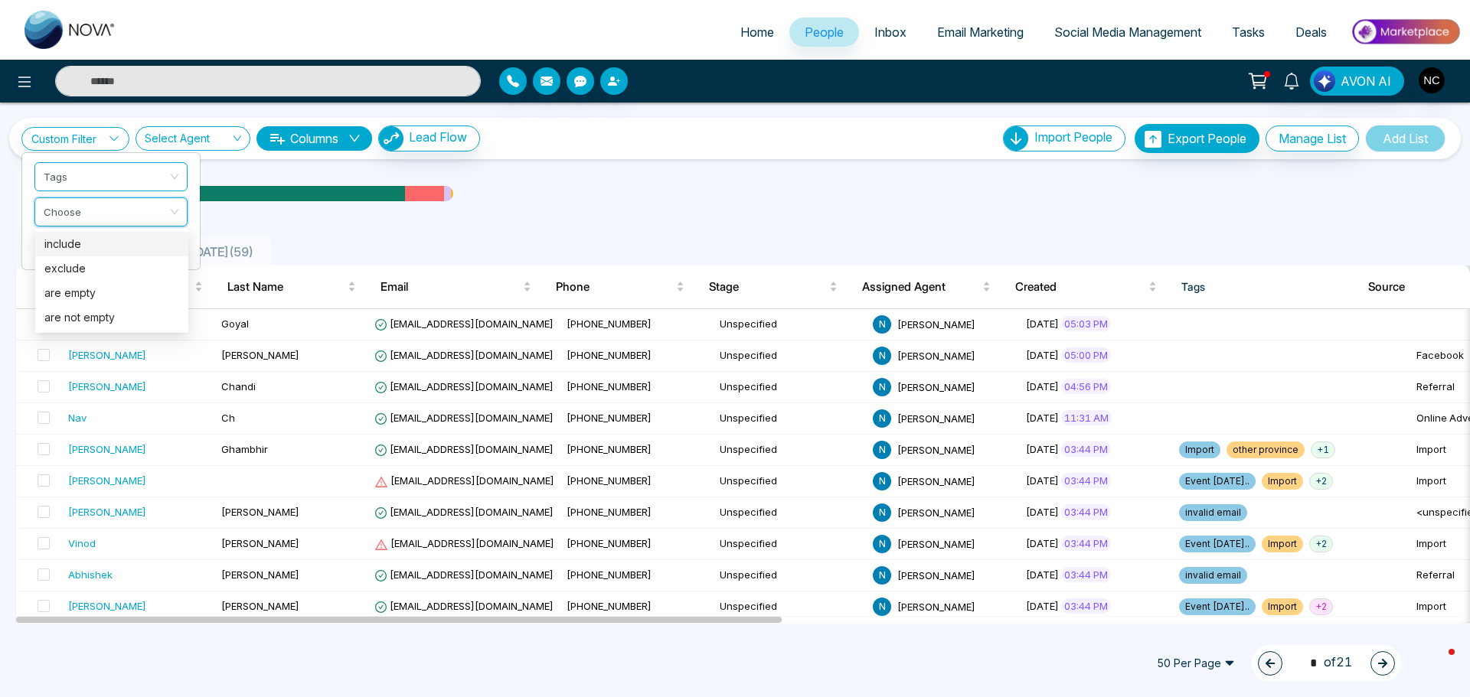
click at [89, 255] on div "include" at bounding box center [111, 244] width 153 height 24
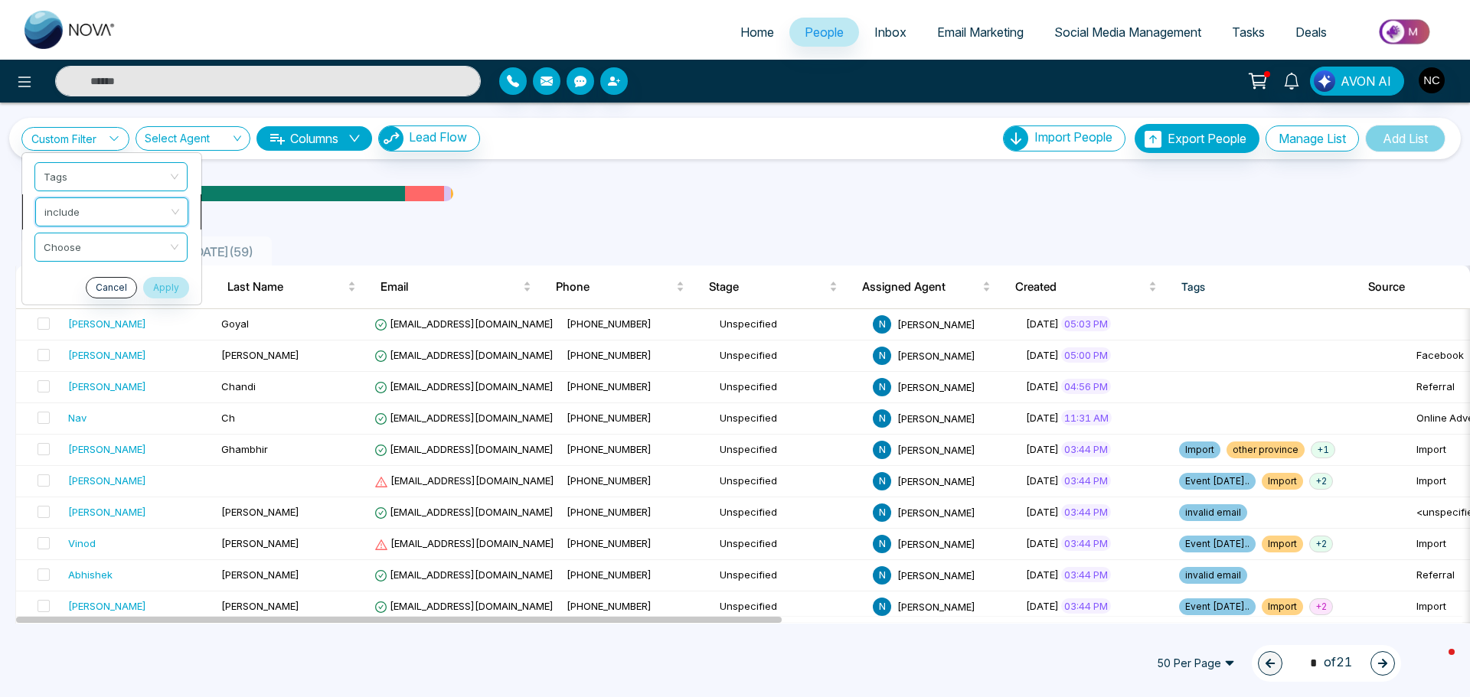
click at [180, 212] on div "include" at bounding box center [111, 212] width 153 height 29
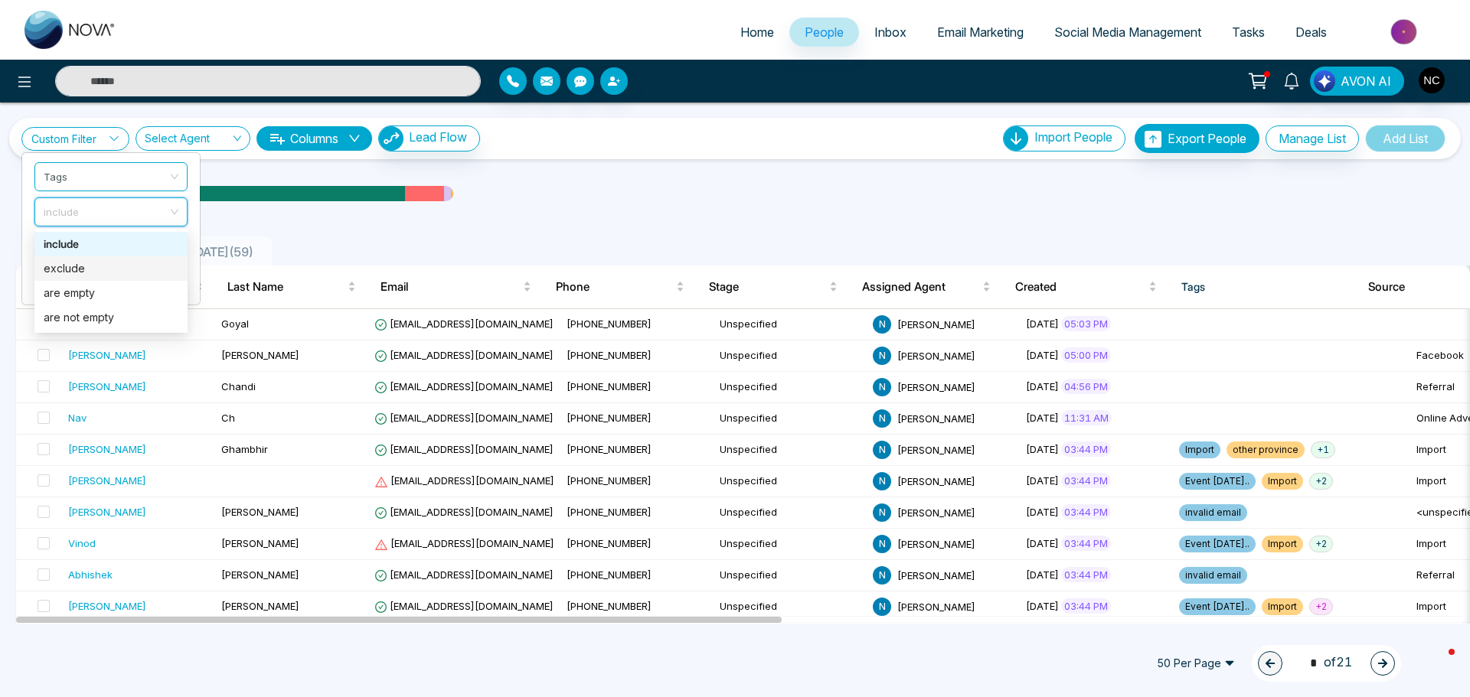
click at [100, 270] on div "exclude" at bounding box center [111, 268] width 135 height 17
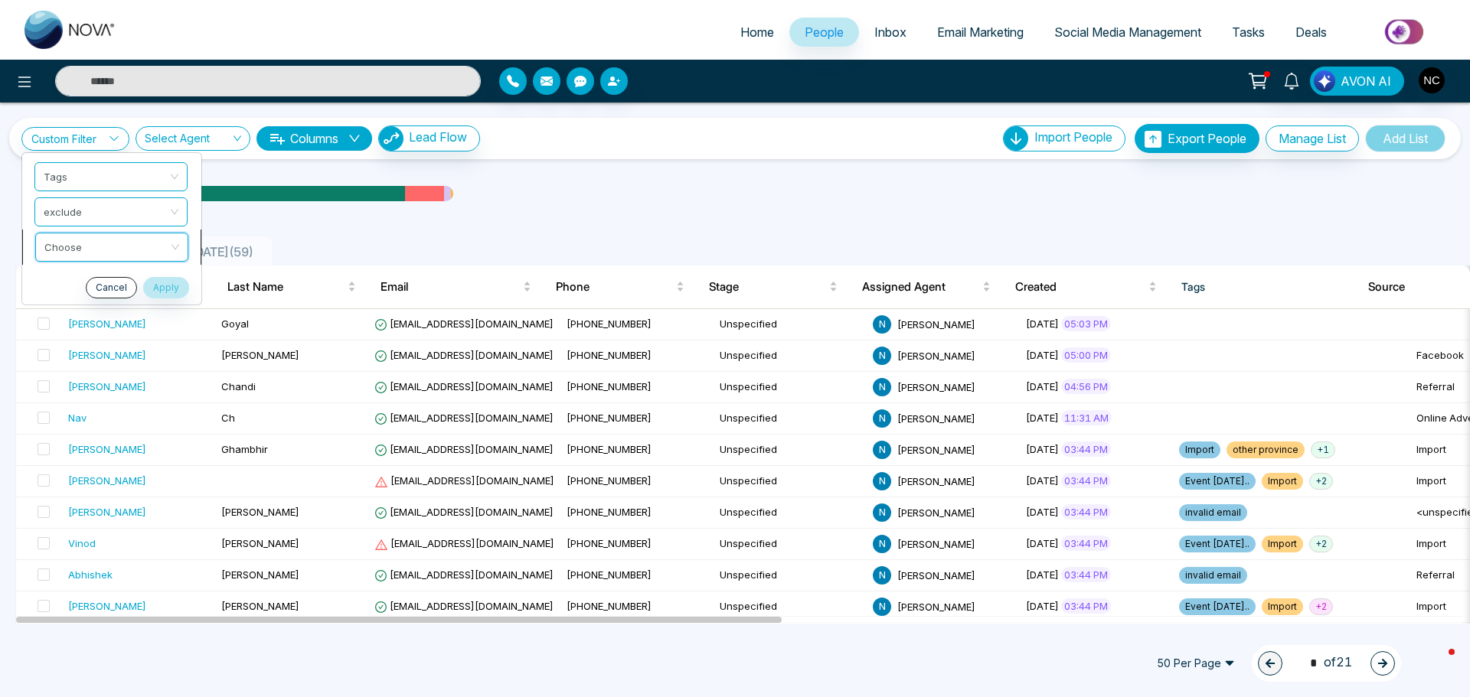
click at [85, 254] on input "search" at bounding box center [106, 244] width 124 height 23
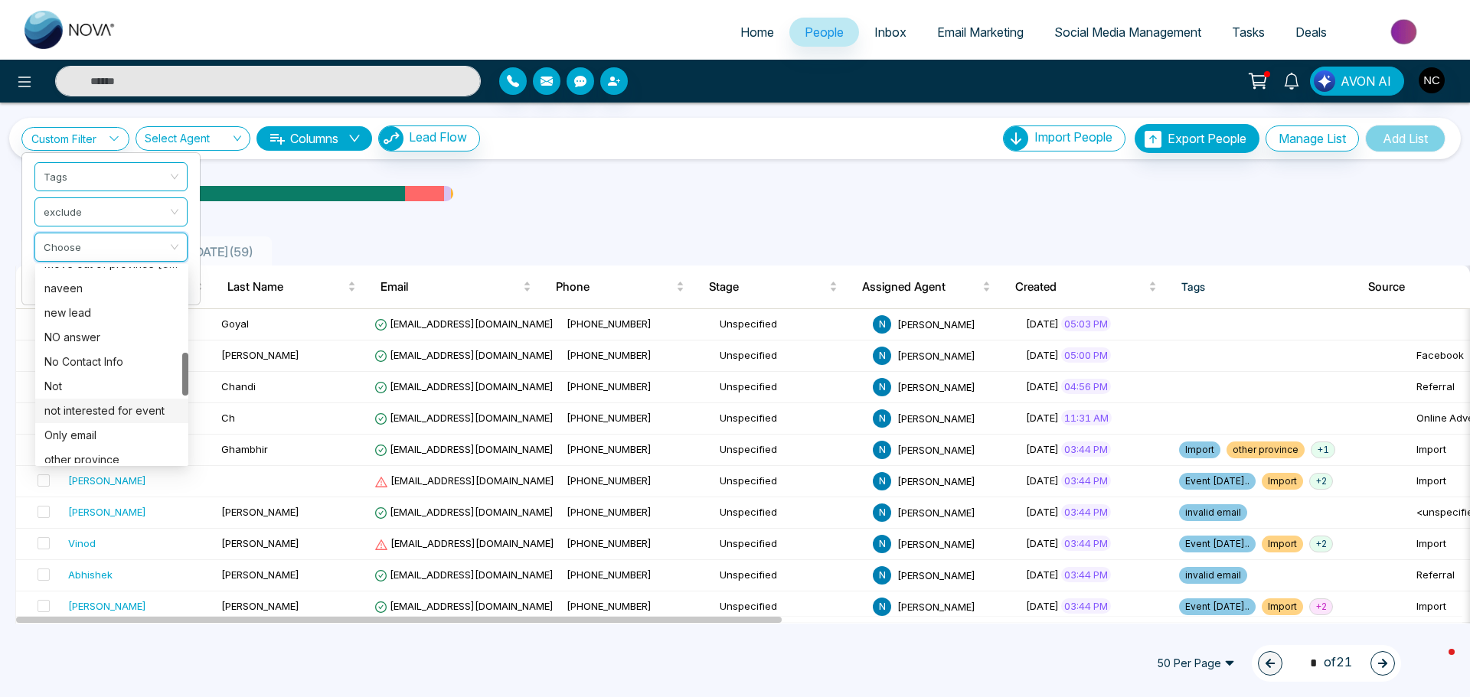
scroll to position [230, 0]
click at [106, 324] on div "invalid email" at bounding box center [111, 319] width 135 height 17
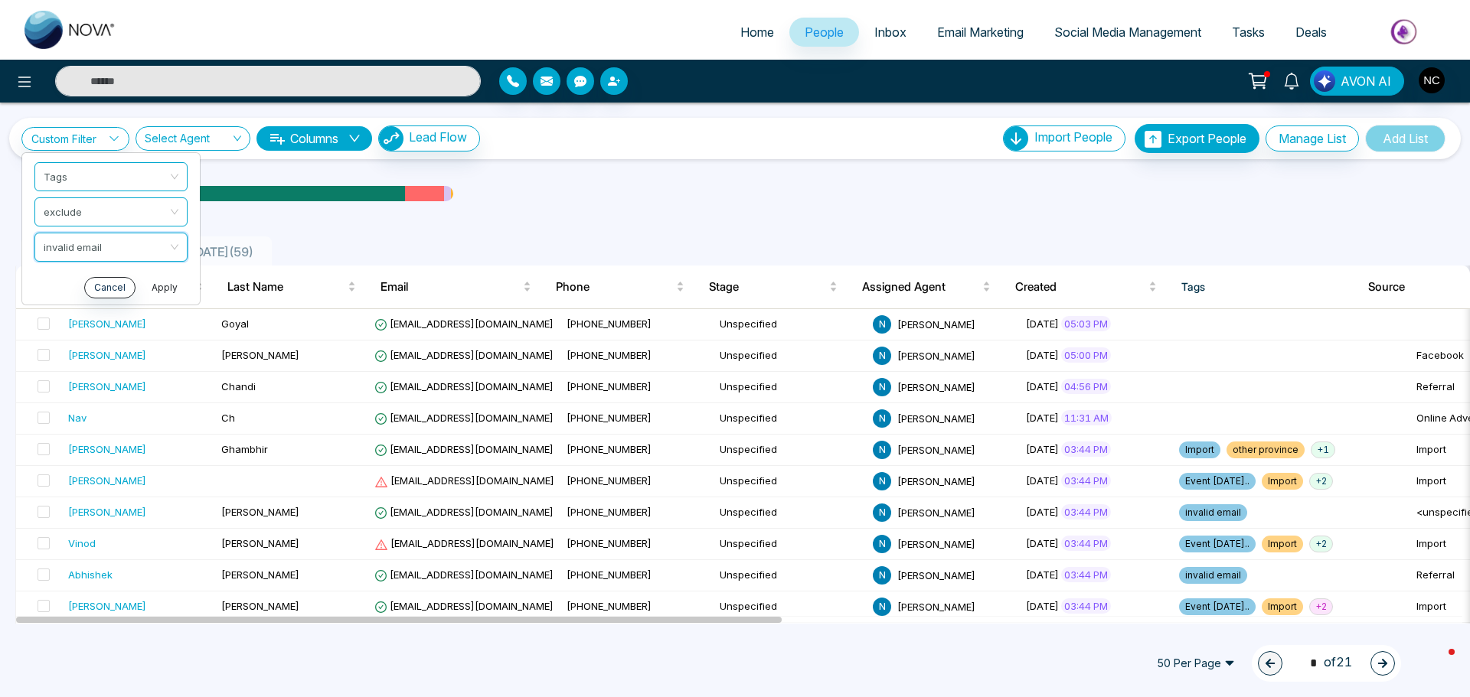
click at [171, 288] on button "Apply" at bounding box center [165, 287] width 46 height 21
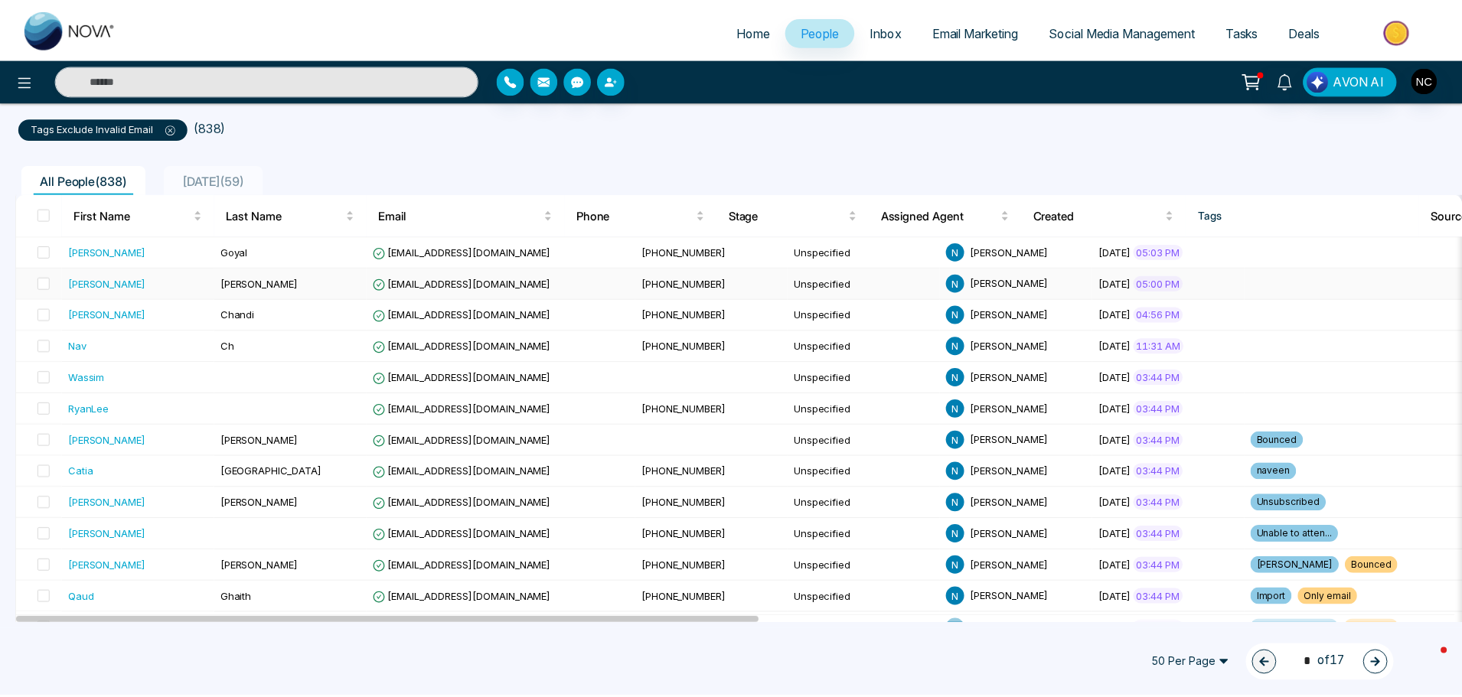
scroll to position [0, 0]
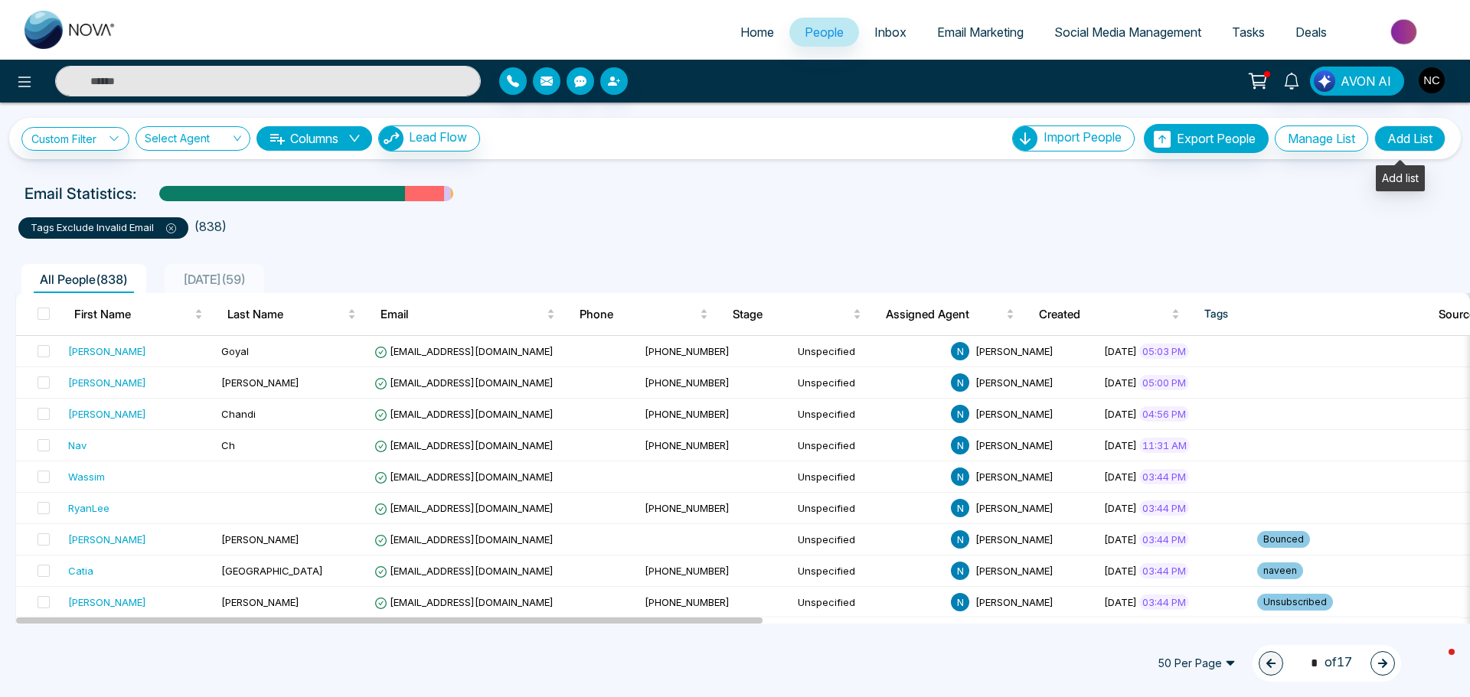
click at [1400, 140] on button "Add List" at bounding box center [1409, 139] width 71 height 26
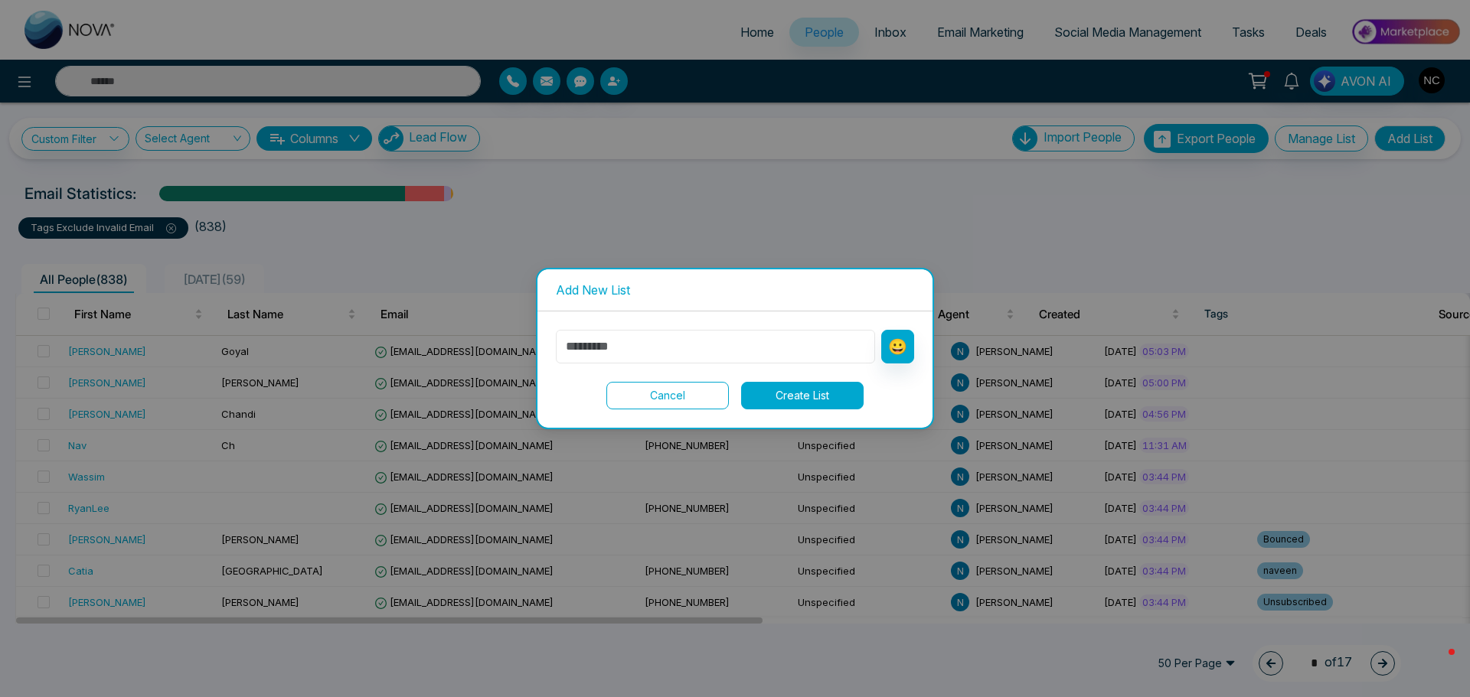
click at [689, 351] on input "text" at bounding box center [715, 347] width 319 height 34
type input "**********"
click at [776, 394] on button "Create List" at bounding box center [802, 396] width 122 height 28
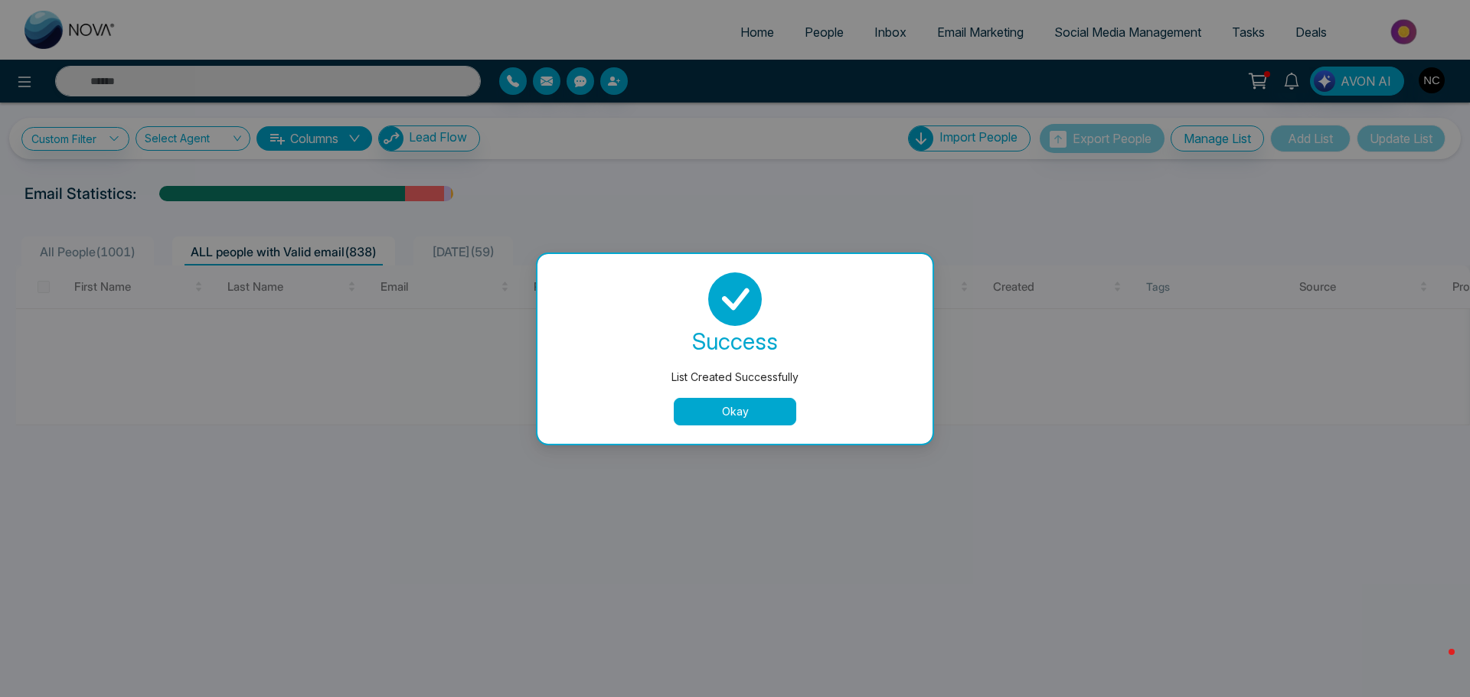
click at [746, 410] on button "Okay" at bounding box center [735, 412] width 122 height 28
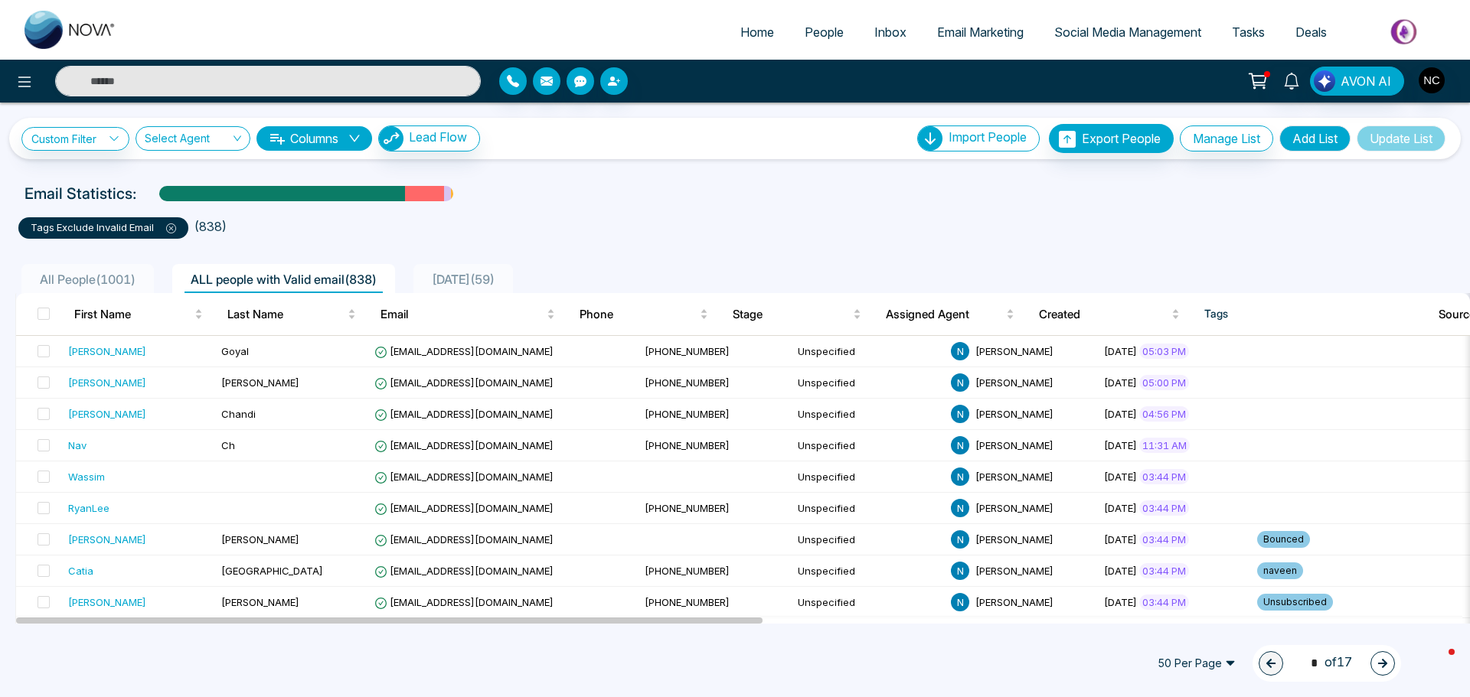
click at [950, 34] on span "Email Marketing" at bounding box center [980, 31] width 87 height 15
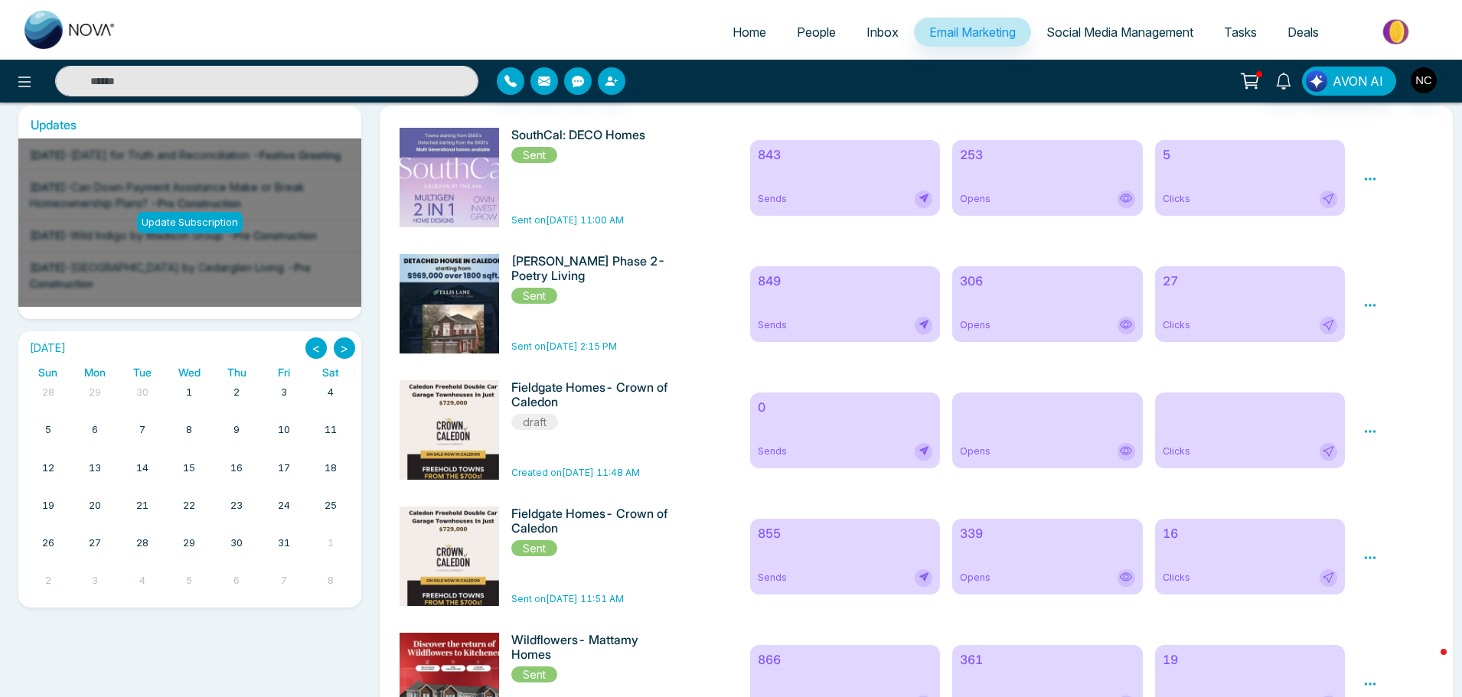
scroll to position [153, 0]
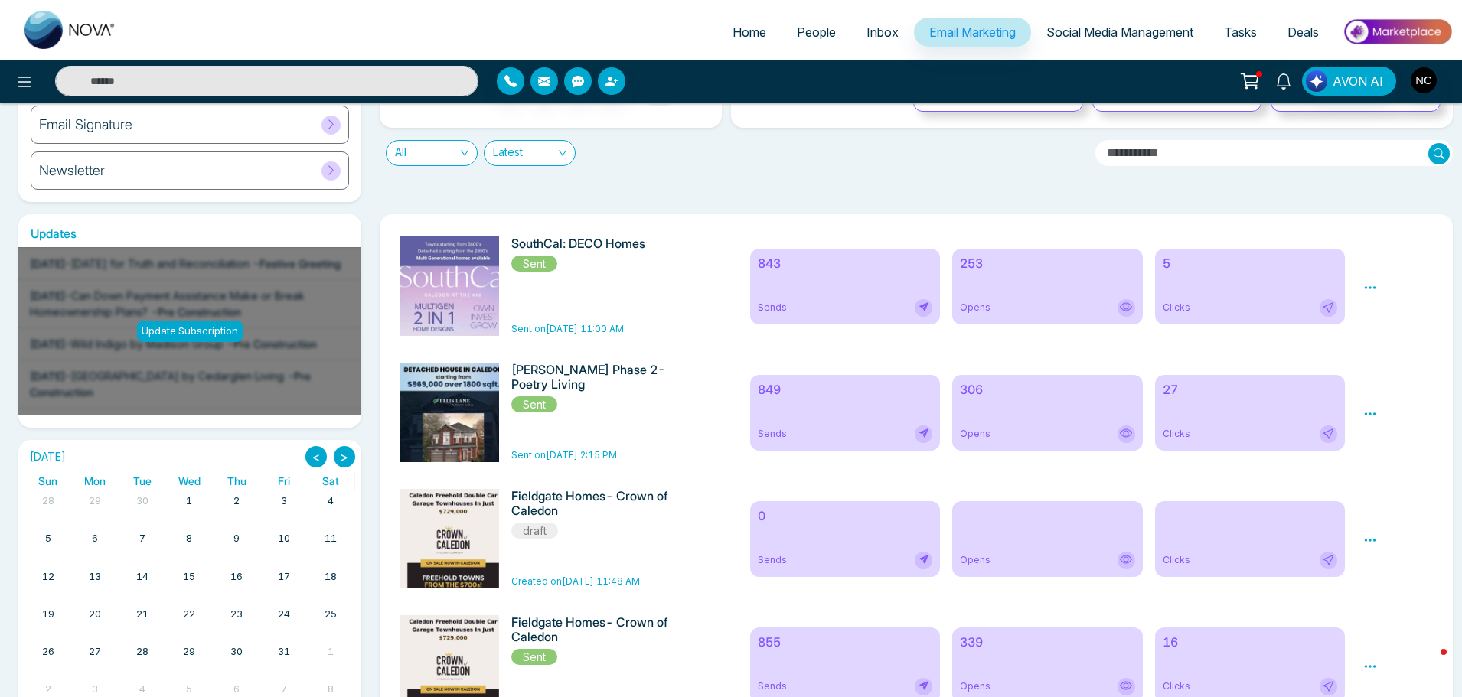
click at [1129, 309] on icon at bounding box center [1126, 307] width 5 height 5
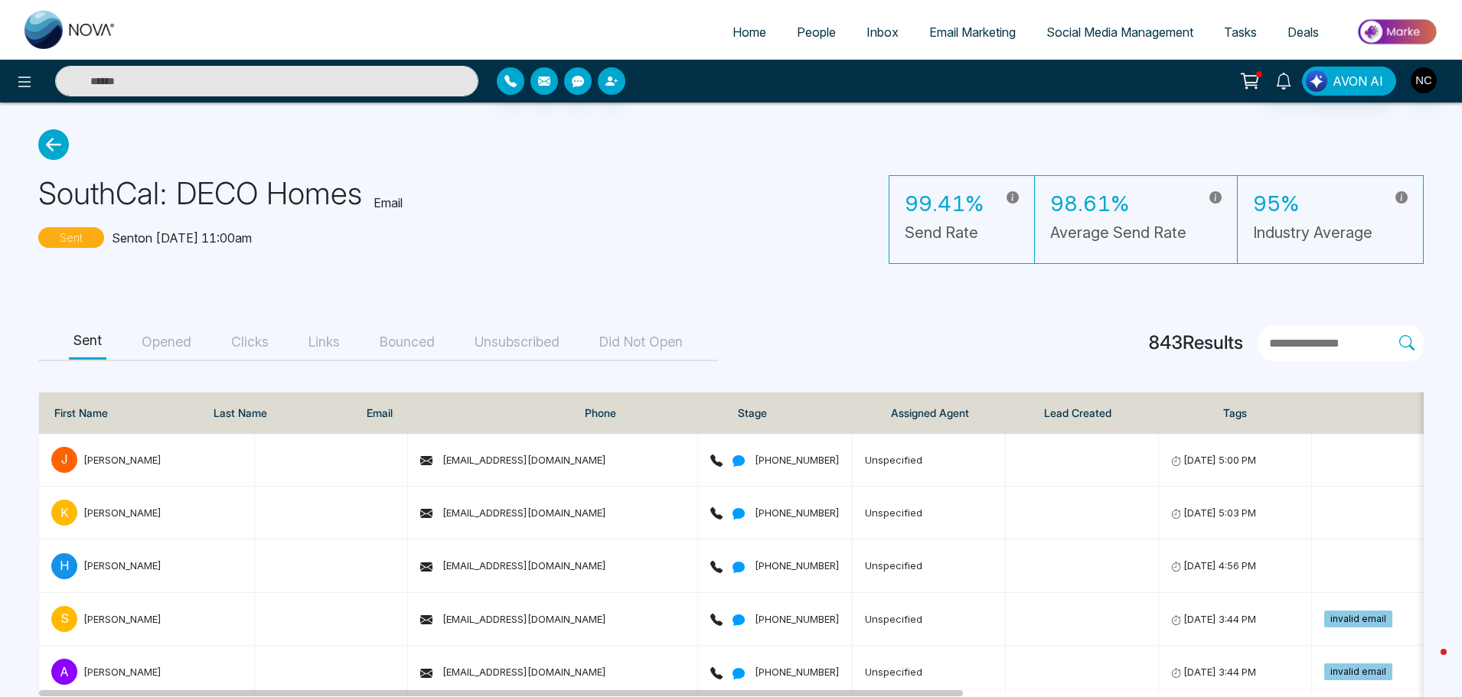
click at [175, 344] on button "Opened" at bounding box center [166, 342] width 59 height 34
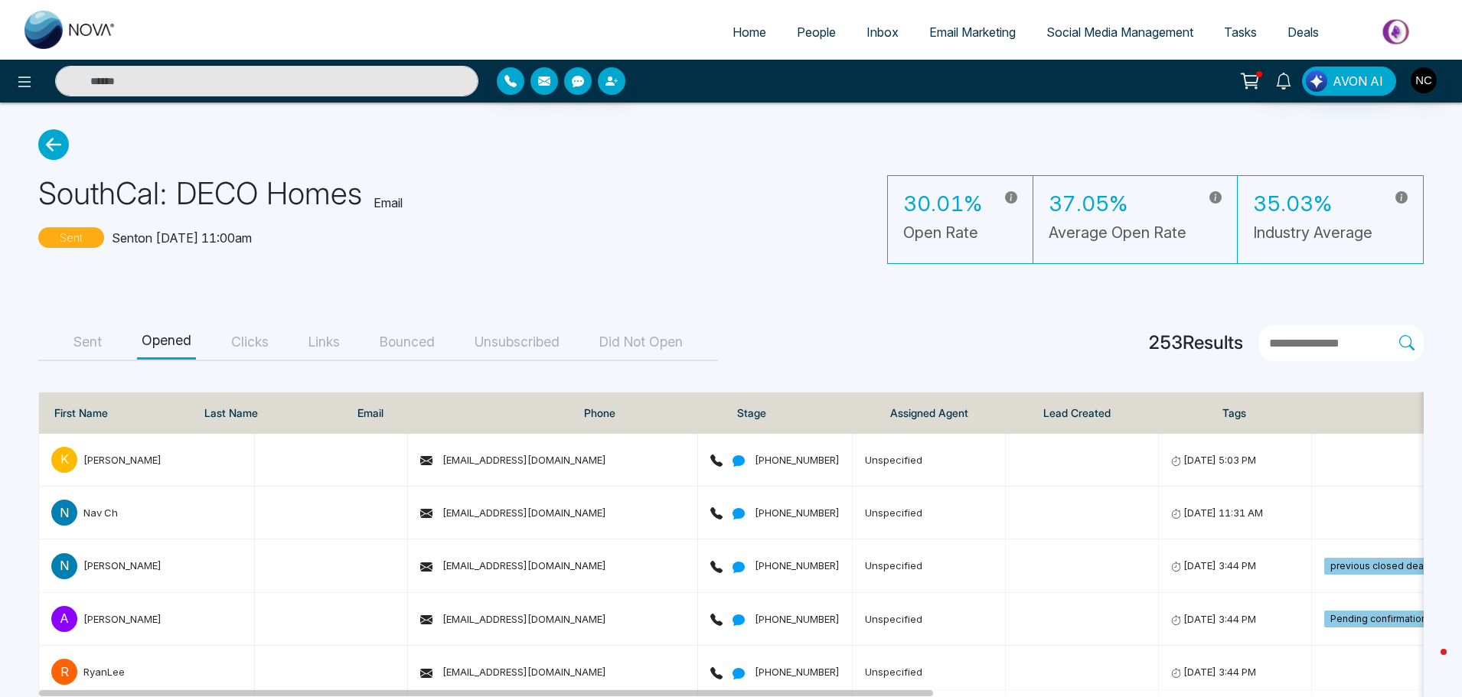
click at [260, 341] on button "Clicks" at bounding box center [250, 342] width 47 height 34
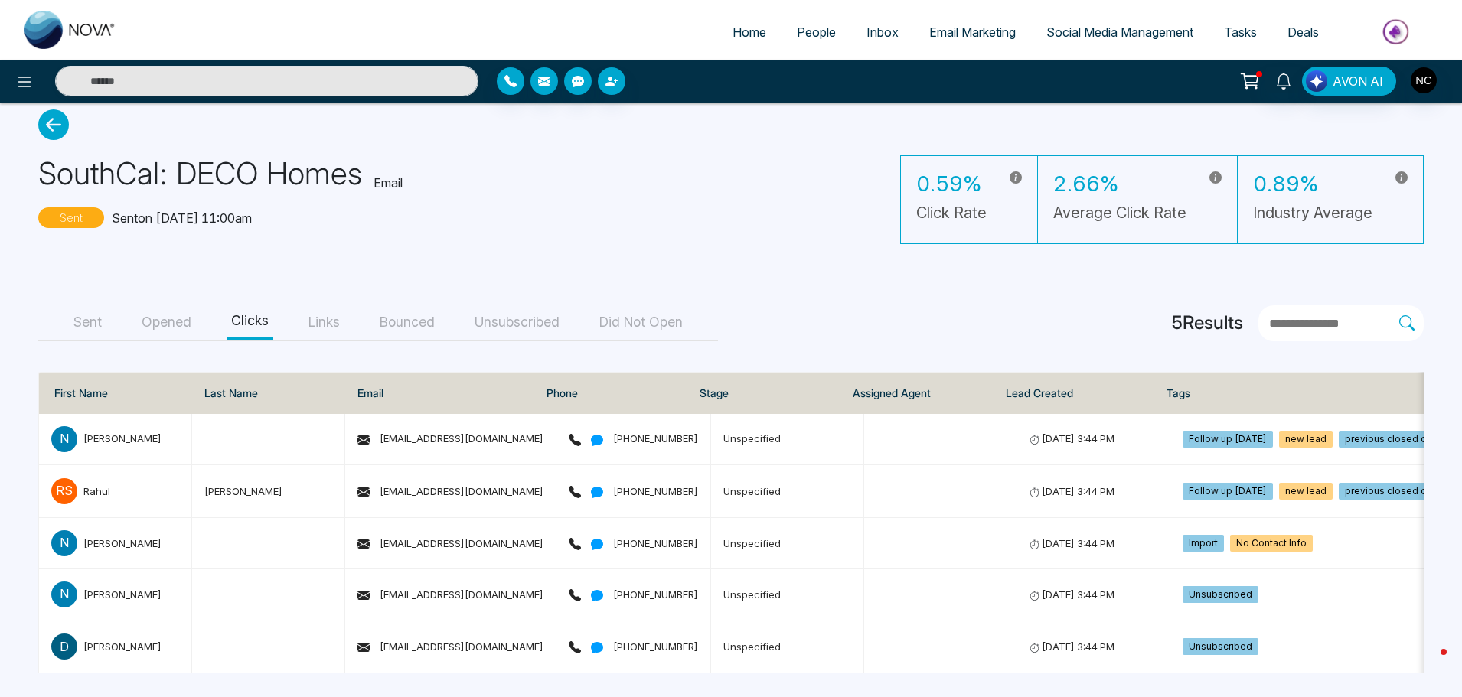
scroll to position [30, 0]
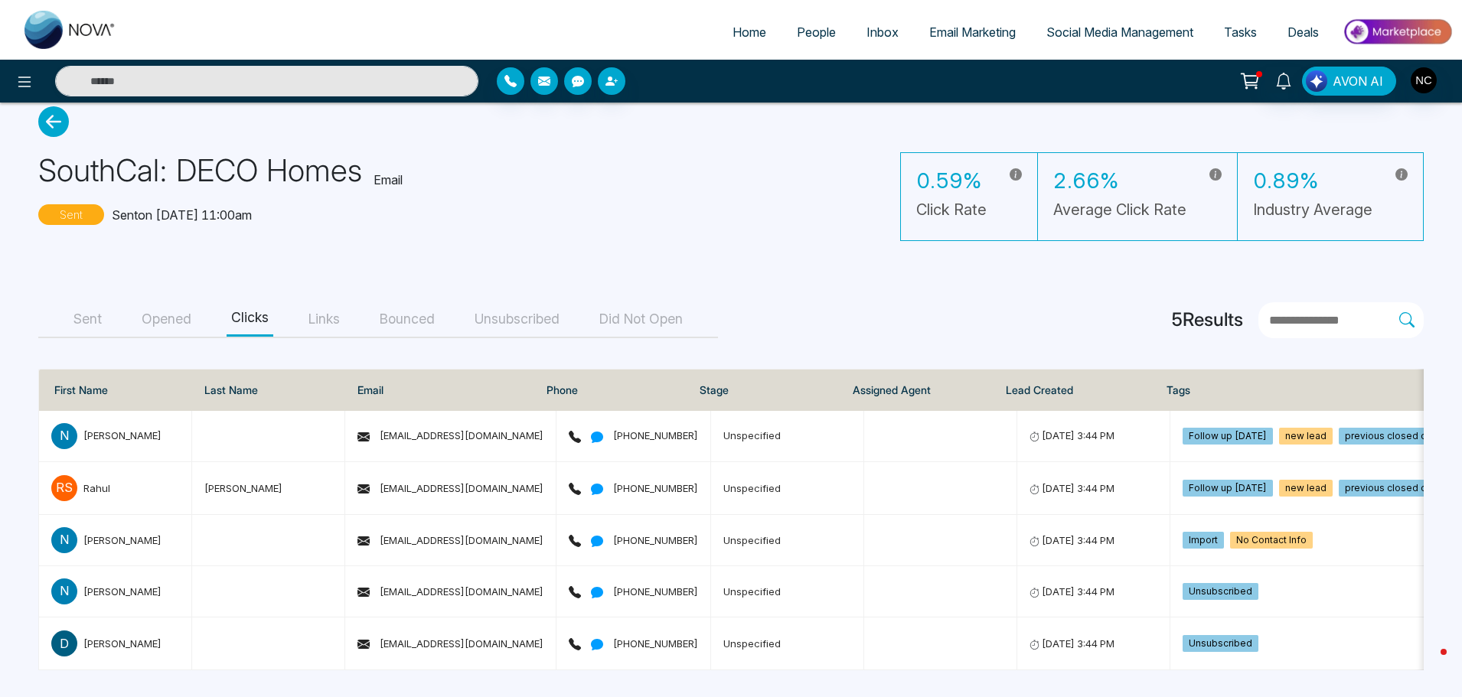
click at [328, 316] on button "Links" at bounding box center [324, 319] width 41 height 34
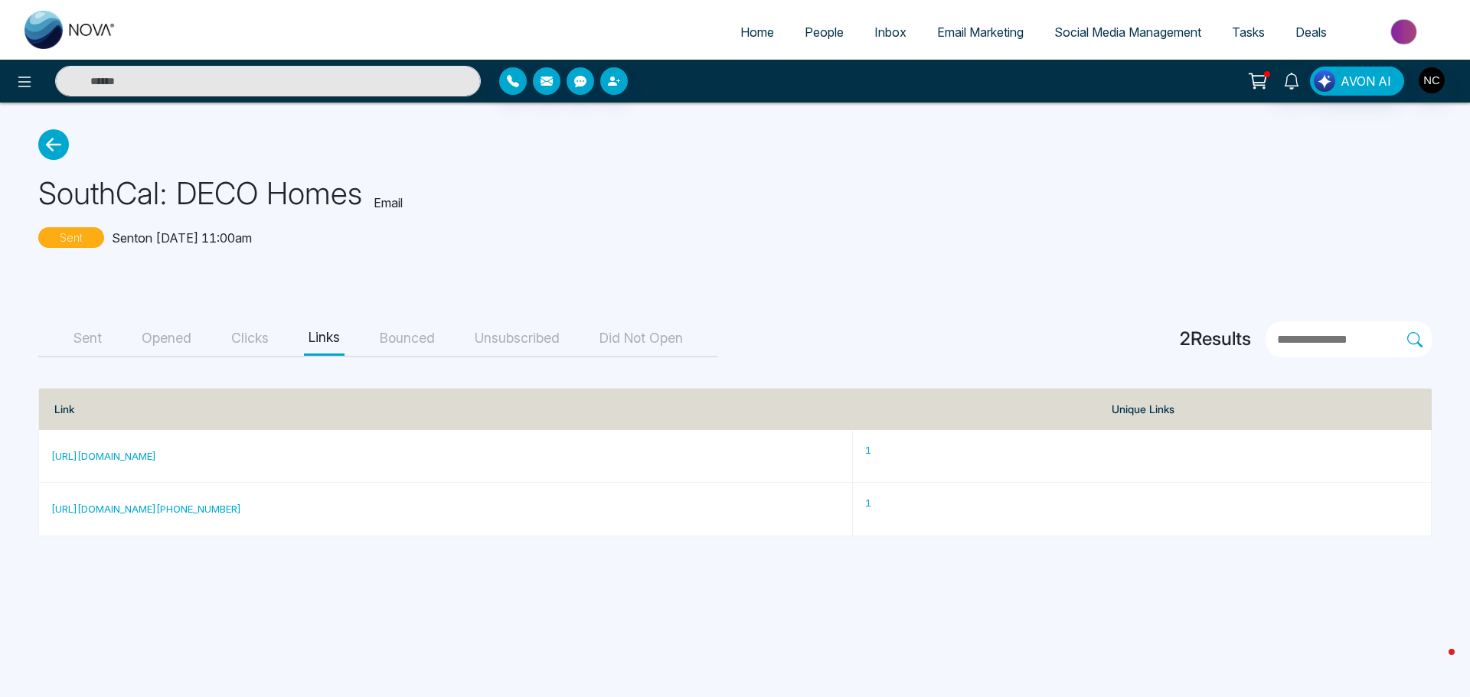
click at [400, 346] on button "Bounced" at bounding box center [407, 339] width 64 height 34
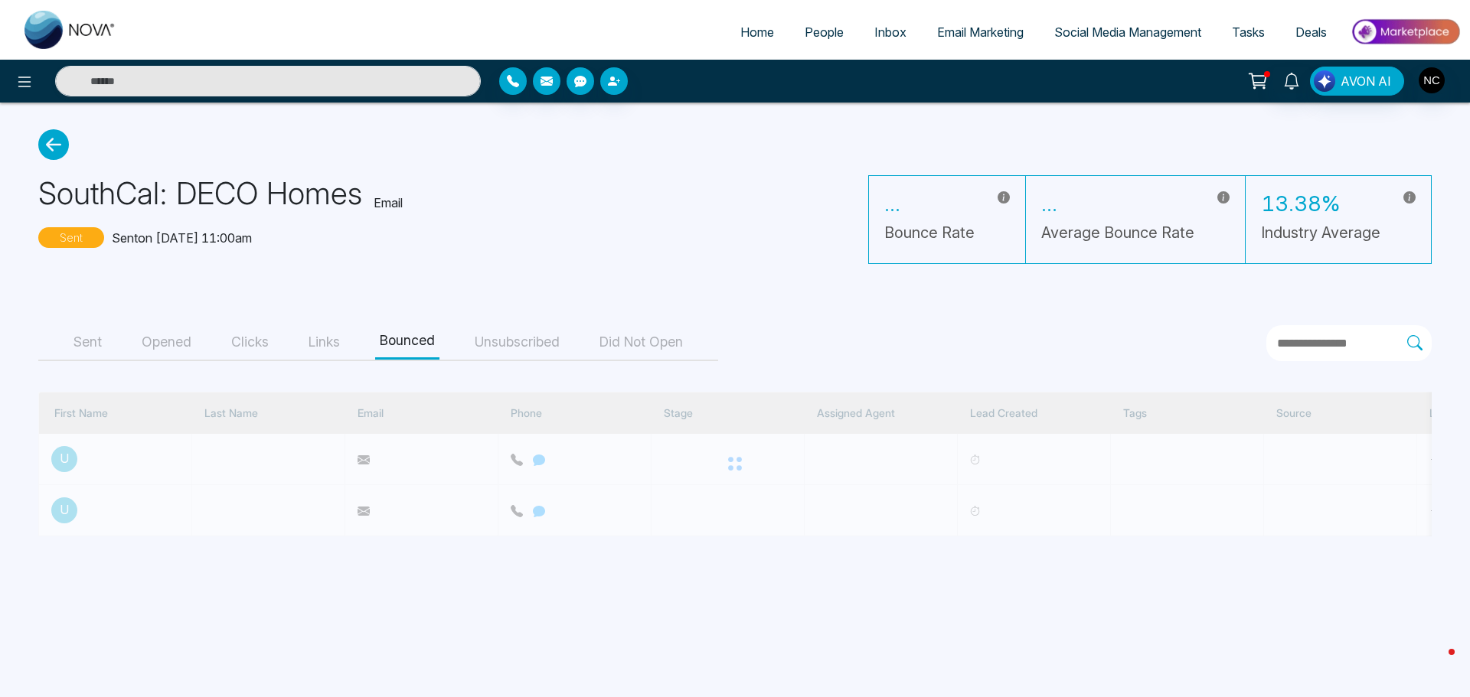
click at [529, 348] on button "Unsubscribed" at bounding box center [517, 342] width 94 height 34
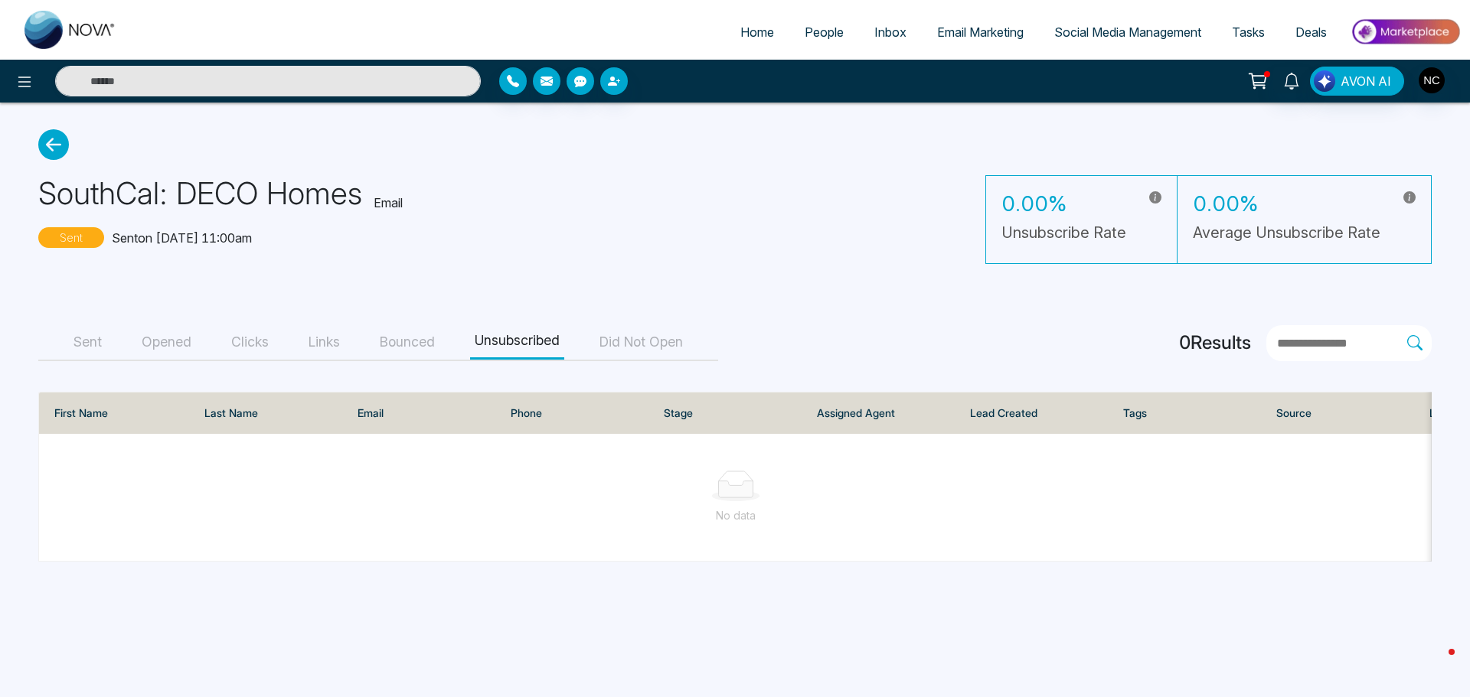
click at [423, 343] on button "Bounced" at bounding box center [407, 342] width 64 height 34
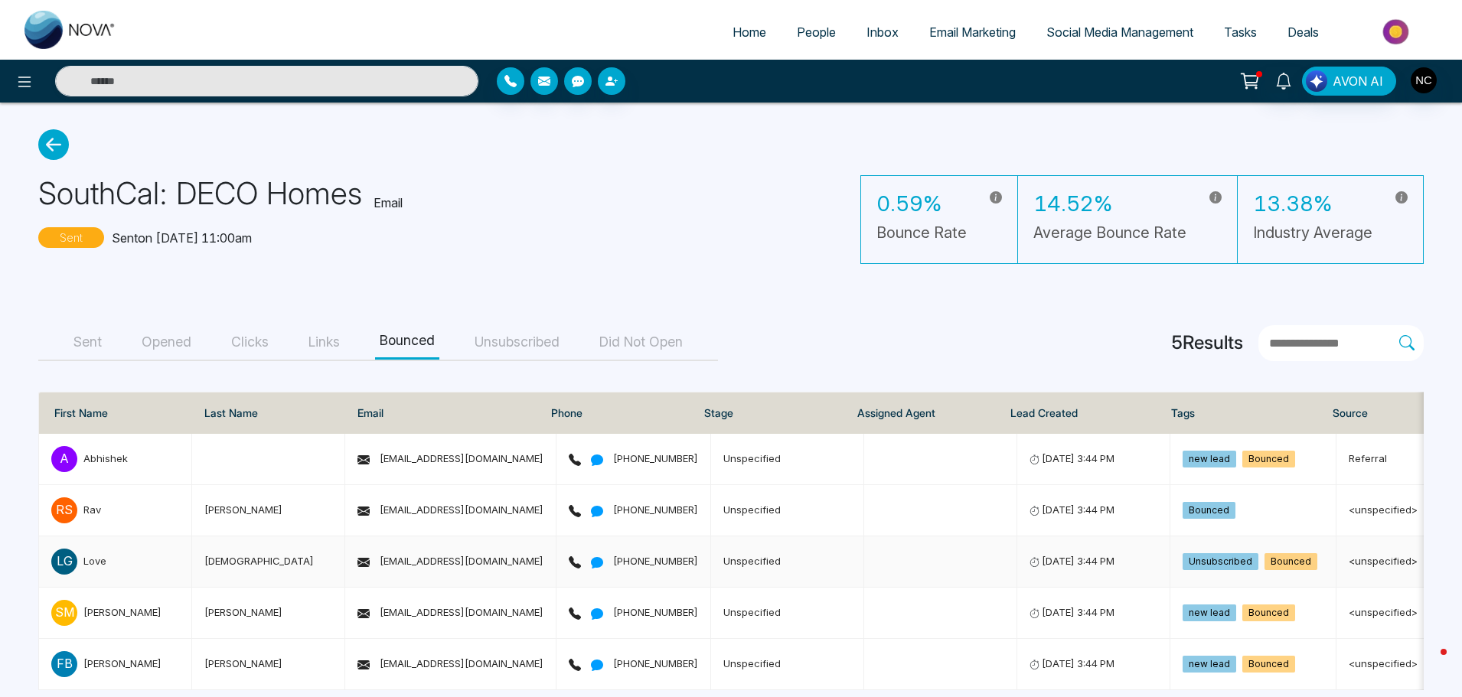
scroll to position [27, 0]
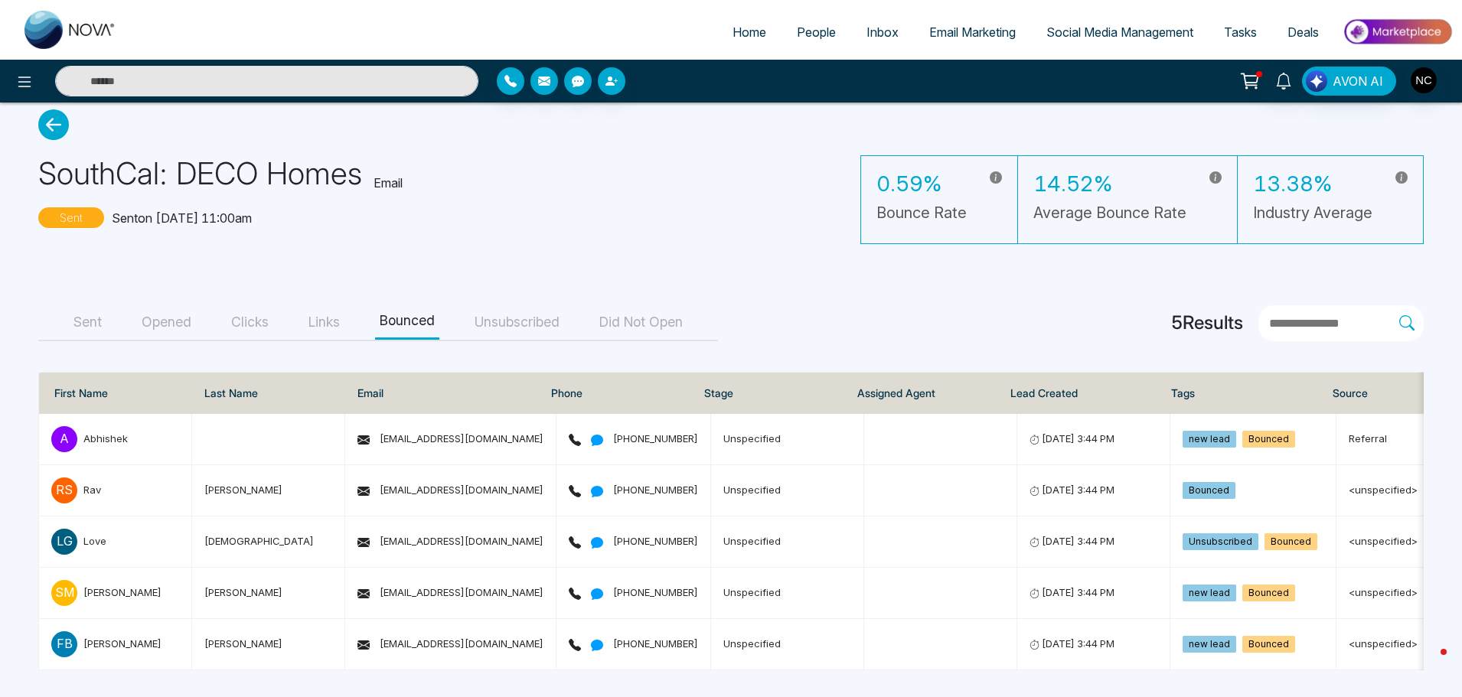
click at [515, 305] on button "Unsubscribed" at bounding box center [517, 322] width 94 height 34
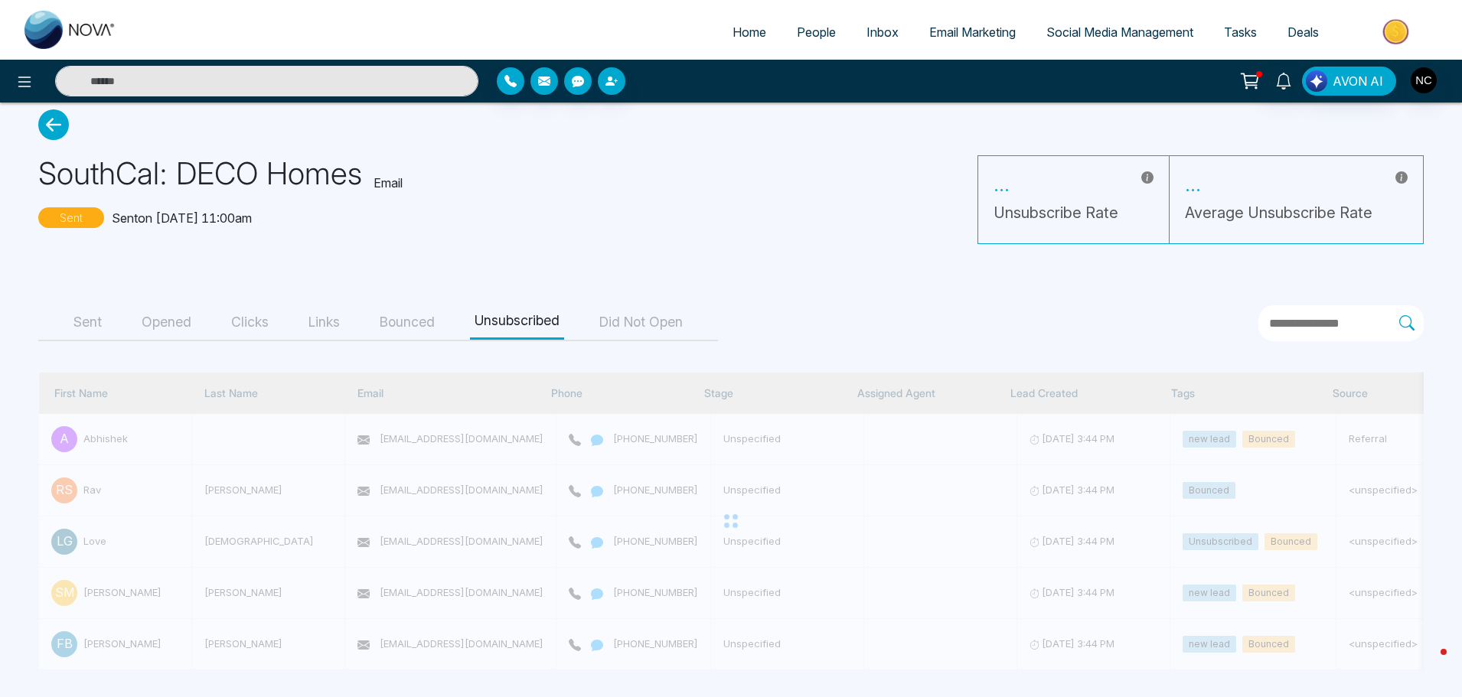
scroll to position [0, 0]
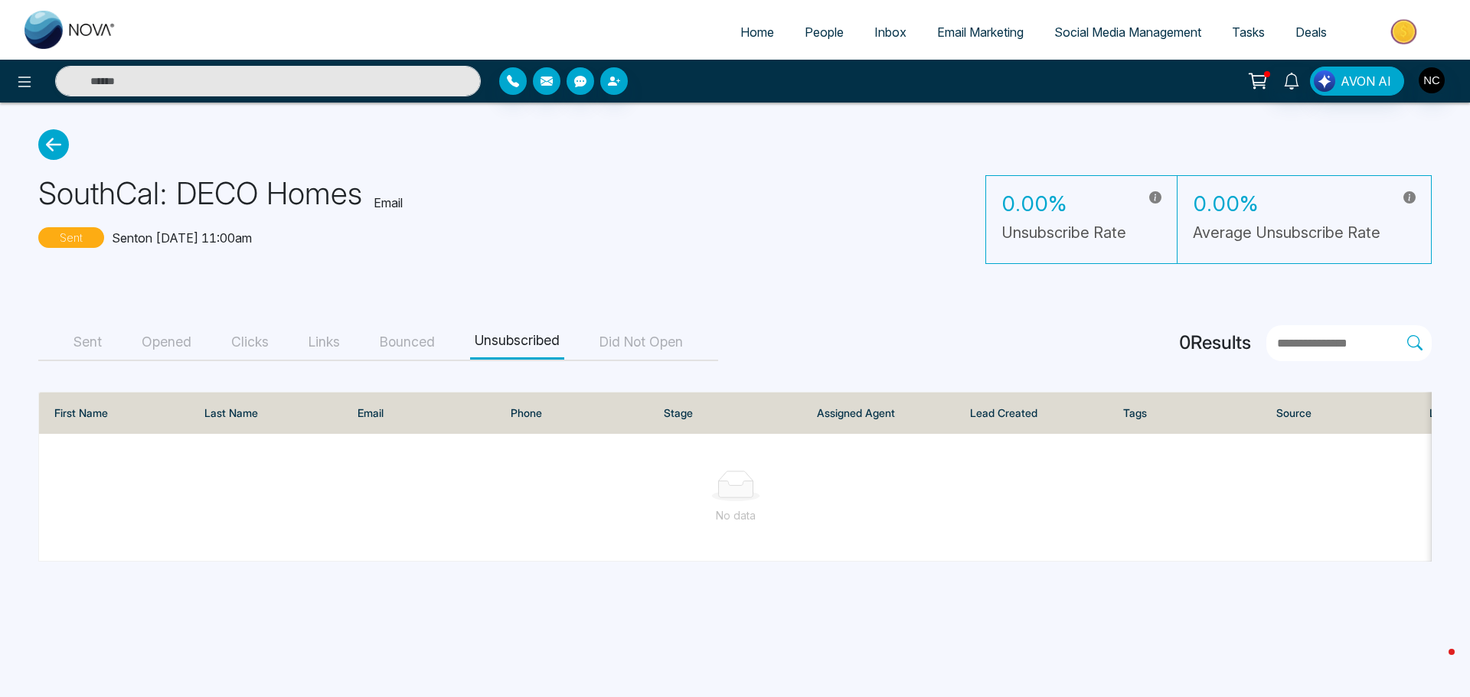
click at [666, 352] on button "Did Not Open" at bounding box center [641, 342] width 93 height 34
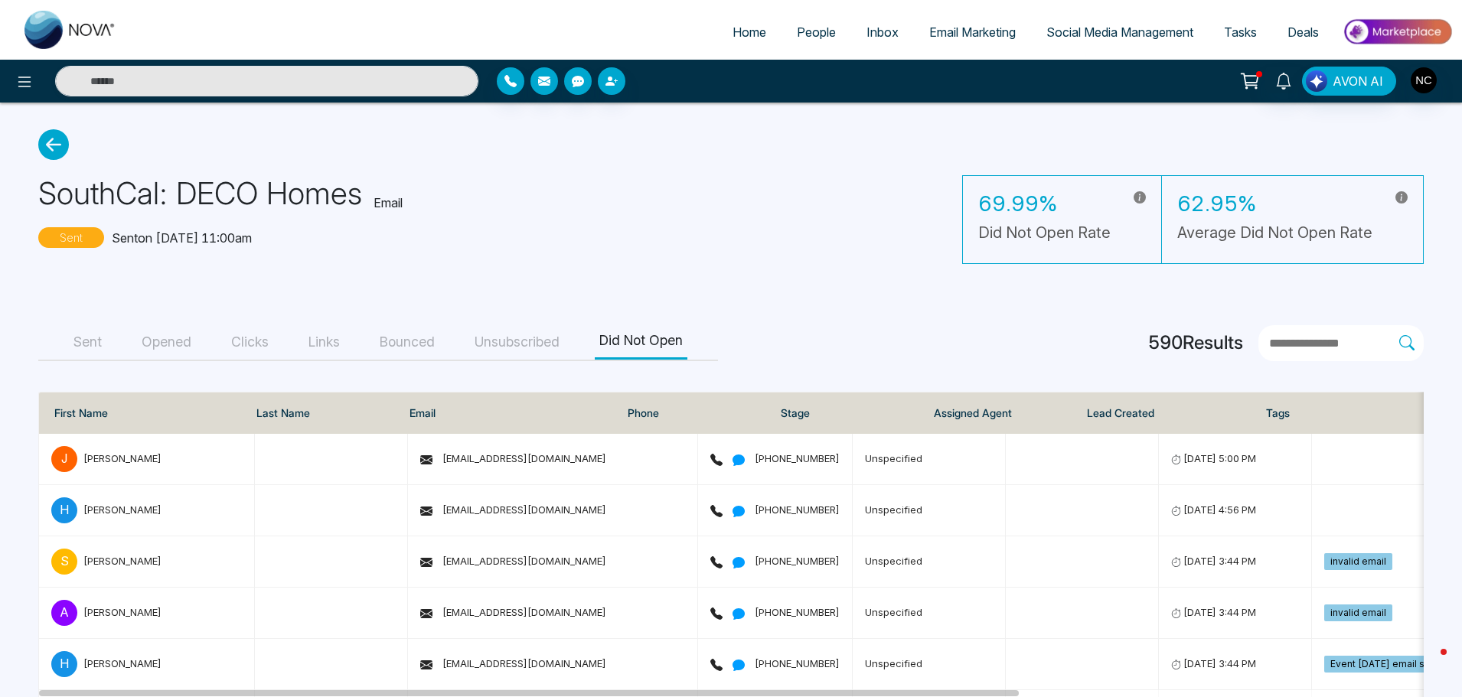
click at [929, 31] on span "Email Marketing" at bounding box center [972, 31] width 87 height 15
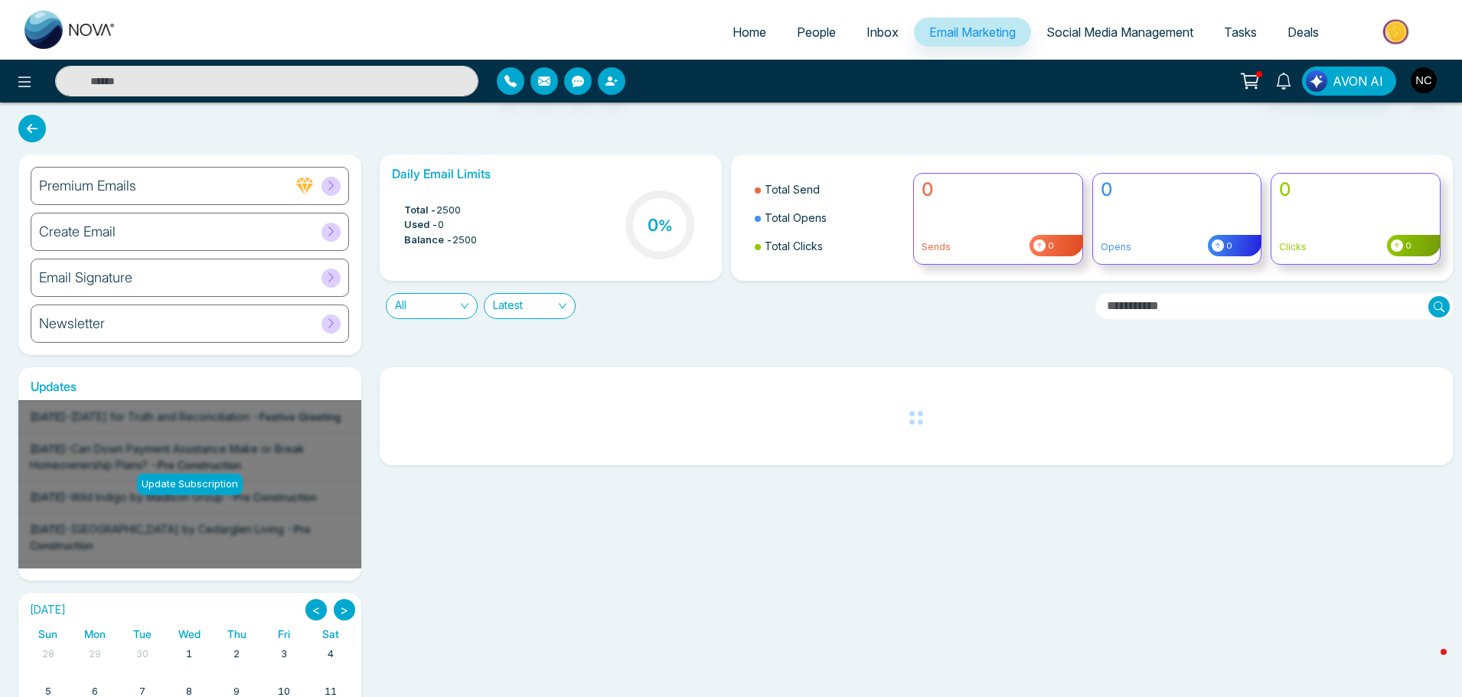
click at [178, 231] on div "Create Email" at bounding box center [190, 232] width 318 height 38
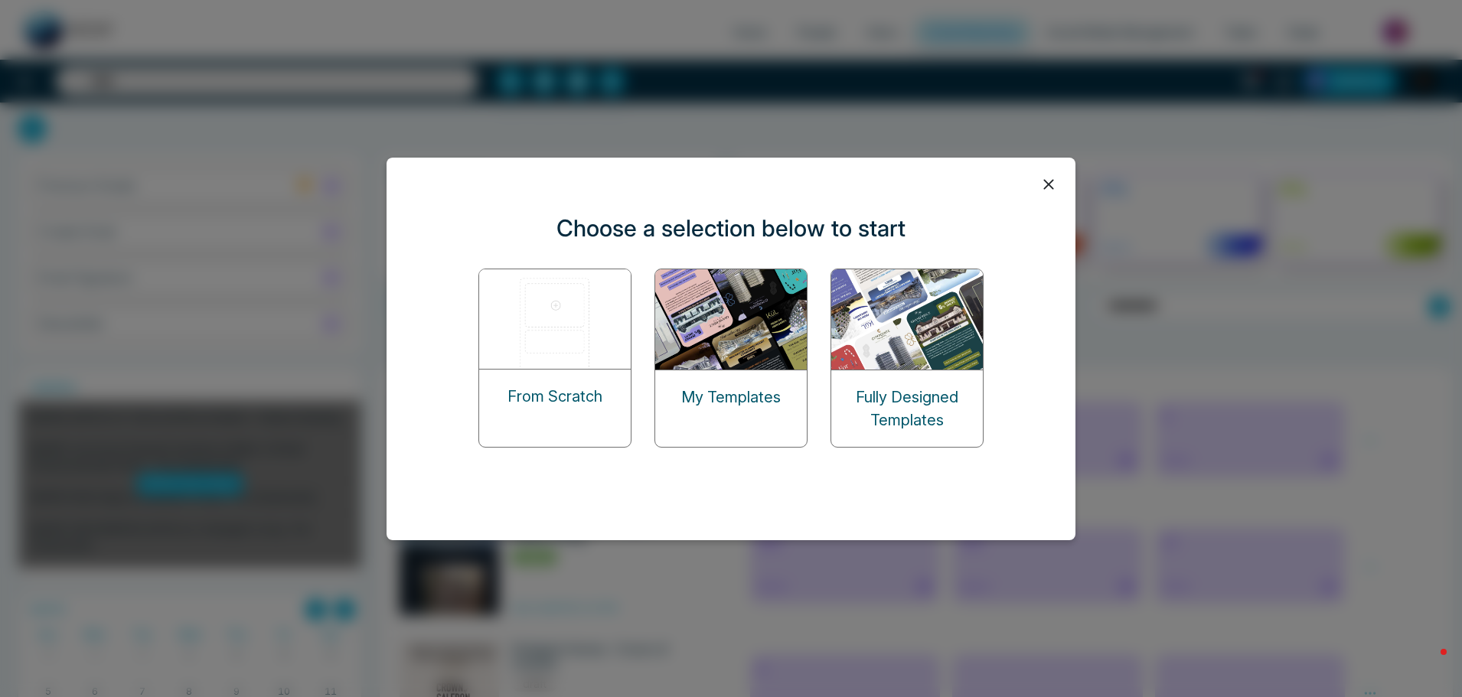
click at [797, 409] on div "My Templates" at bounding box center [731, 398] width 152 height 54
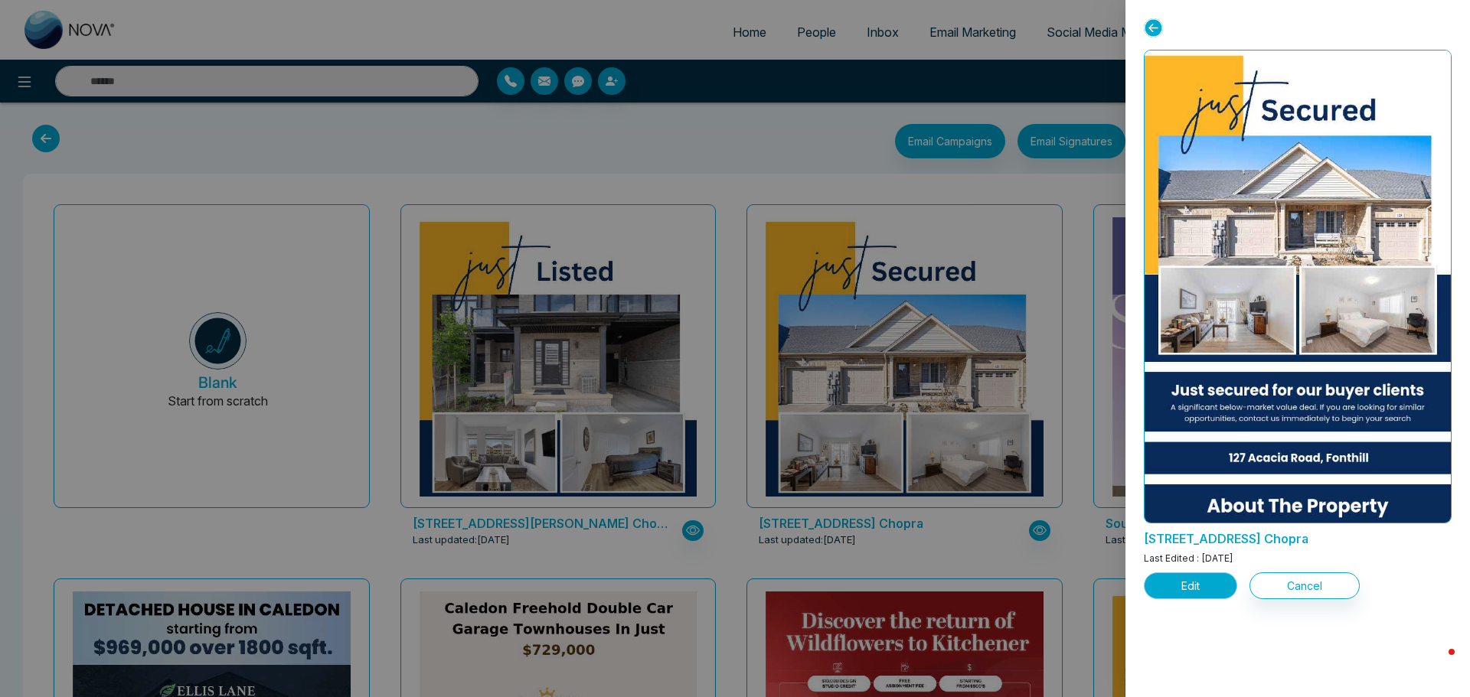
click at [1187, 579] on button "Edit" at bounding box center [1190, 586] width 93 height 27
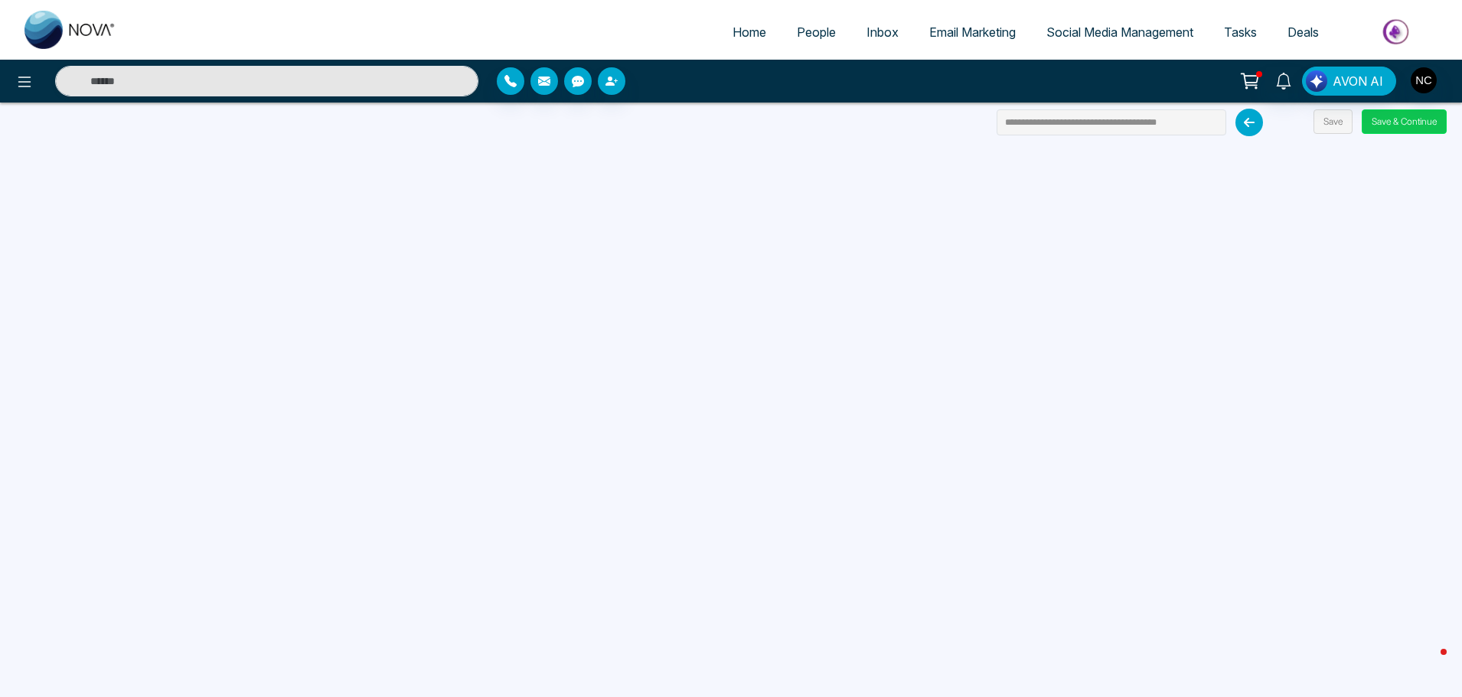
click at [1432, 133] on button "Save & Continue" at bounding box center [1404, 121] width 85 height 24
click at [1425, 125] on button "Save & Continue" at bounding box center [1404, 121] width 85 height 24
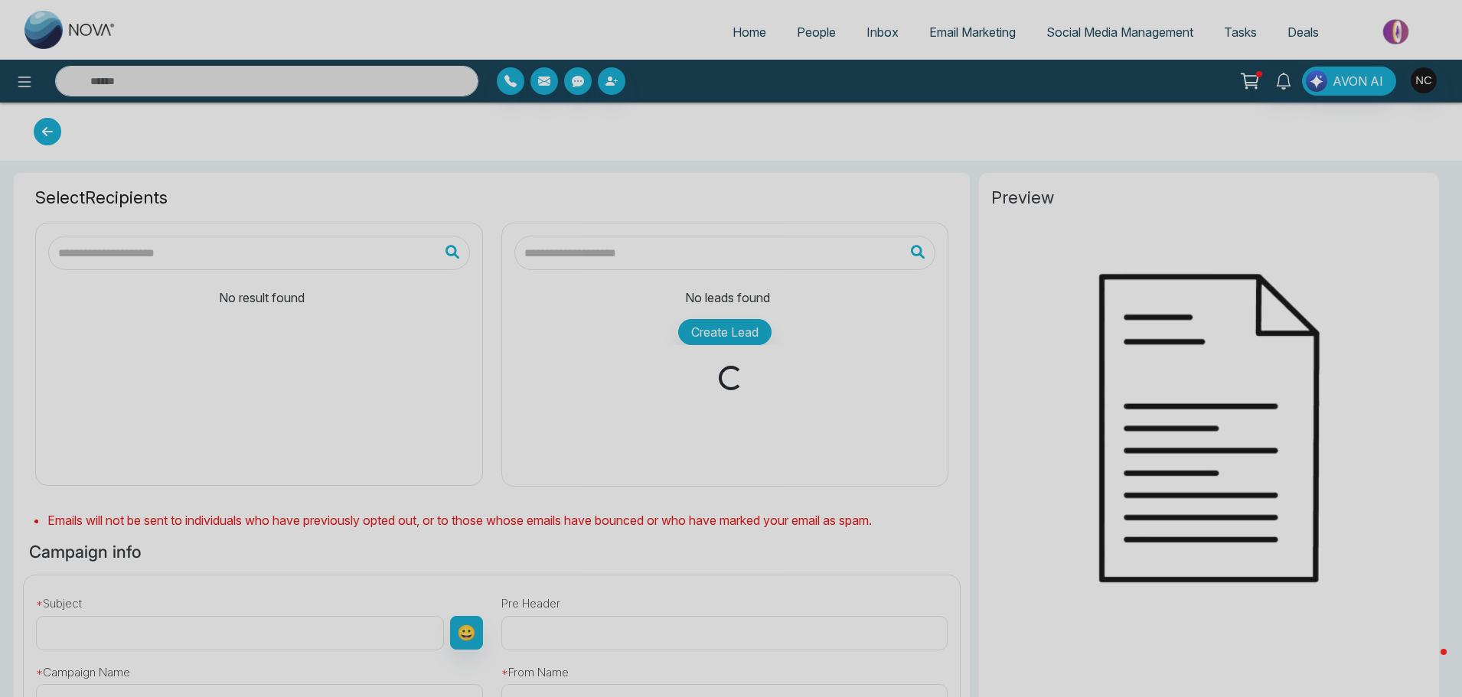
type input "**********"
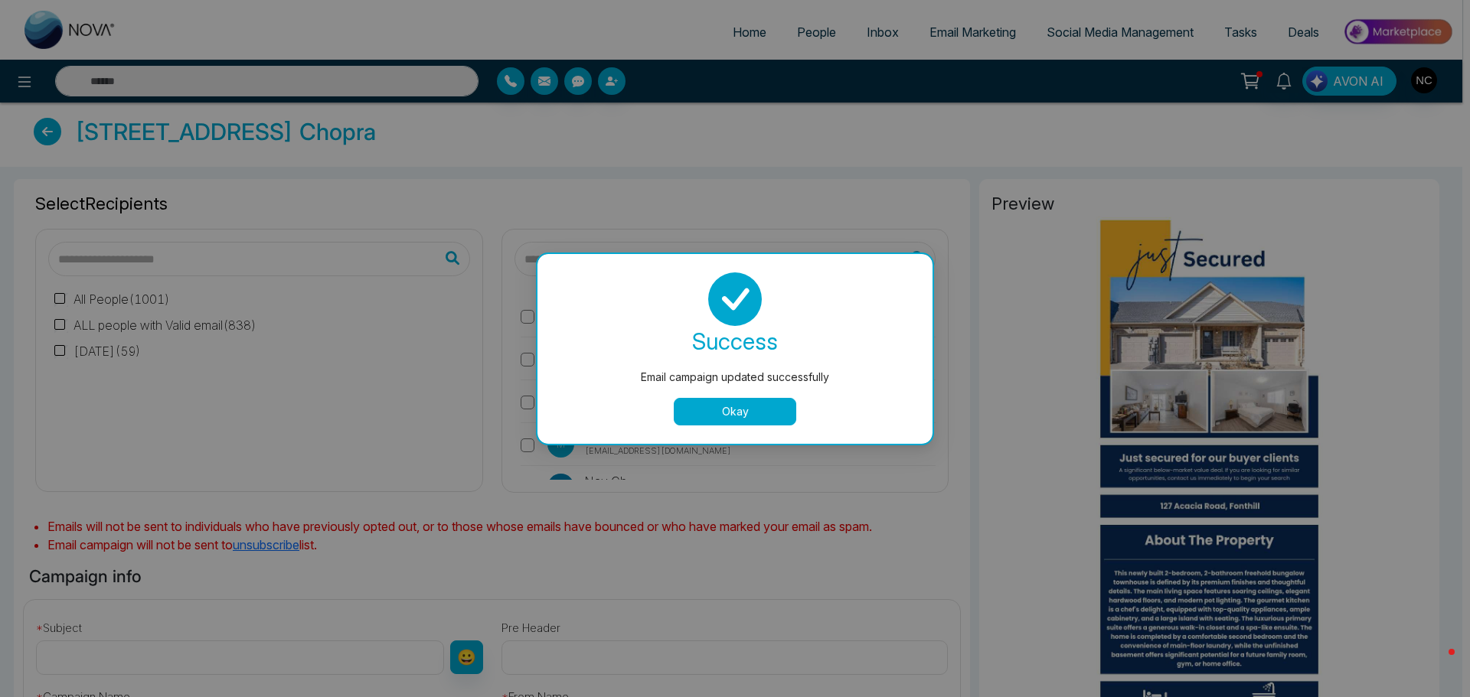
click at [150, 325] on div "Email campaign updated successfully success Email campaign updated successfully…" at bounding box center [735, 348] width 1470 height 697
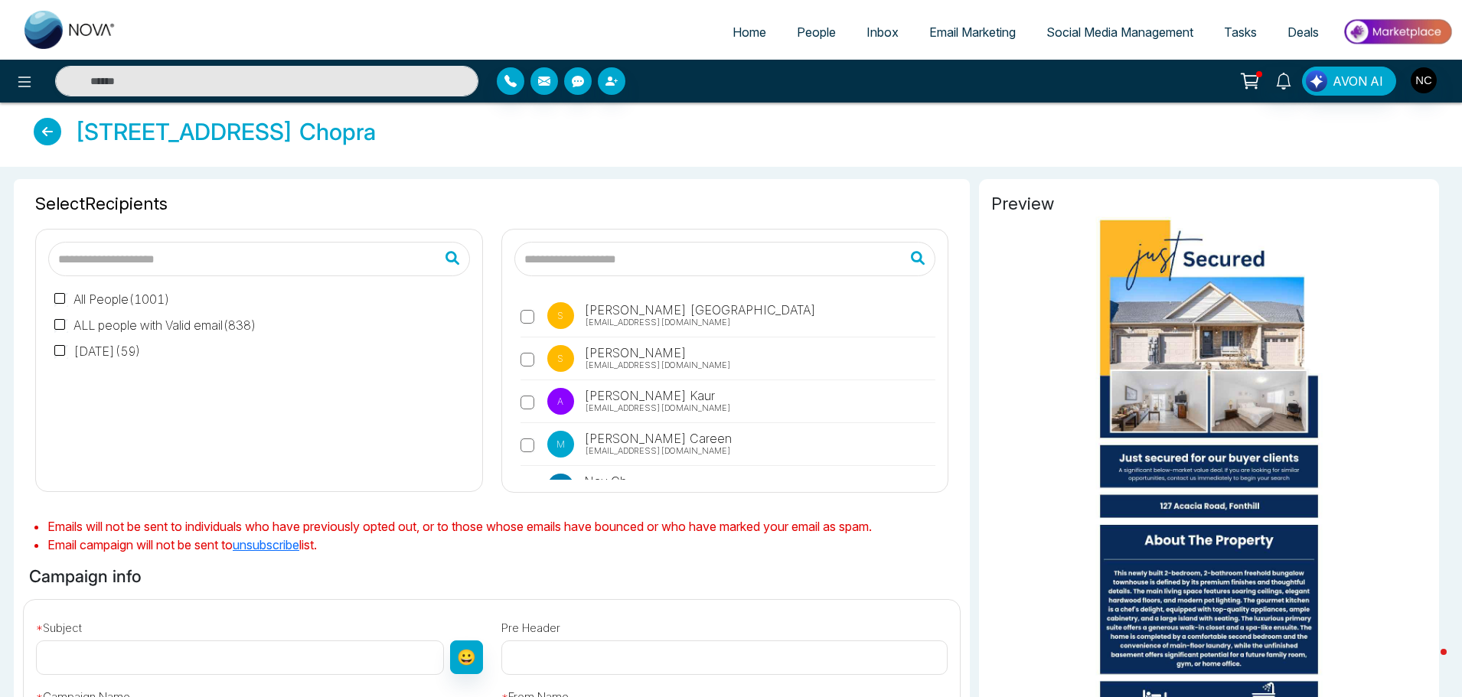
click at [188, 337] on div "All People ( 1001 ) ALL people with Valid email ( 838 ) [DATE] ( 59 )" at bounding box center [259, 377] width 422 height 203
click at [196, 331] on label "ALL people with Valid email ( 838 )" at bounding box center [155, 325] width 202 height 18
click at [204, 326] on label "ALL people with Valid email ( 838 )" at bounding box center [155, 325] width 202 height 18
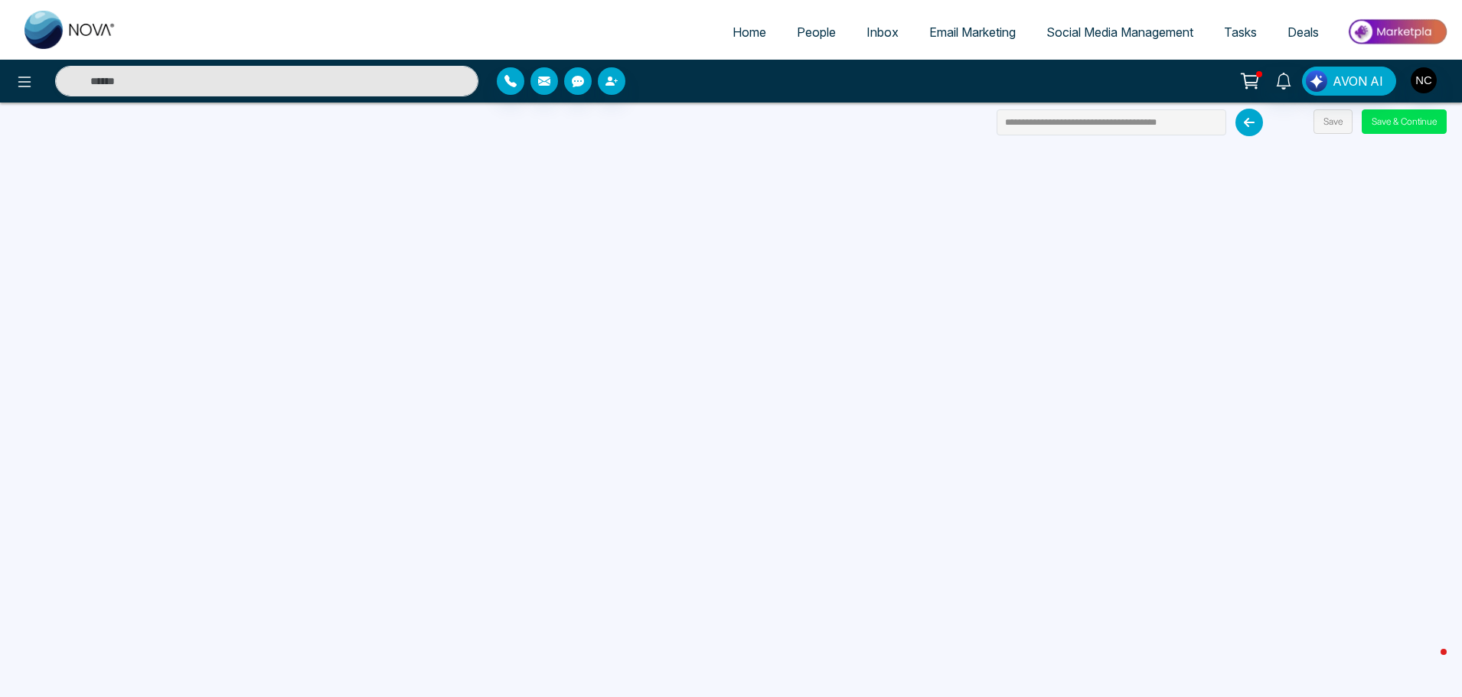
click at [1148, 24] on span "Social Media Management" at bounding box center [1119, 31] width 147 height 15
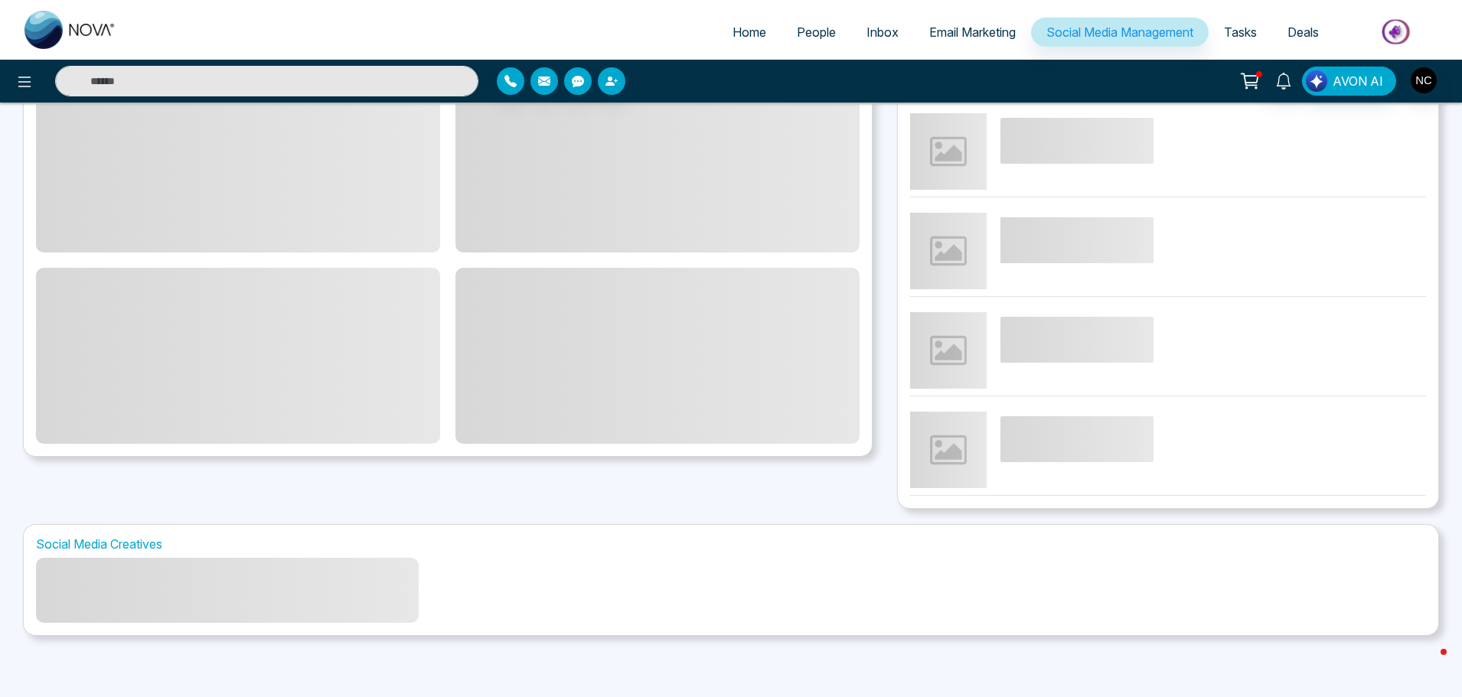
scroll to position [151, 0]
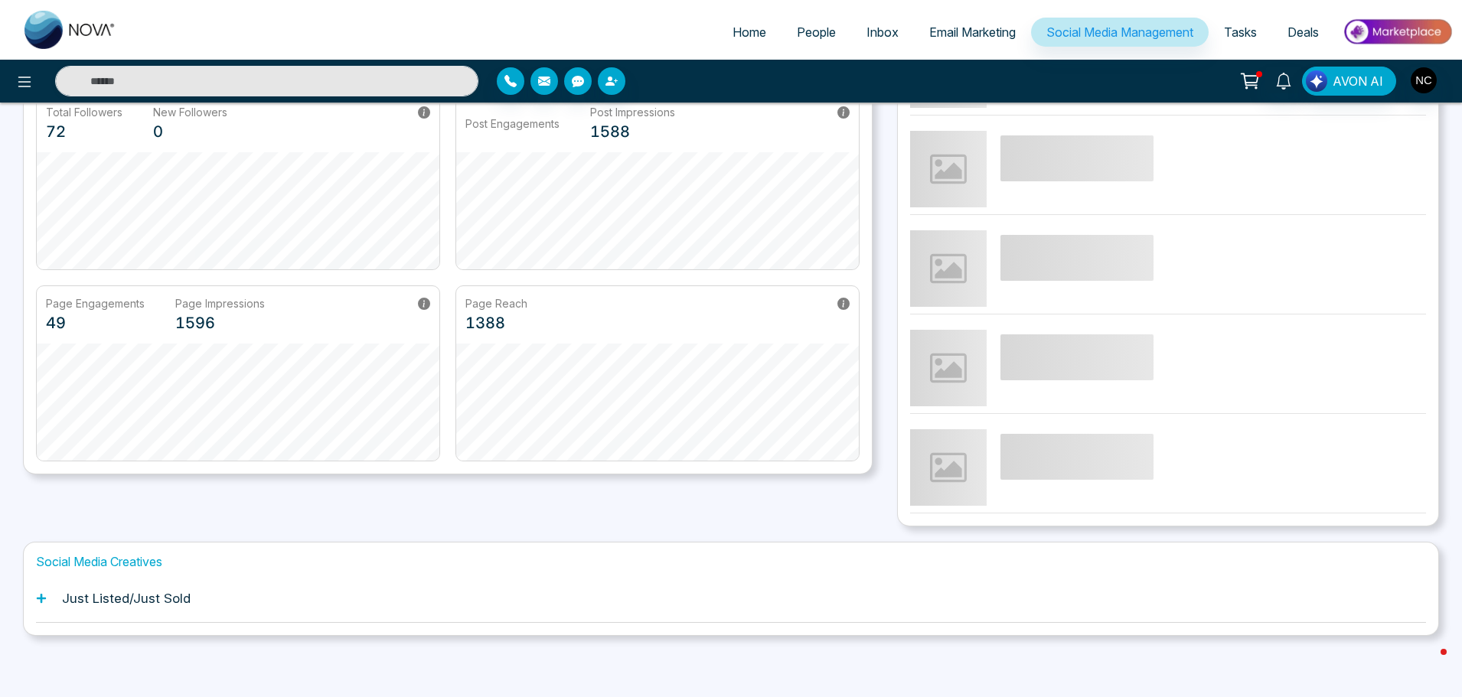
click at [196, 610] on div "Just Listed/Just Sold" at bounding box center [731, 599] width 1390 height 47
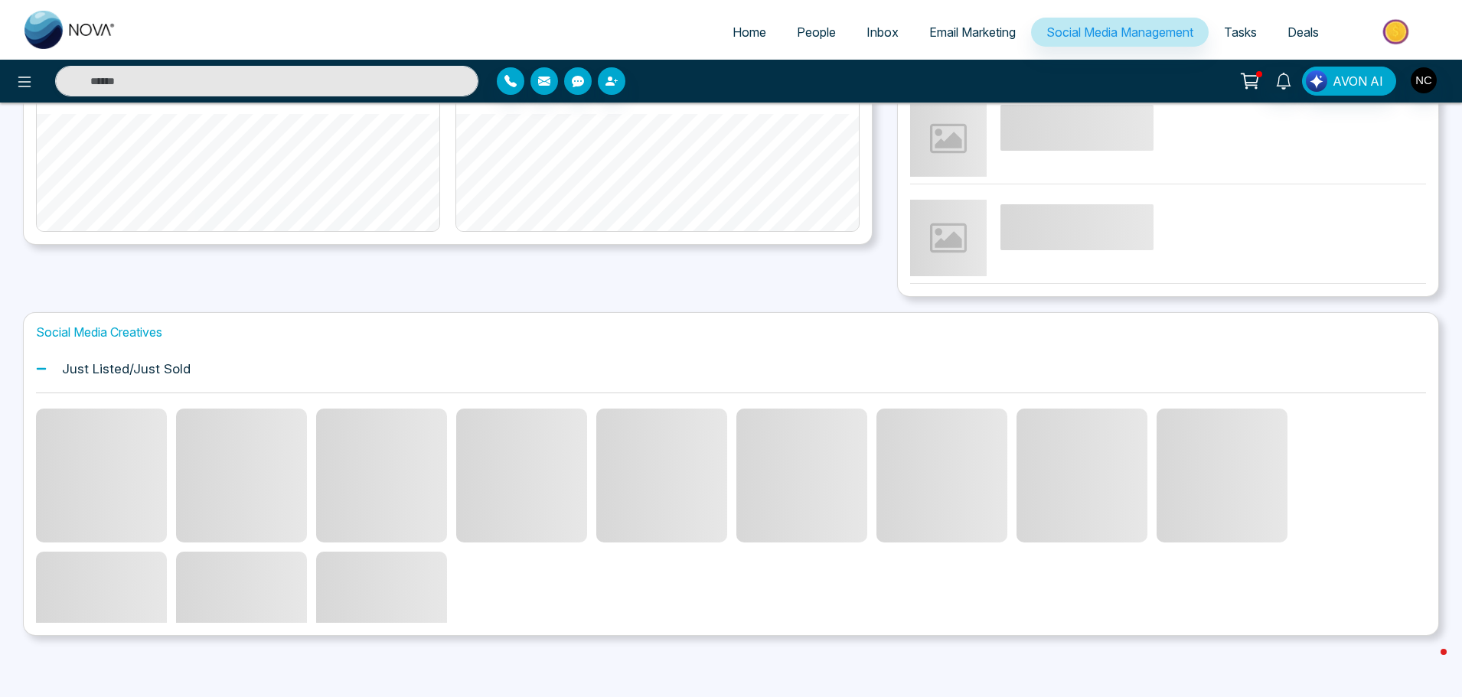
scroll to position [315, 0]
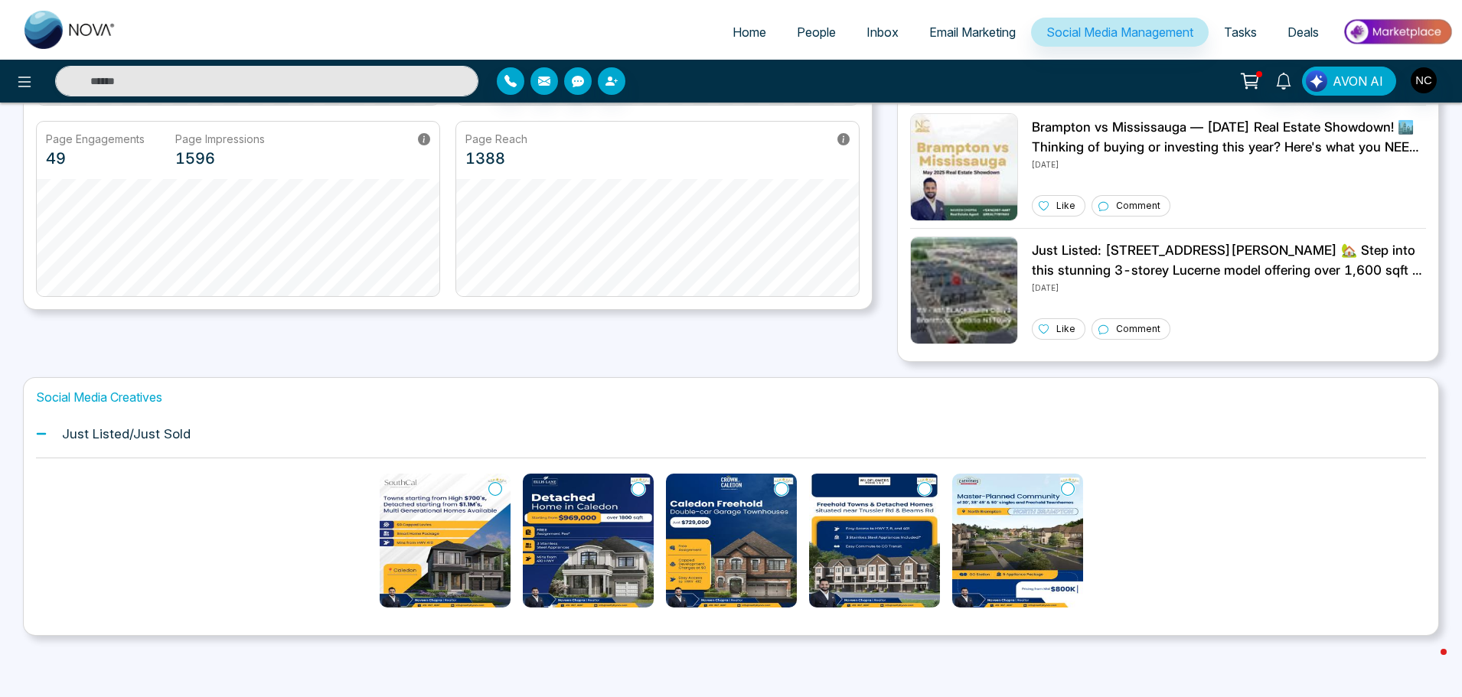
click at [403, 549] on img at bounding box center [445, 541] width 131 height 134
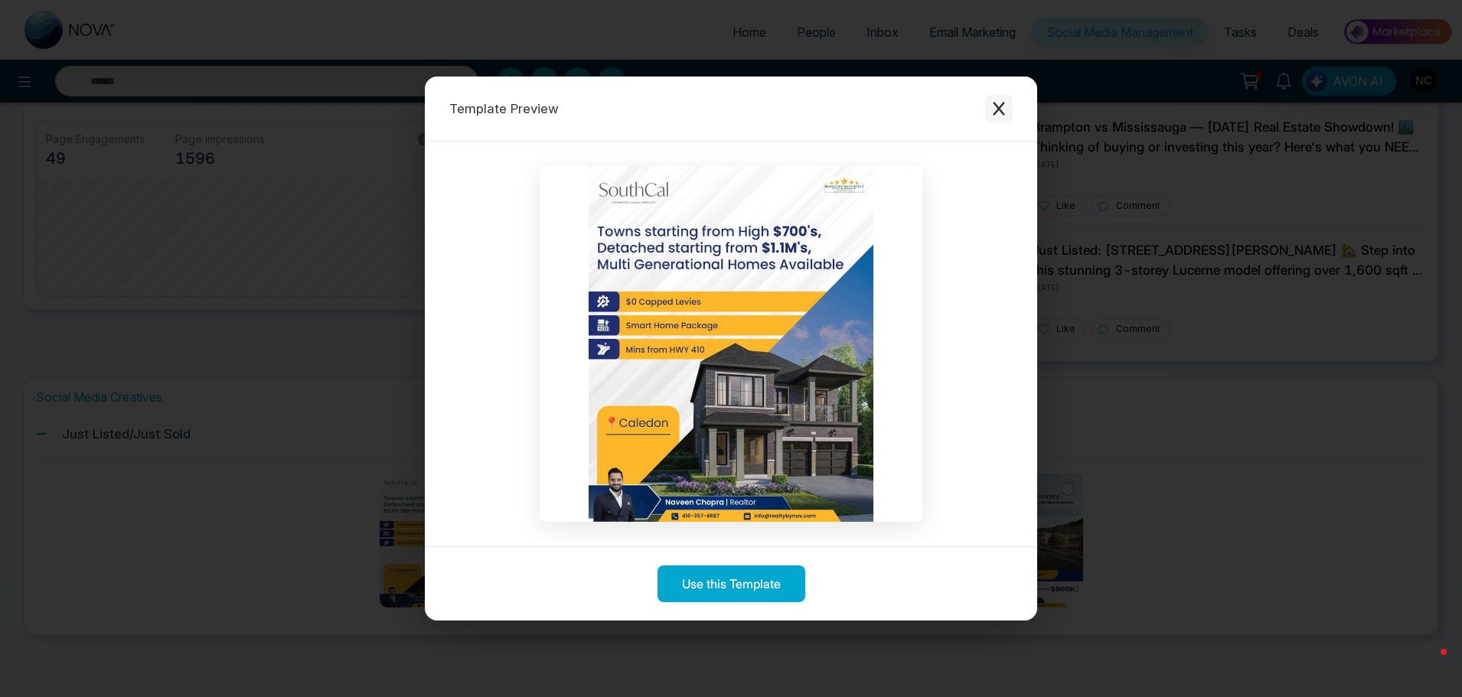
click at [1004, 108] on icon "Close modal" at bounding box center [998, 108] width 15 height 15
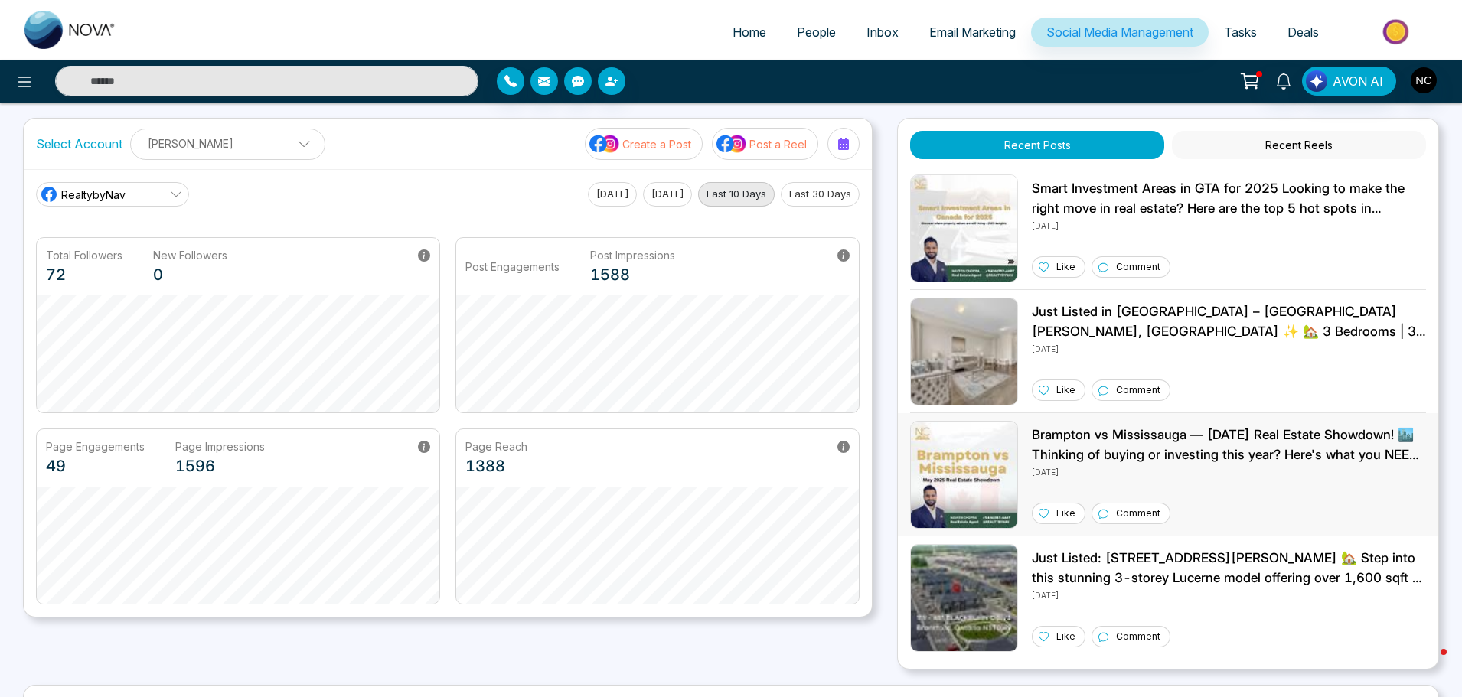
scroll to position [0, 0]
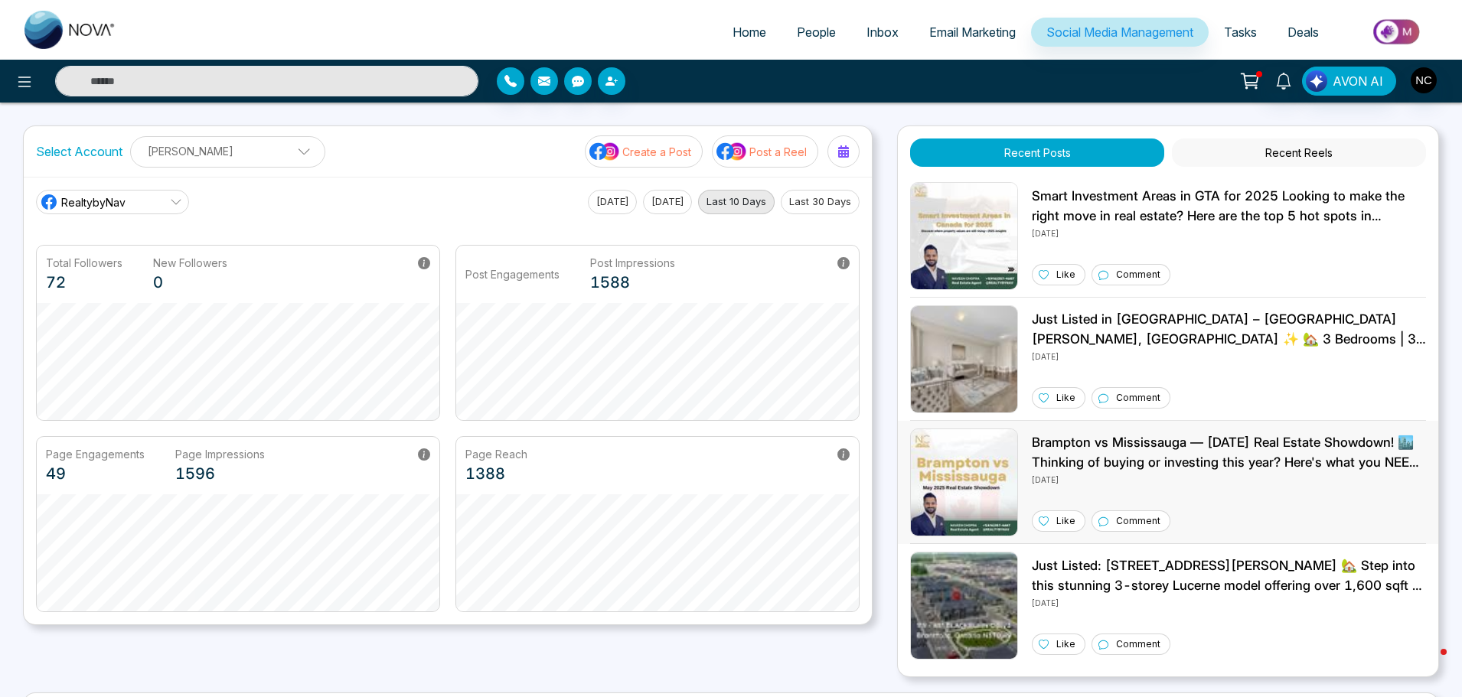
click at [947, 504] on img at bounding box center [964, 483] width 108 height 108
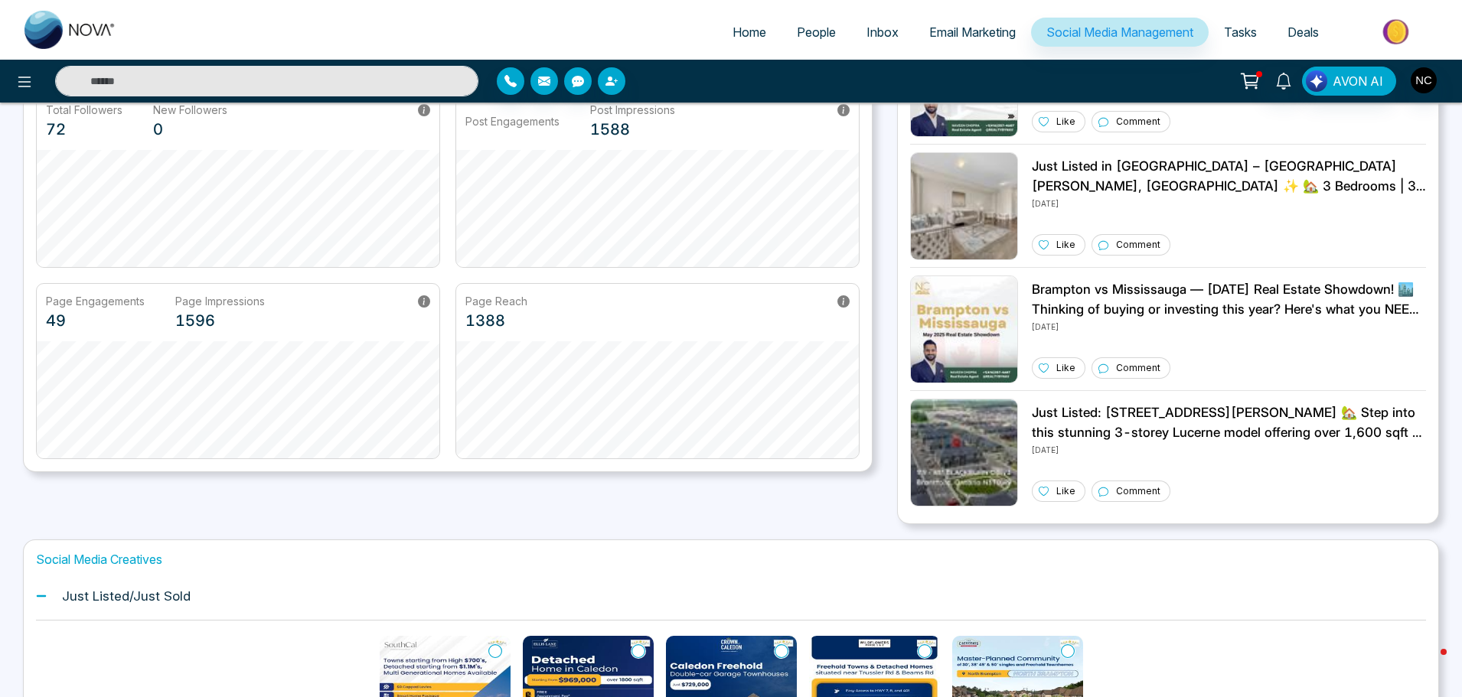
scroll to position [315, 0]
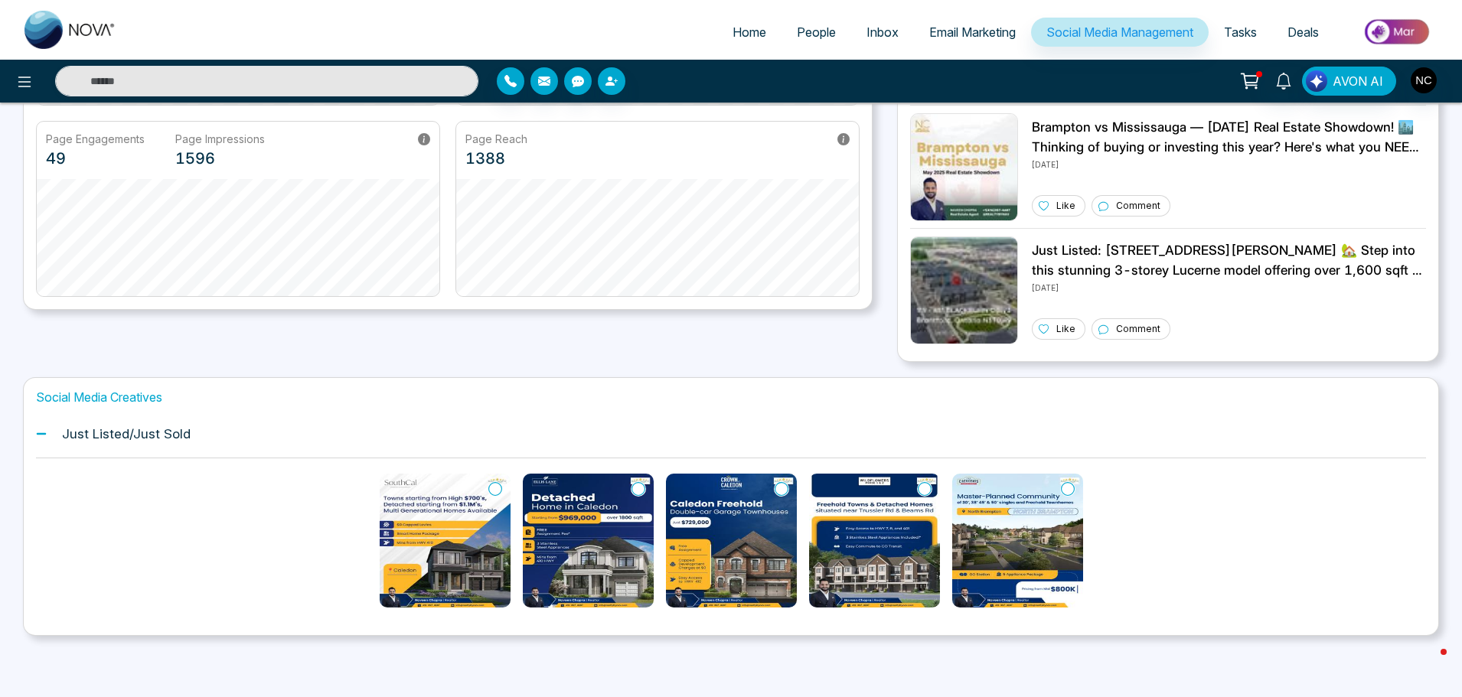
click at [442, 576] on img at bounding box center [445, 541] width 131 height 134
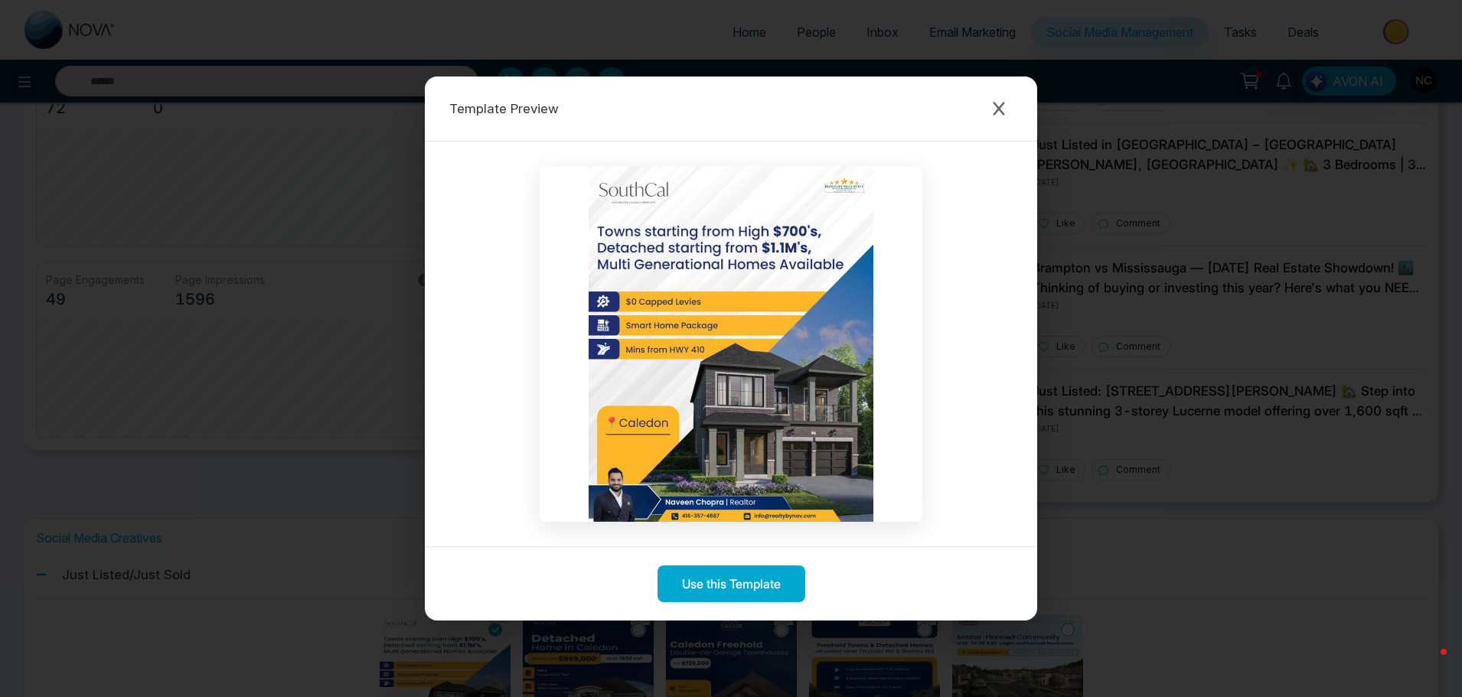
scroll to position [162, 0]
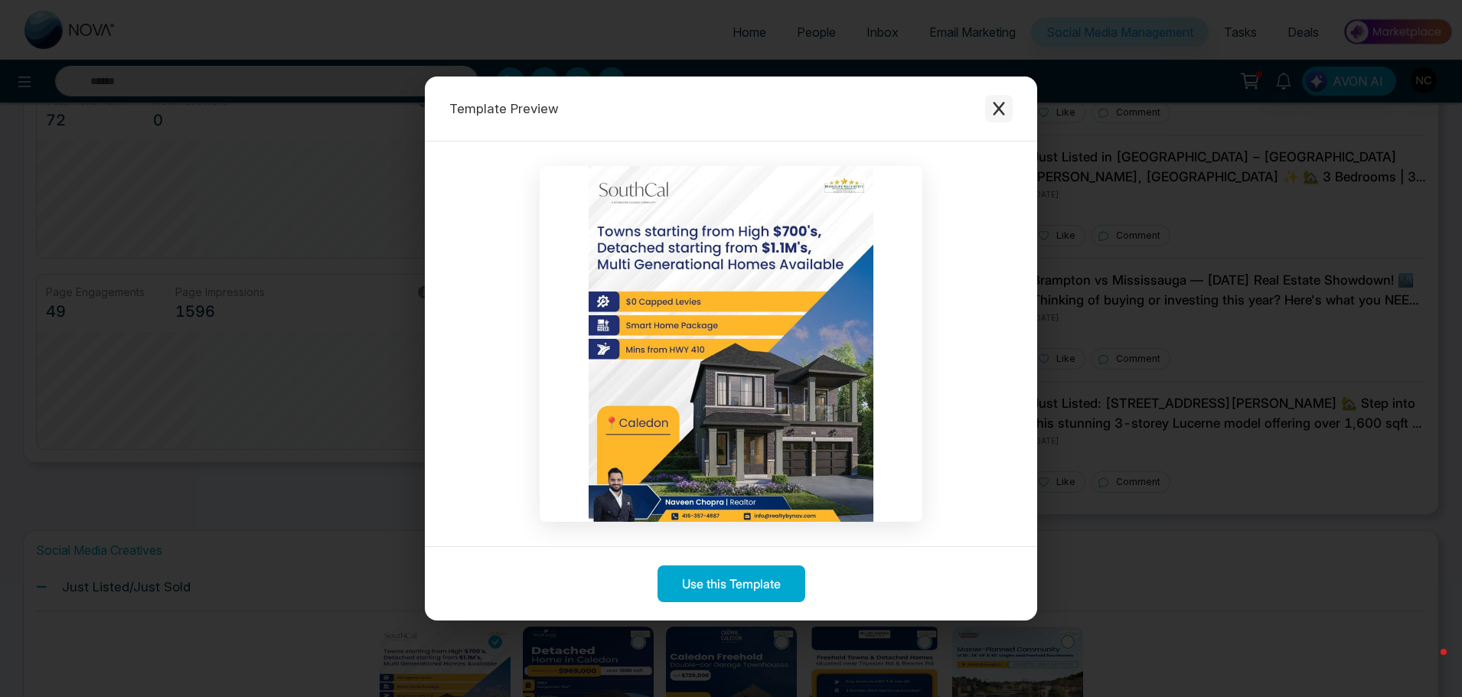
click at [1006, 103] on icon "Close modal" at bounding box center [998, 108] width 15 height 15
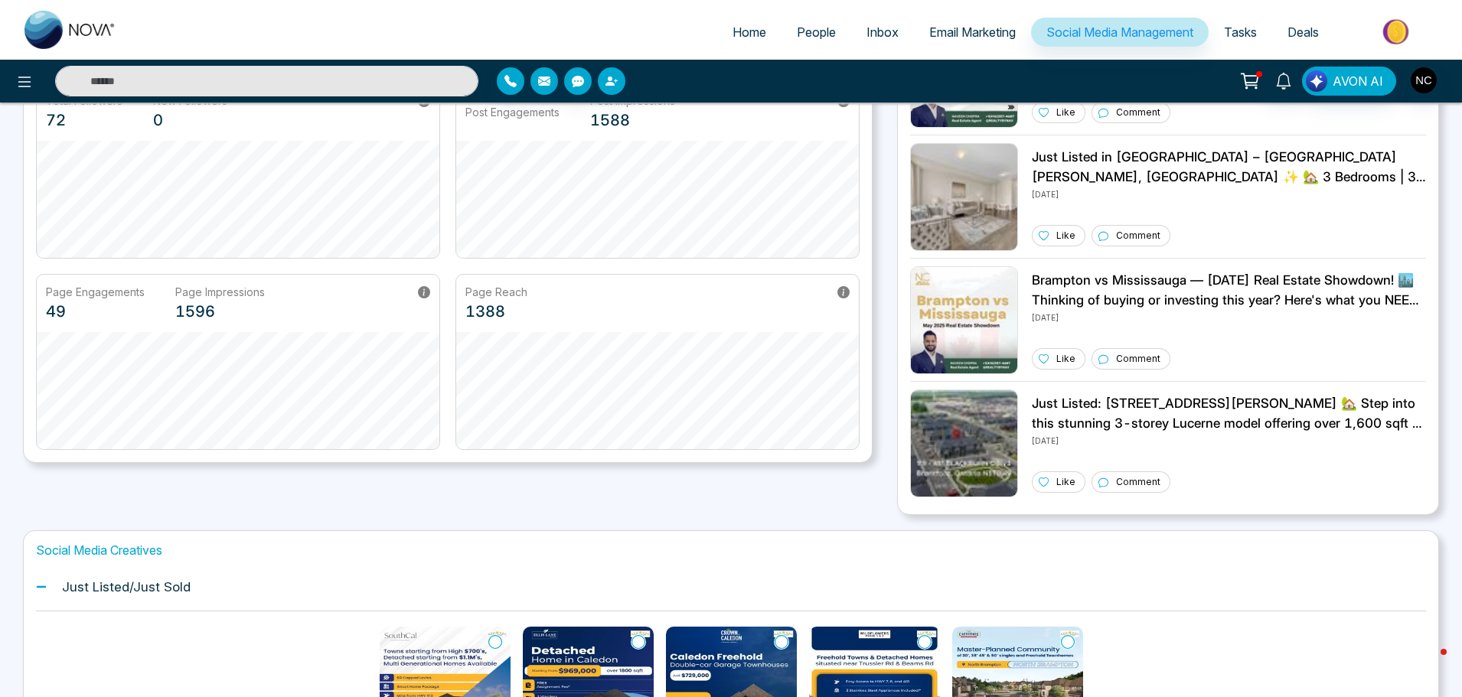
click at [737, 33] on span "Home" at bounding box center [750, 31] width 34 height 15
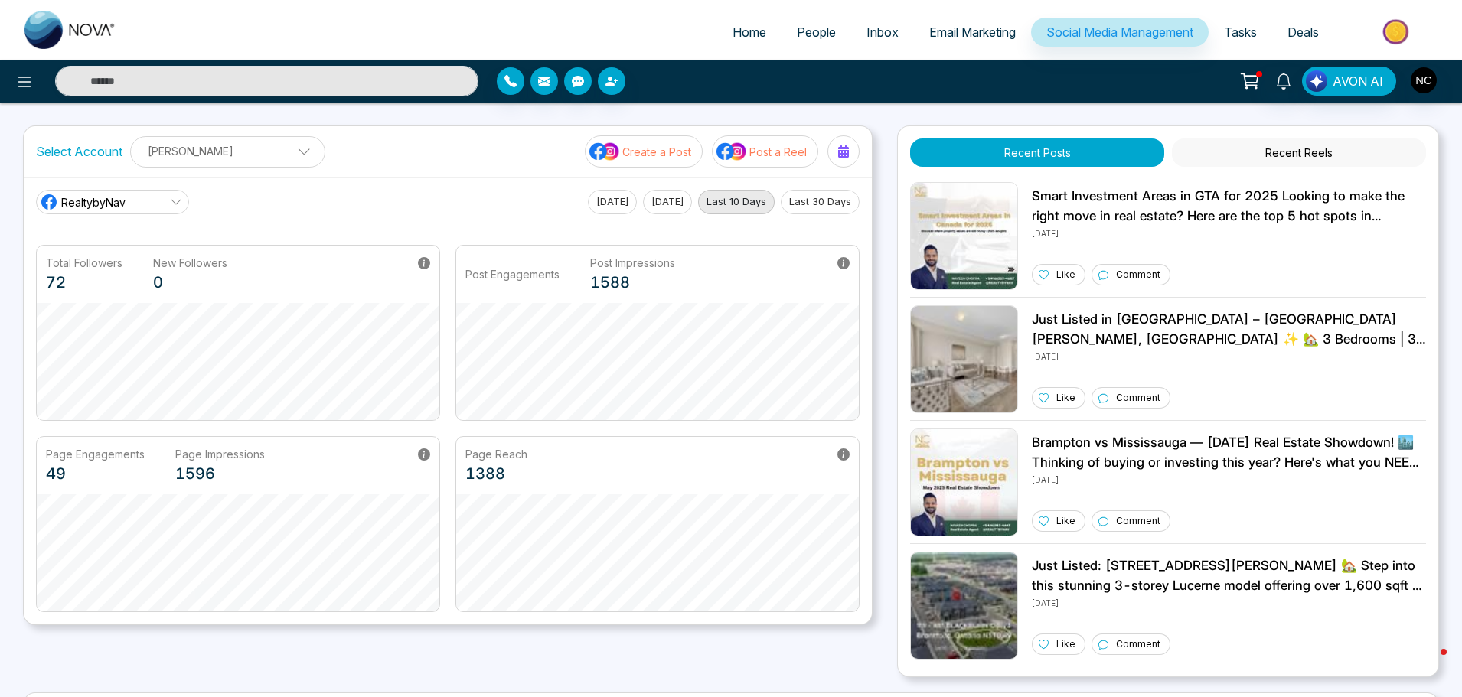
select select "*"
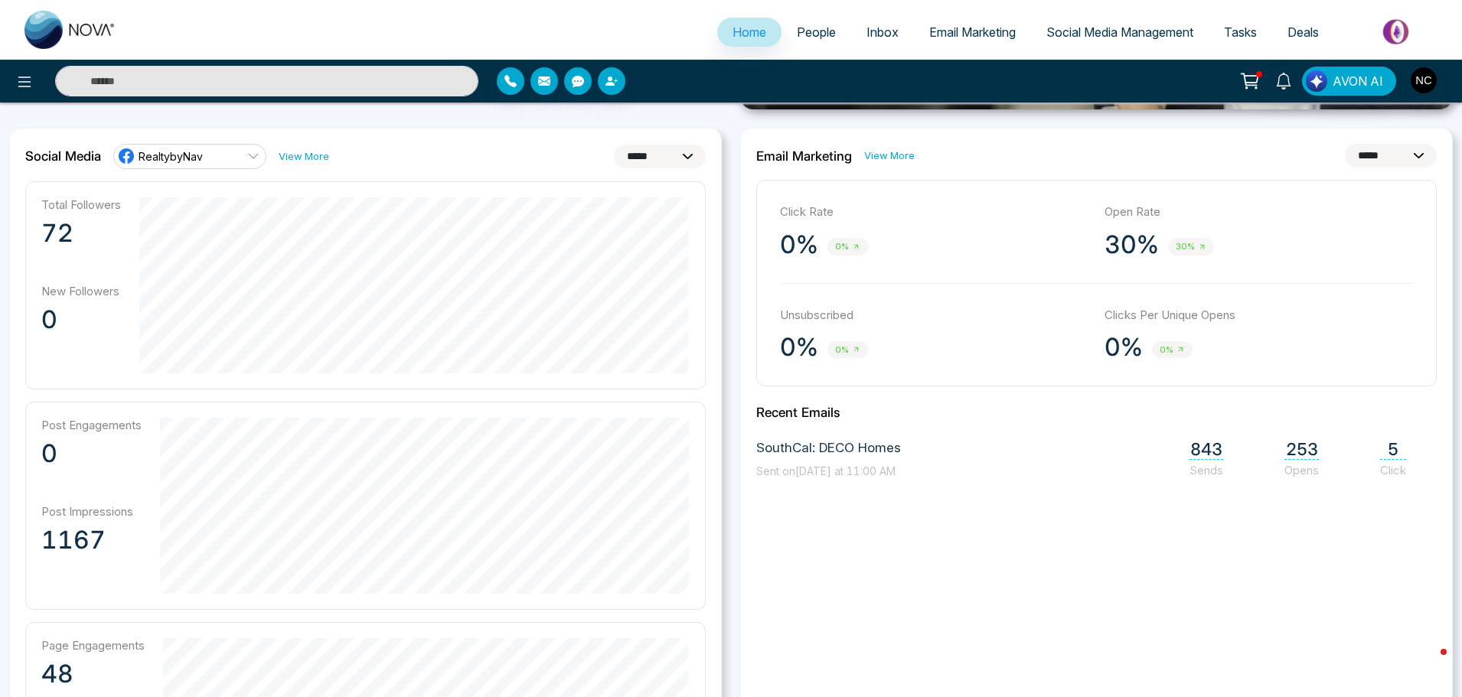
scroll to position [191, 0]
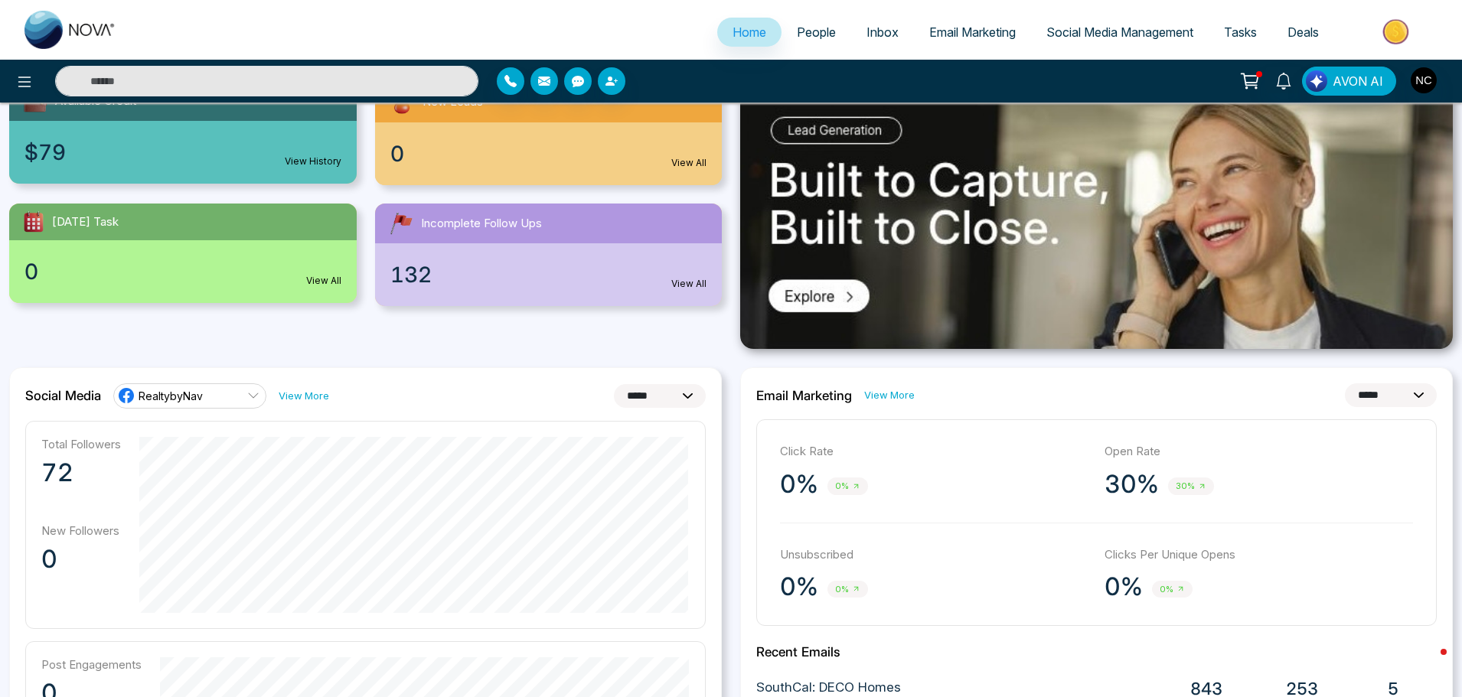
click at [831, 30] on link "People" at bounding box center [817, 32] width 70 height 29
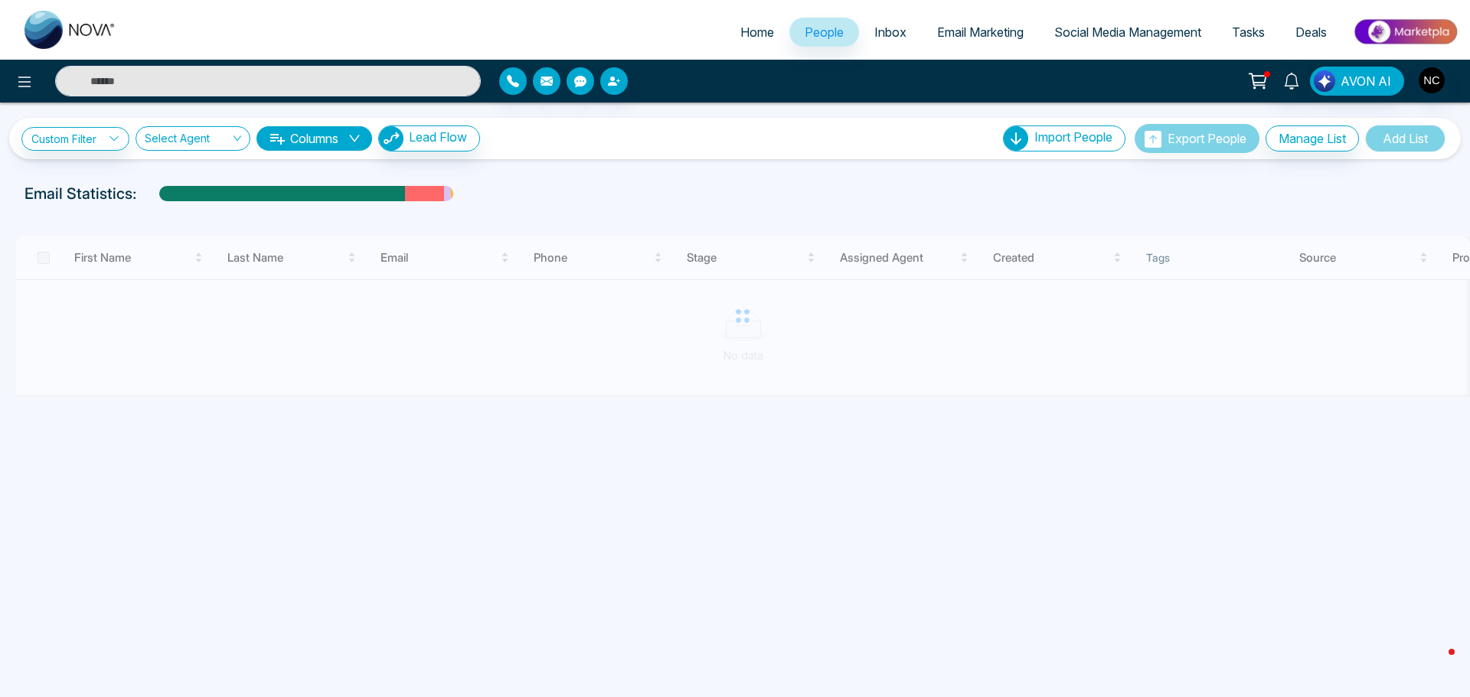
click at [981, 34] on span "Email Marketing" at bounding box center [980, 31] width 87 height 15
